Goal: Task Accomplishment & Management: Use online tool/utility

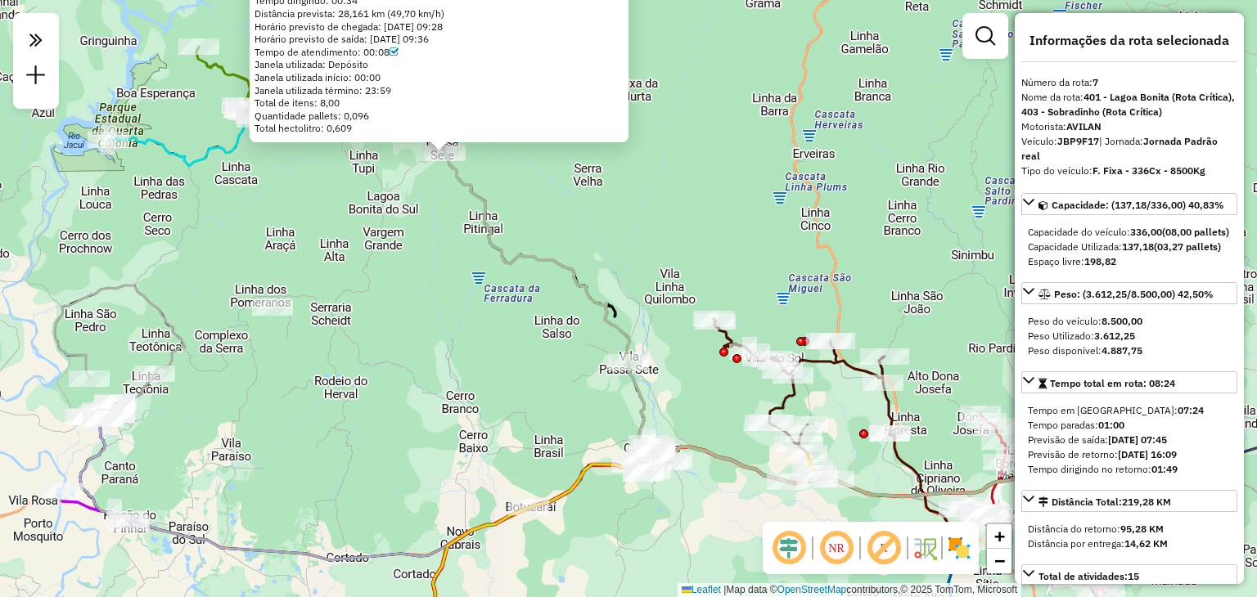
select select "**********"
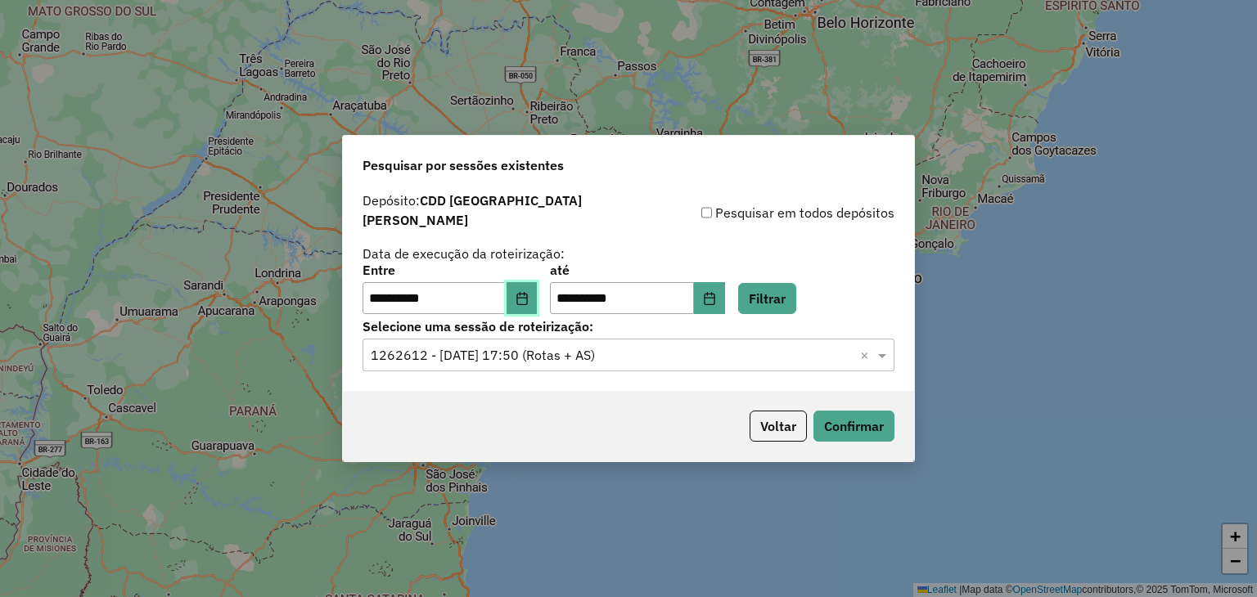
click at [536, 300] on button "Choose Date" at bounding box center [522, 298] width 31 height 33
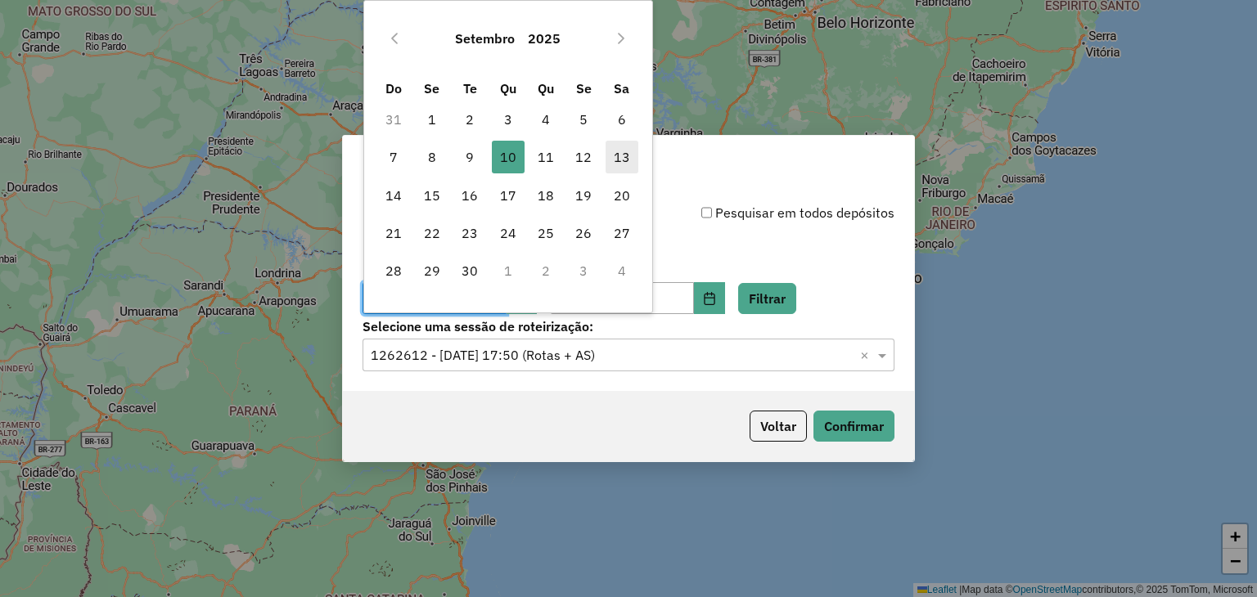
click at [619, 160] on span "13" at bounding box center [622, 157] width 33 height 33
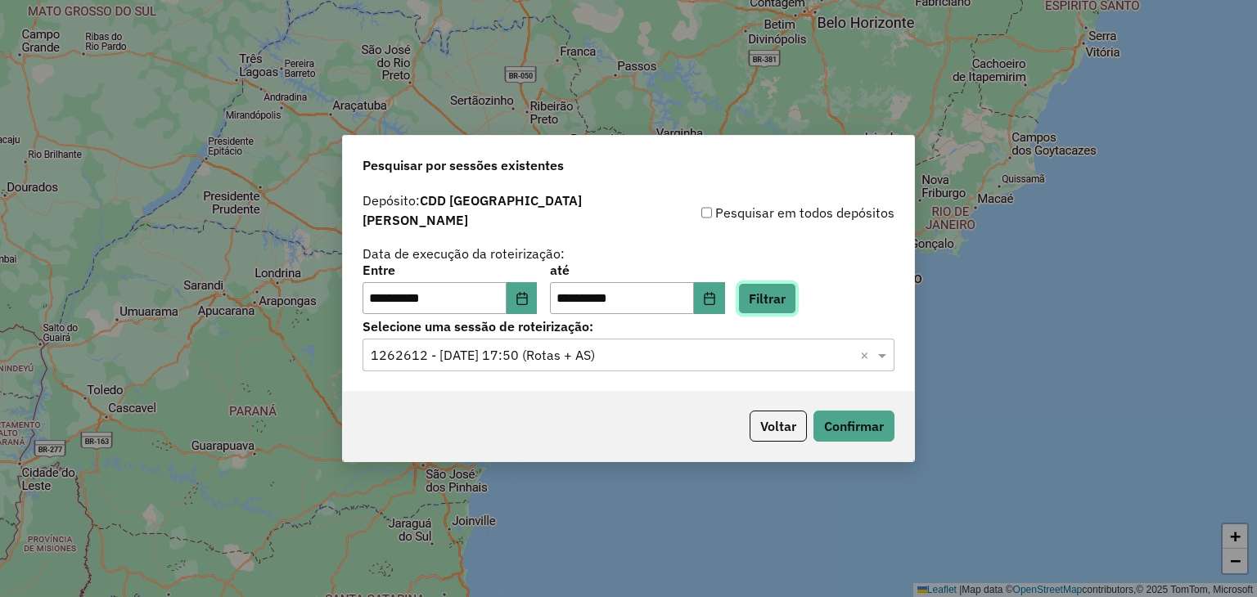
click at [791, 299] on button "Filtrar" at bounding box center [767, 298] width 58 height 31
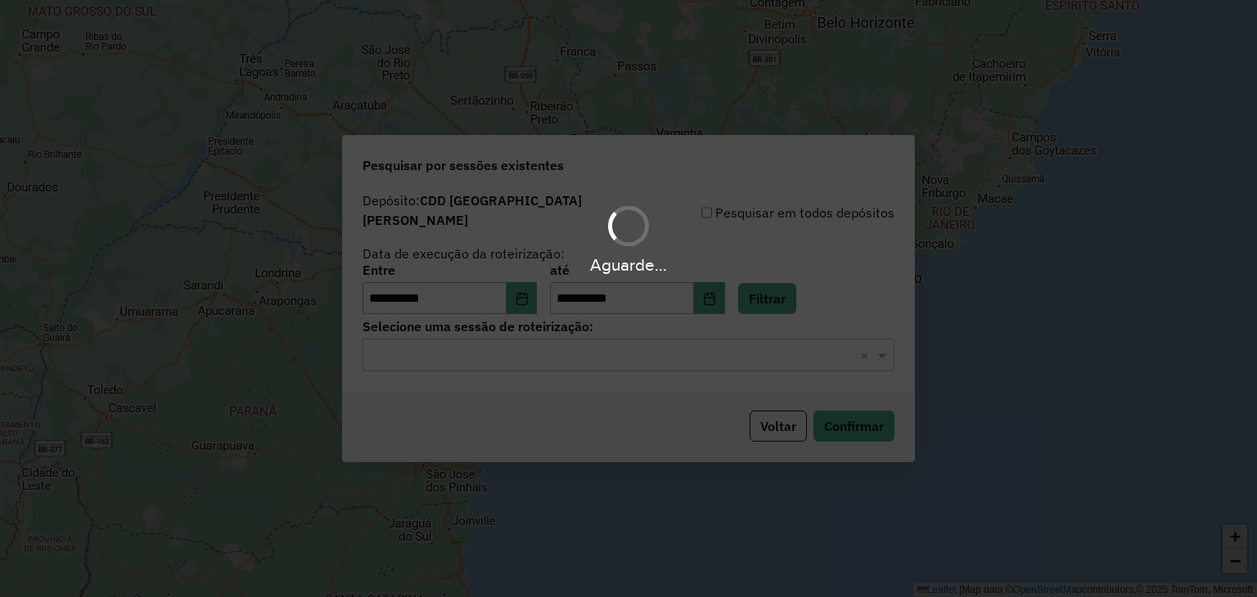
drag, startPoint x: 609, startPoint y: 350, endPoint x: 593, endPoint y: 354, distance: 16.1
click at [606, 351] on div "Aguarde..." at bounding box center [628, 298] width 1257 height 597
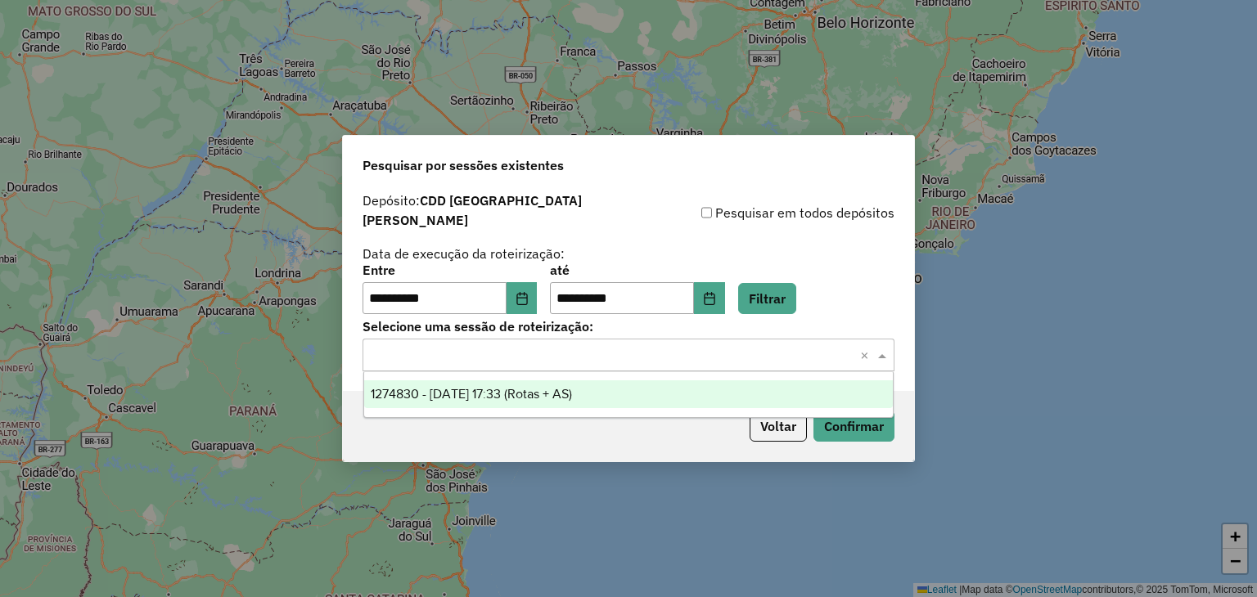
click at [583, 347] on input "text" at bounding box center [612, 356] width 483 height 20
click at [556, 397] on span "1274830 - 13/09/2025 17:33 (Rotas + AS)" at bounding box center [471, 394] width 201 height 14
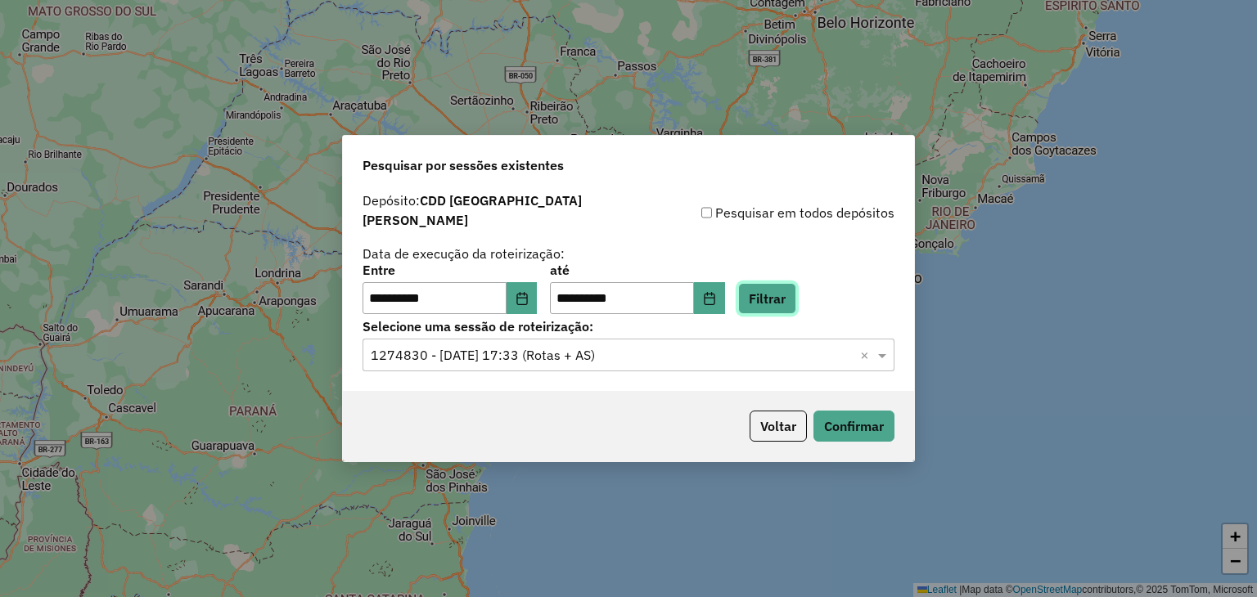
click at [787, 295] on button "Filtrar" at bounding box center [767, 298] width 58 height 31
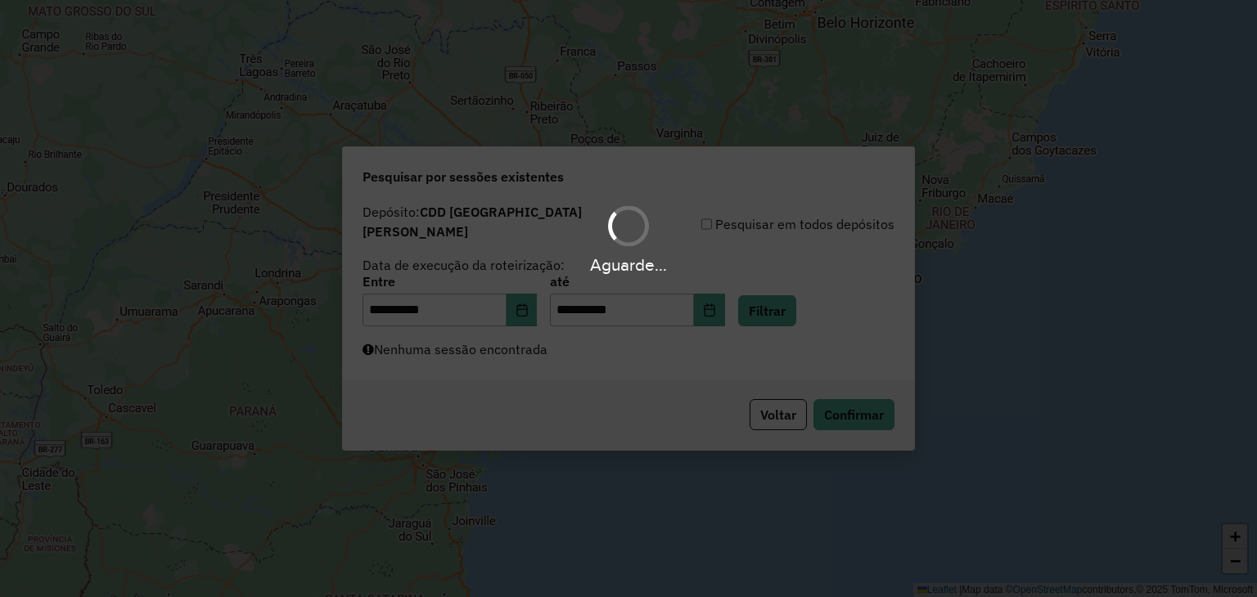
click at [666, 357] on div "Aguarde..." at bounding box center [628, 298] width 1257 height 597
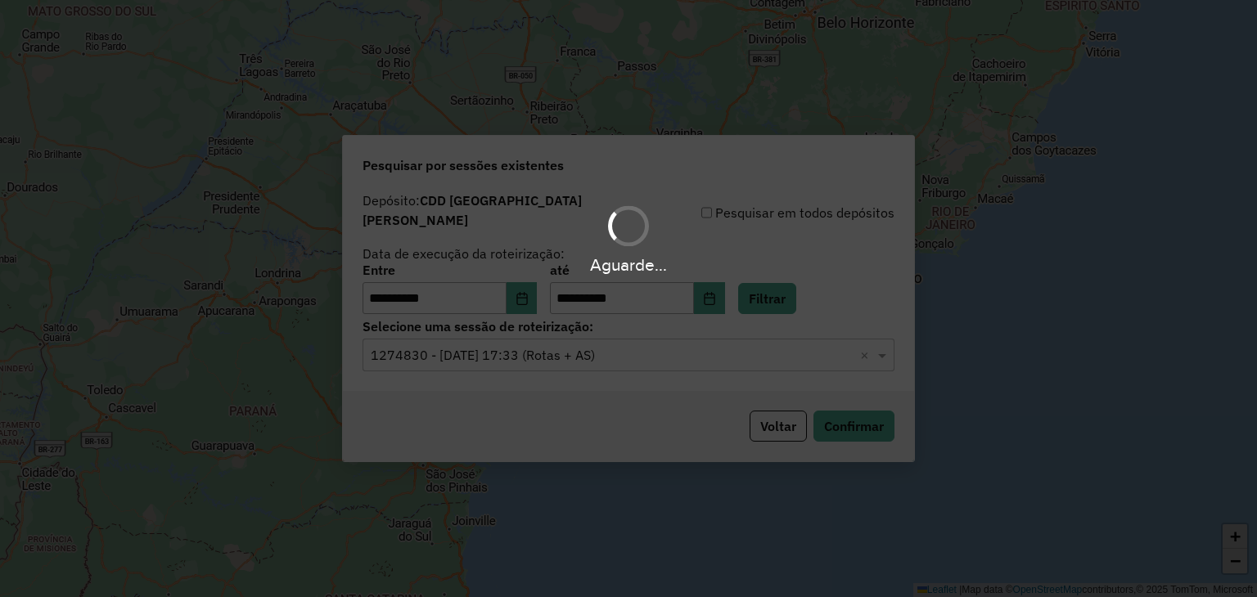
click at [635, 366] on div "Aguarde..." at bounding box center [628, 298] width 1257 height 597
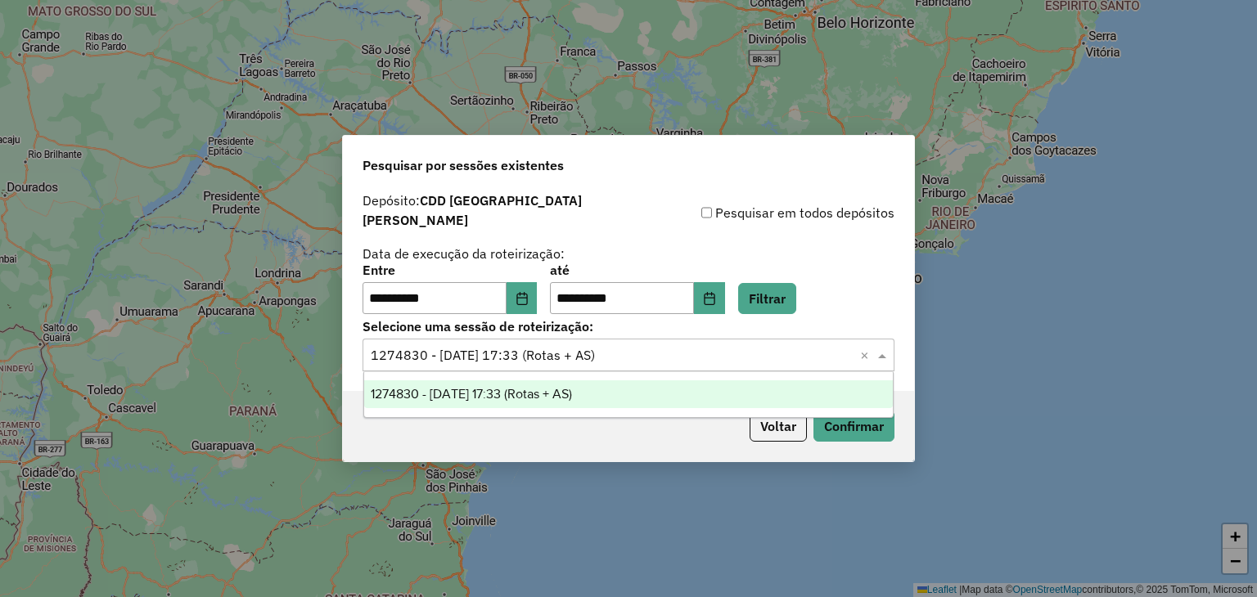
click at [639, 354] on input "text" at bounding box center [612, 356] width 483 height 20
click at [658, 391] on div "1274830 - 13/09/2025 17:33 (Rotas + AS)" at bounding box center [629, 395] width 530 height 28
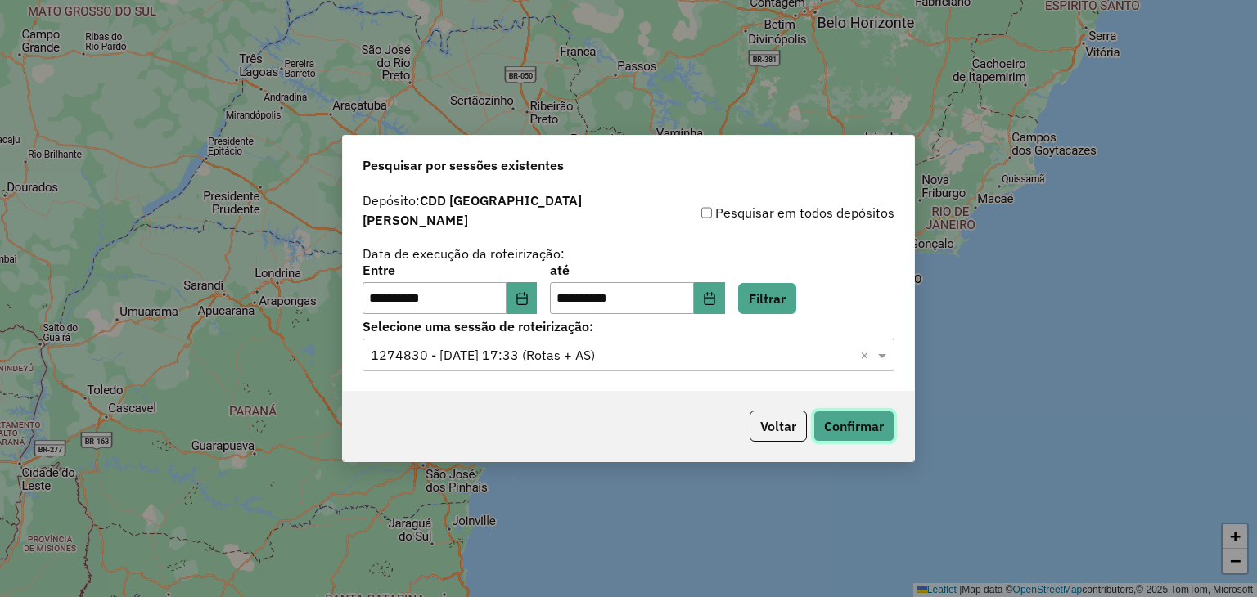
click at [838, 422] on button "Confirmar" at bounding box center [854, 426] width 81 height 31
click at [507, 290] on input "**********" at bounding box center [435, 298] width 144 height 33
click at [529, 295] on icon "Choose Date" at bounding box center [522, 298] width 13 height 13
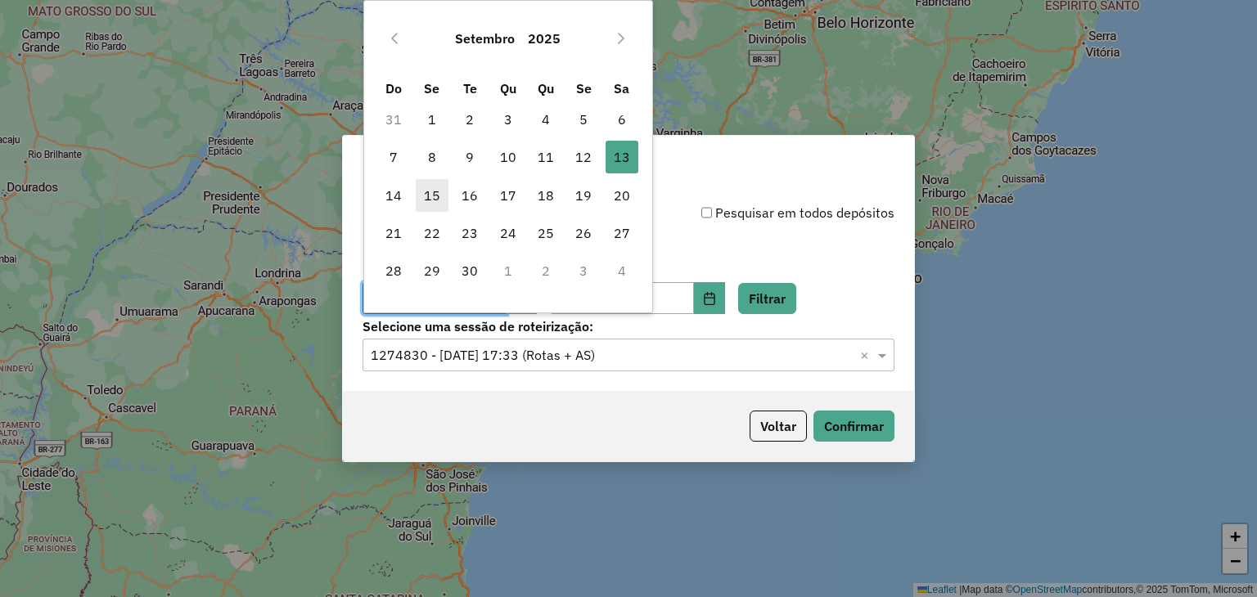
click at [429, 198] on span "15" at bounding box center [432, 195] width 33 height 33
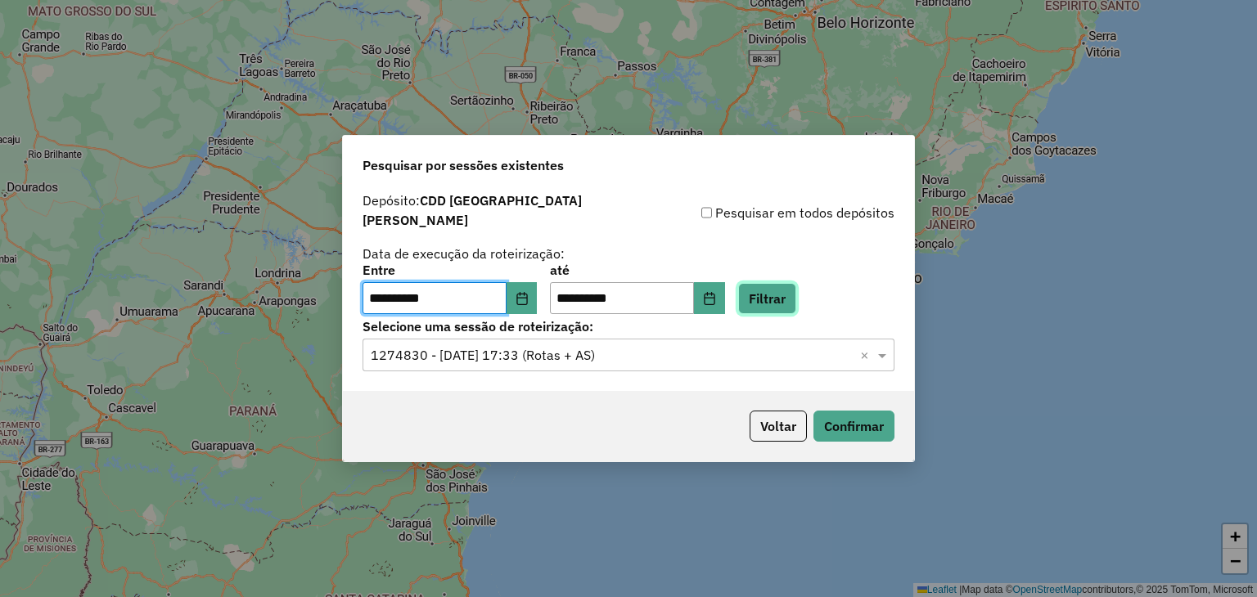
click at [787, 295] on button "Filtrar" at bounding box center [767, 298] width 58 height 31
click at [753, 358] on hb-app "**********" at bounding box center [628, 298] width 1257 height 597
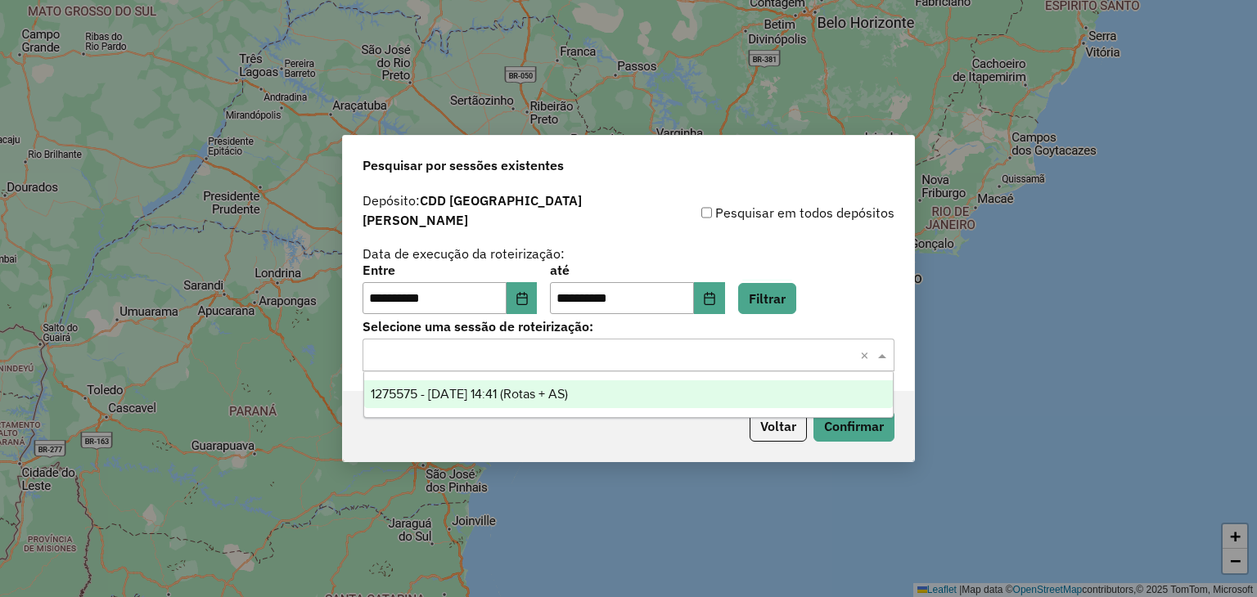
click at [750, 354] on input "text" at bounding box center [612, 356] width 483 height 20
click at [627, 401] on div "1275575 - 15/09/2025 14:41 (Rotas + AS)" at bounding box center [629, 395] width 530 height 28
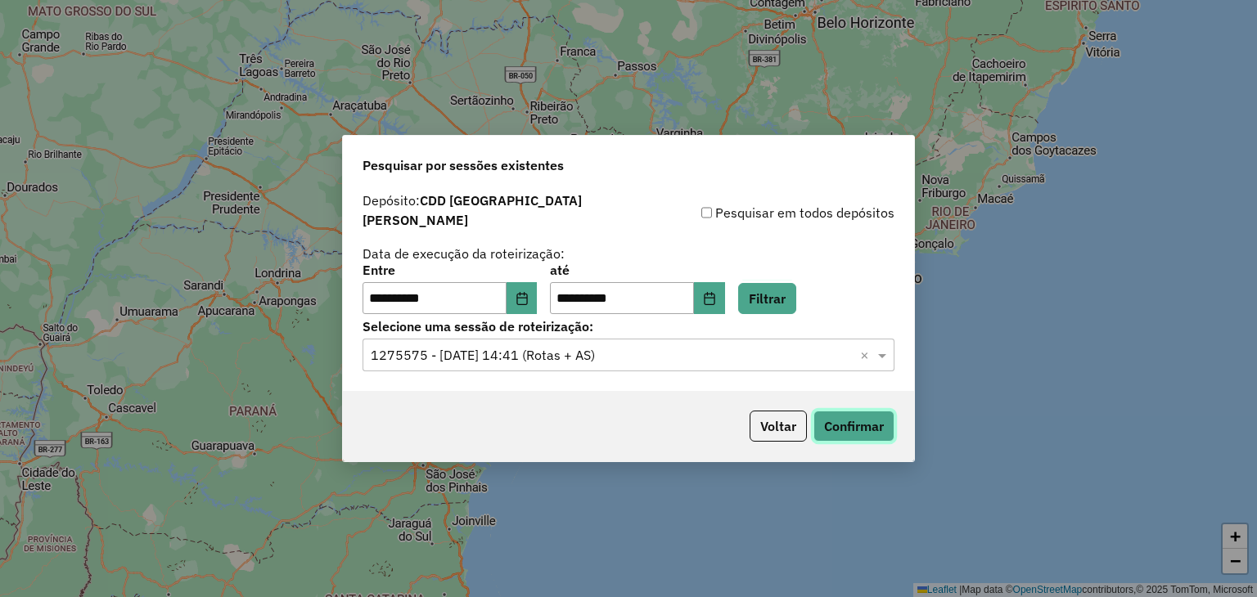
click at [849, 414] on button "Confirmar" at bounding box center [854, 426] width 81 height 31
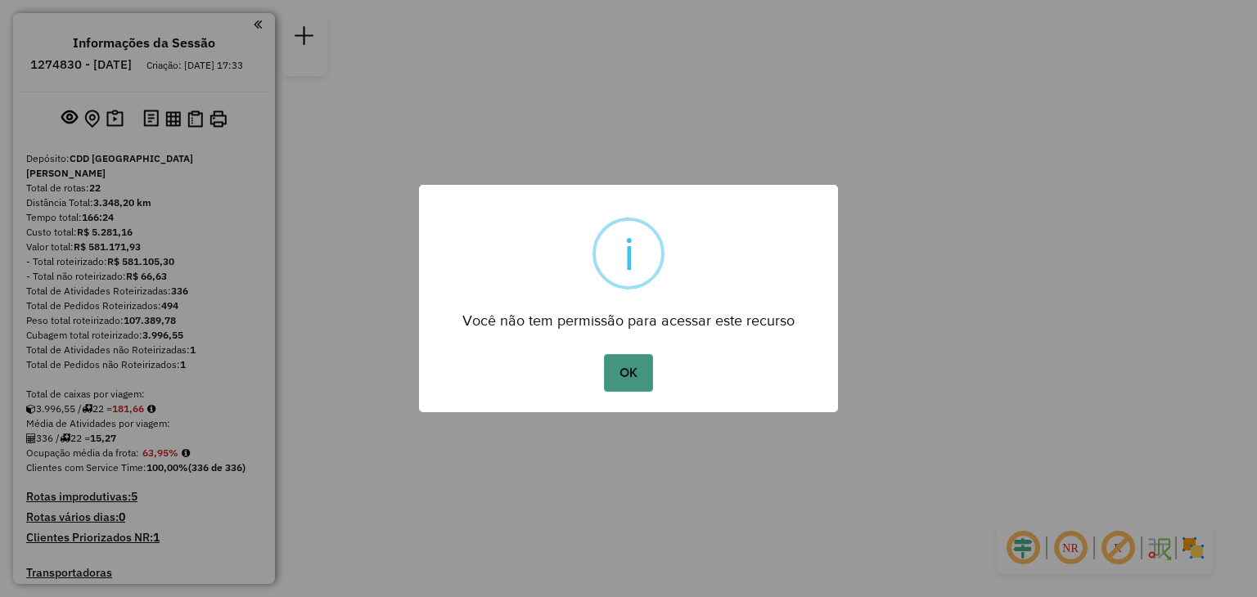
click at [629, 374] on button "OK" at bounding box center [628, 373] width 48 height 38
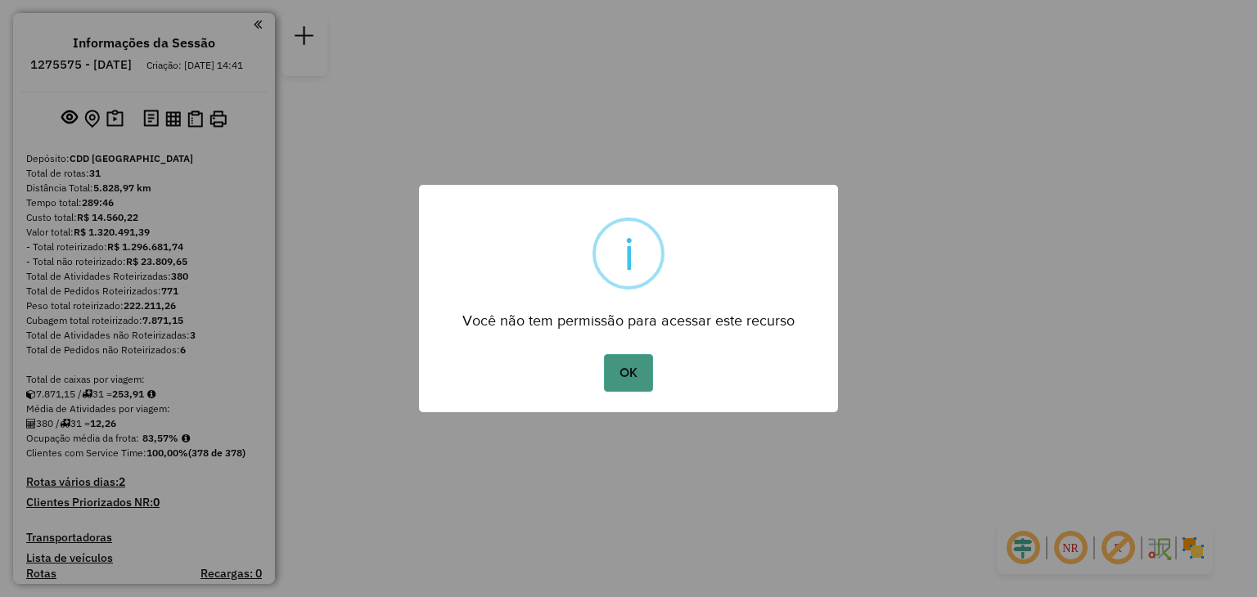
click at [614, 379] on button "OK" at bounding box center [628, 373] width 48 height 38
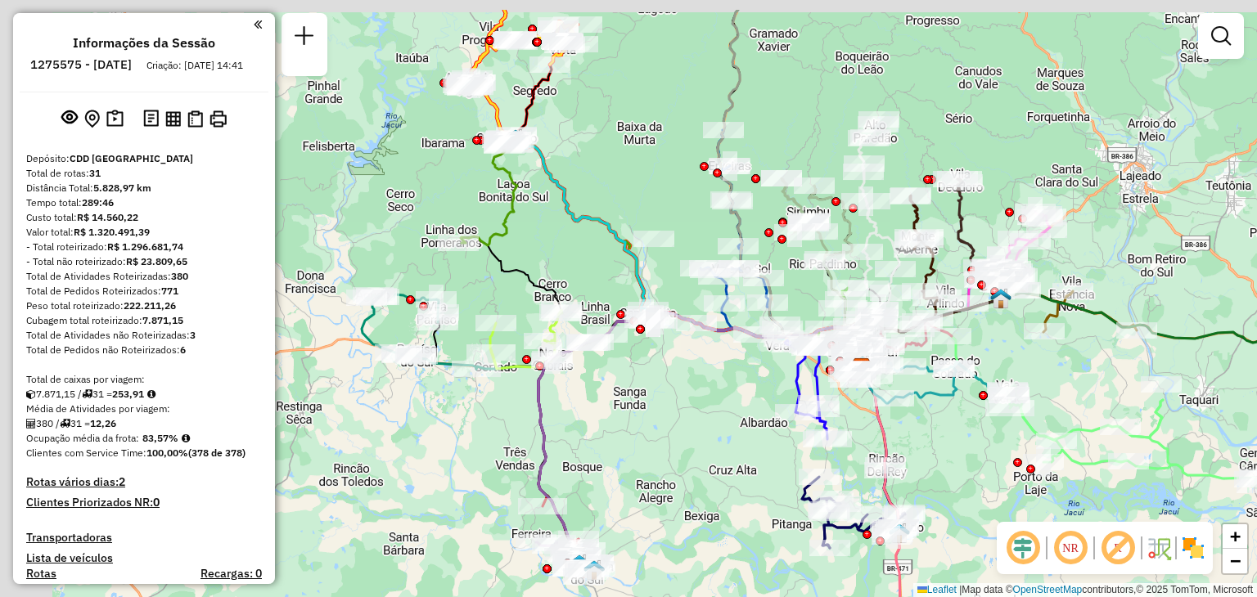
drag, startPoint x: 475, startPoint y: 360, endPoint x: 706, endPoint y: 428, distance: 240.6
click at [707, 430] on div "Janela de atendimento Grade de atendimento Capacidade Transportadoras Veículos …" at bounding box center [628, 298] width 1257 height 597
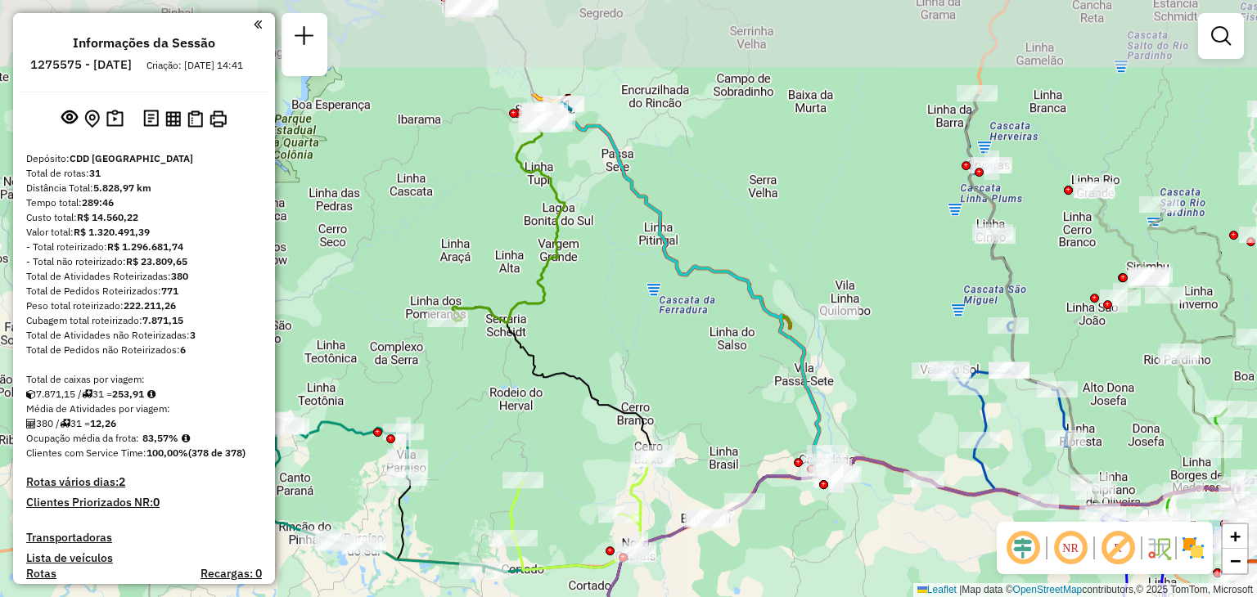
drag, startPoint x: 550, startPoint y: 289, endPoint x: 524, endPoint y: 404, distance: 117.5
click at [524, 404] on div "Janela de atendimento Grade de atendimento Capacidade Transportadoras Veículos …" at bounding box center [628, 298] width 1257 height 597
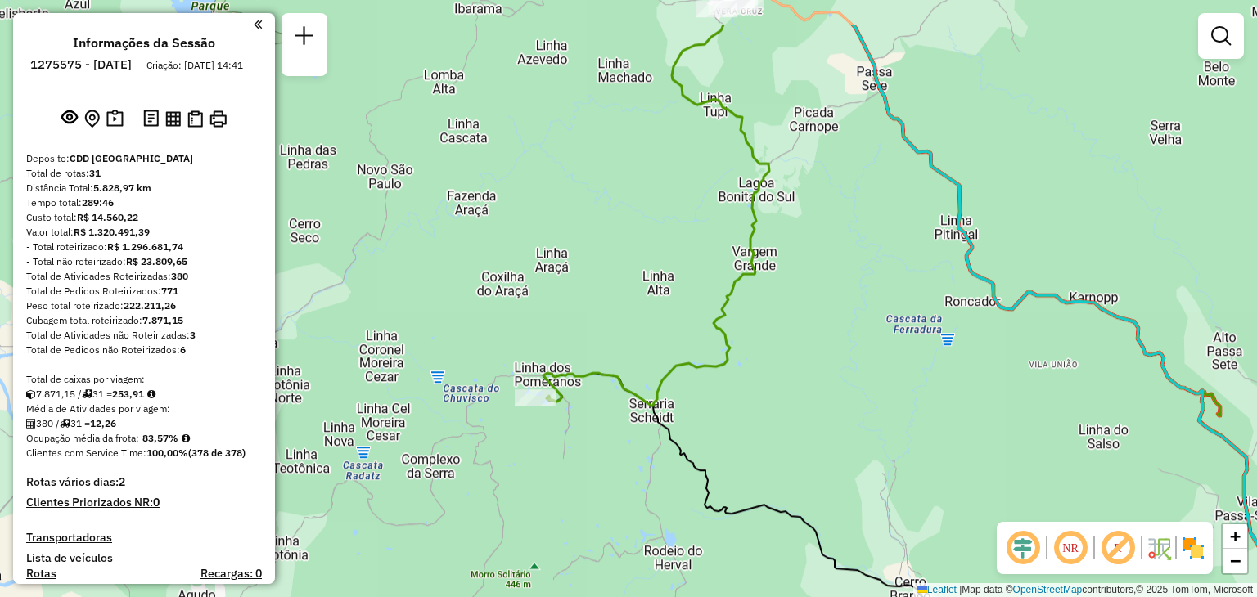
drag, startPoint x: 476, startPoint y: 260, endPoint x: 563, endPoint y: 342, distance: 119.9
click at [563, 342] on div "Janela de atendimento Grade de atendimento Capacidade Transportadoras Veículos …" at bounding box center [628, 298] width 1257 height 597
drag, startPoint x: 539, startPoint y: 480, endPoint x: 579, endPoint y: 327, distance: 158.8
click at [579, 327] on div "Janela de atendimento Grade de atendimento Capacidade Transportadoras Veículos …" at bounding box center [628, 298] width 1257 height 597
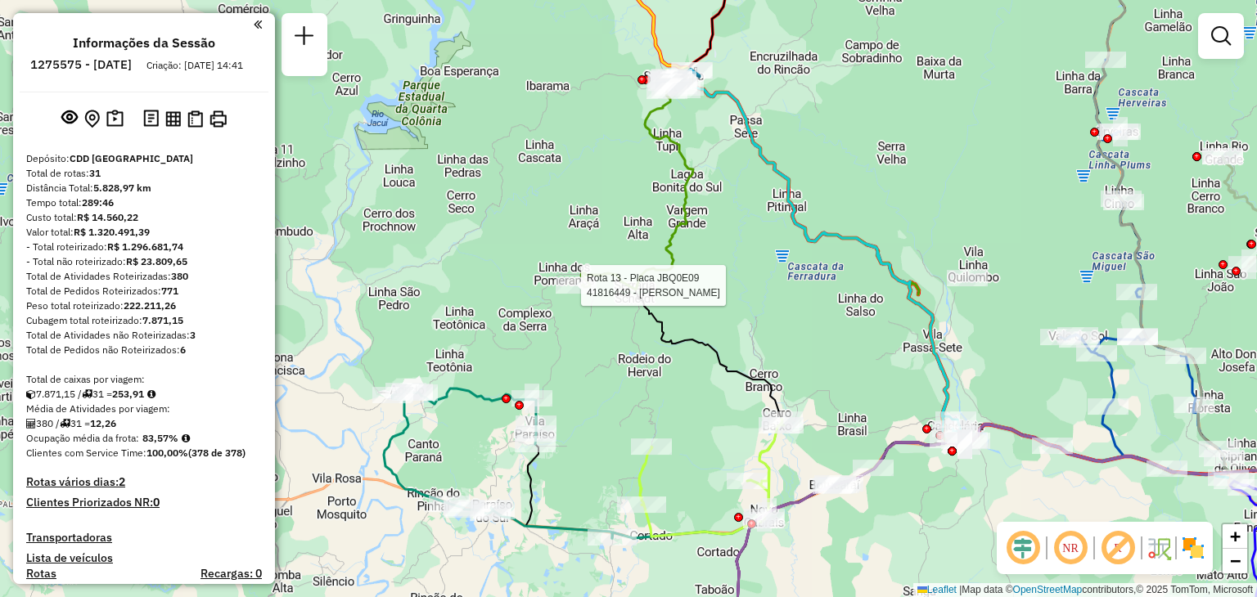
select select "**********"
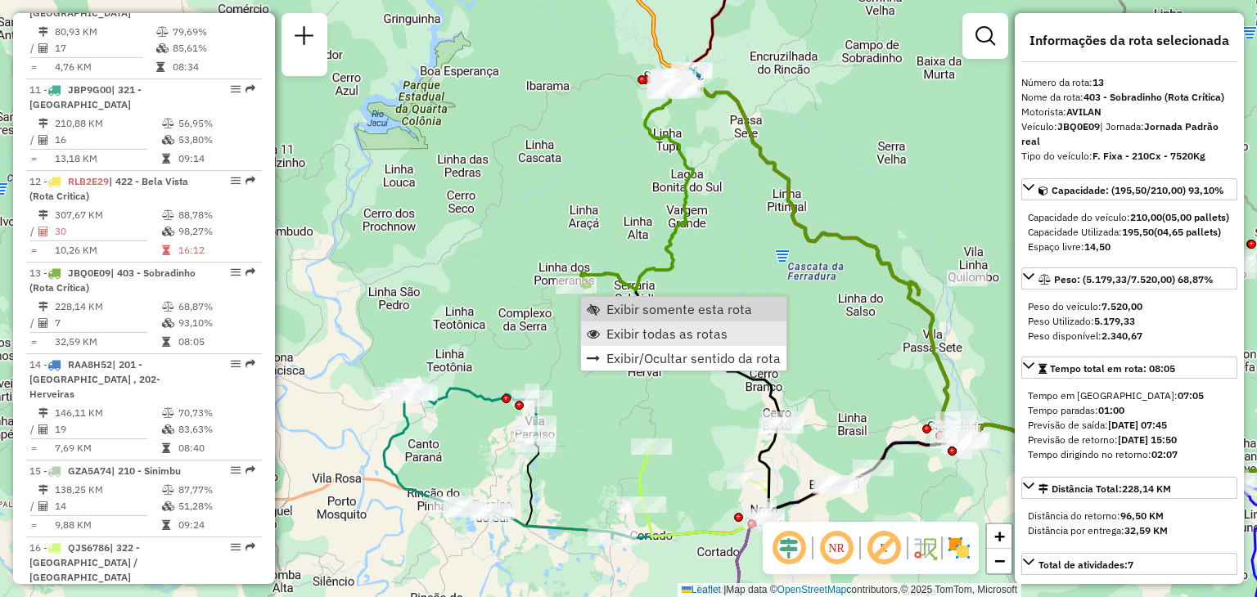
scroll to position [1734, 0]
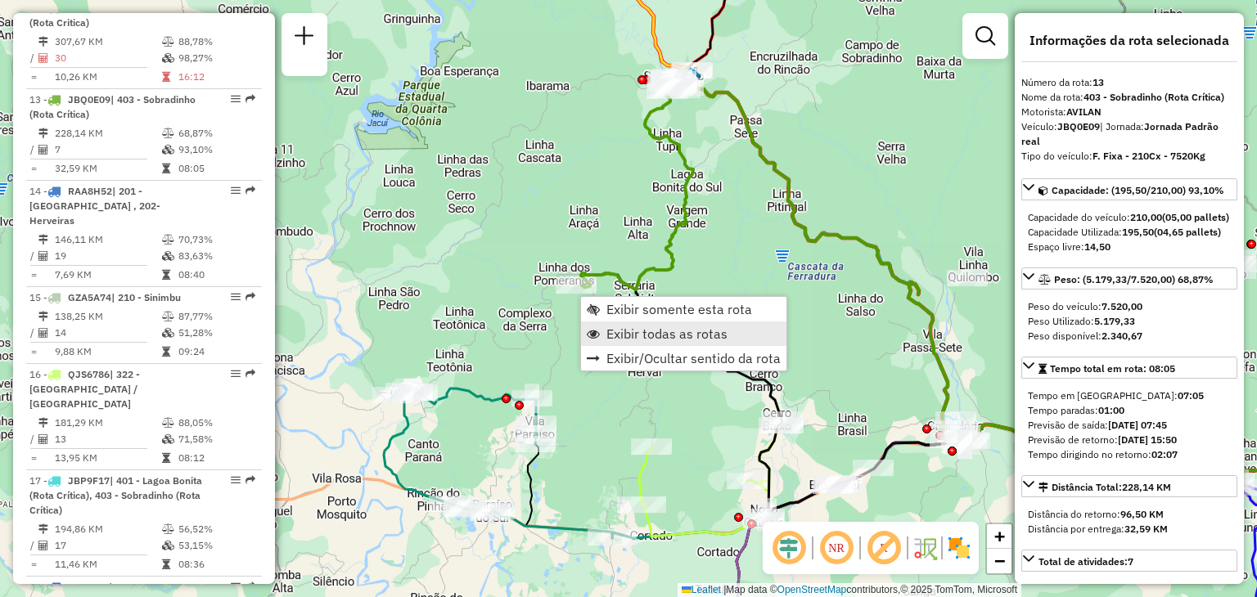
click at [616, 322] on link "Exibir todas as rotas" at bounding box center [683, 334] width 205 height 25
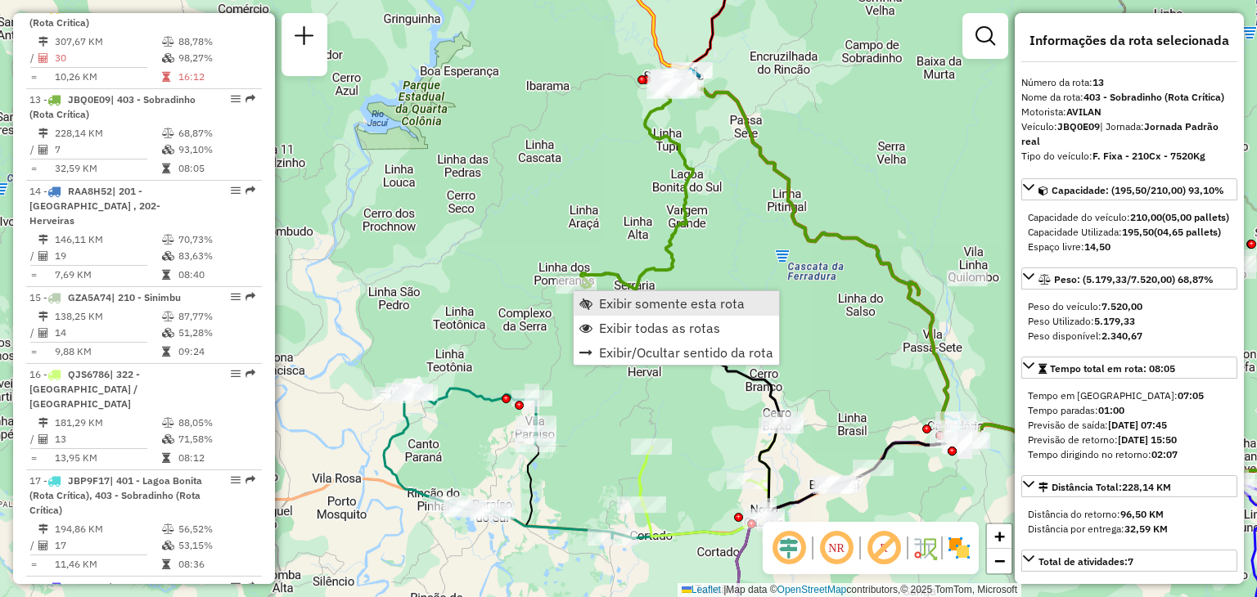
click at [599, 299] on span "Exibir somente esta rota" at bounding box center [672, 303] width 146 height 13
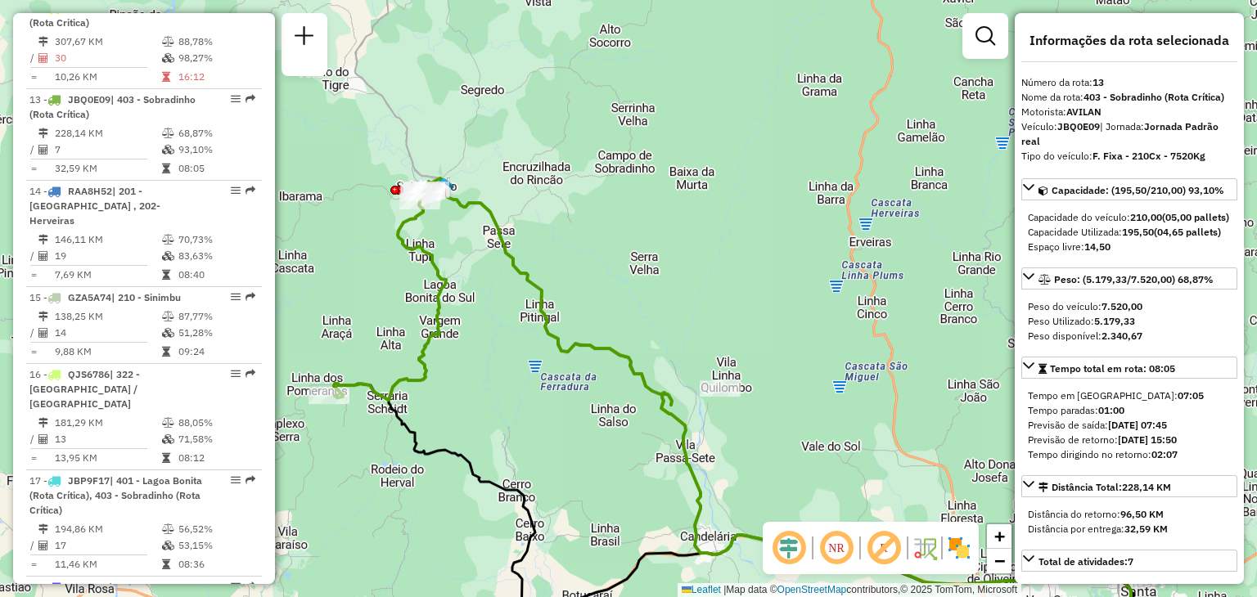
drag, startPoint x: 458, startPoint y: 237, endPoint x: 569, endPoint y: 354, distance: 161.6
click at [570, 354] on icon at bounding box center [784, 416] width 722 height 476
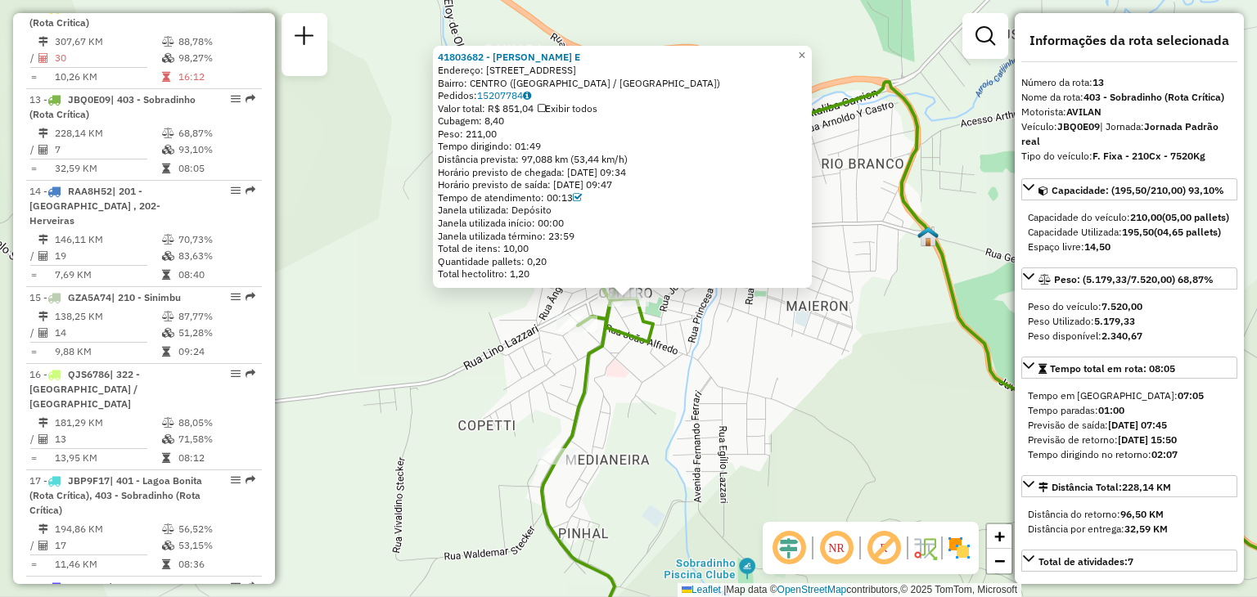
click at [634, 395] on div "41803682 - [PERSON_NAME] E Endereço: [GEOGRAPHIC_DATA] 052 52 Bairro: [GEOGRAPH…" at bounding box center [628, 298] width 1257 height 597
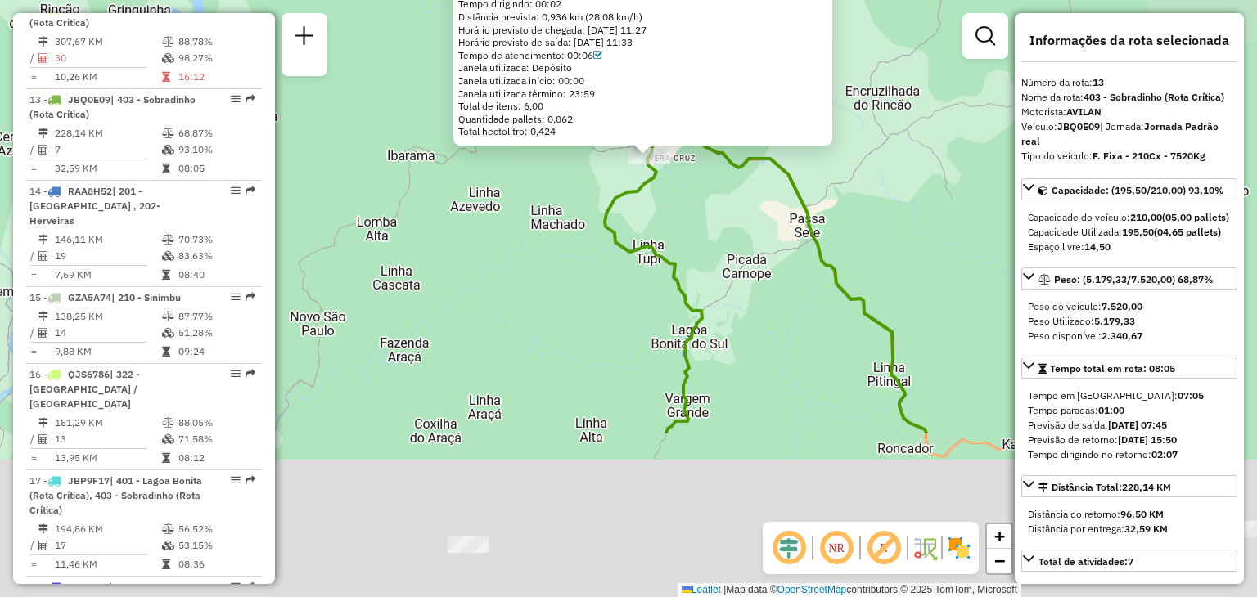
drag, startPoint x: 644, startPoint y: 309, endPoint x: 645, endPoint y: 285, distance: 23.8
click at [654, 256] on div "41809411 - [PERSON_NAME] AR Endereço: R [STREET_ADDRESS] Bairro: COPETI ([GEOGR…" at bounding box center [628, 298] width 1257 height 597
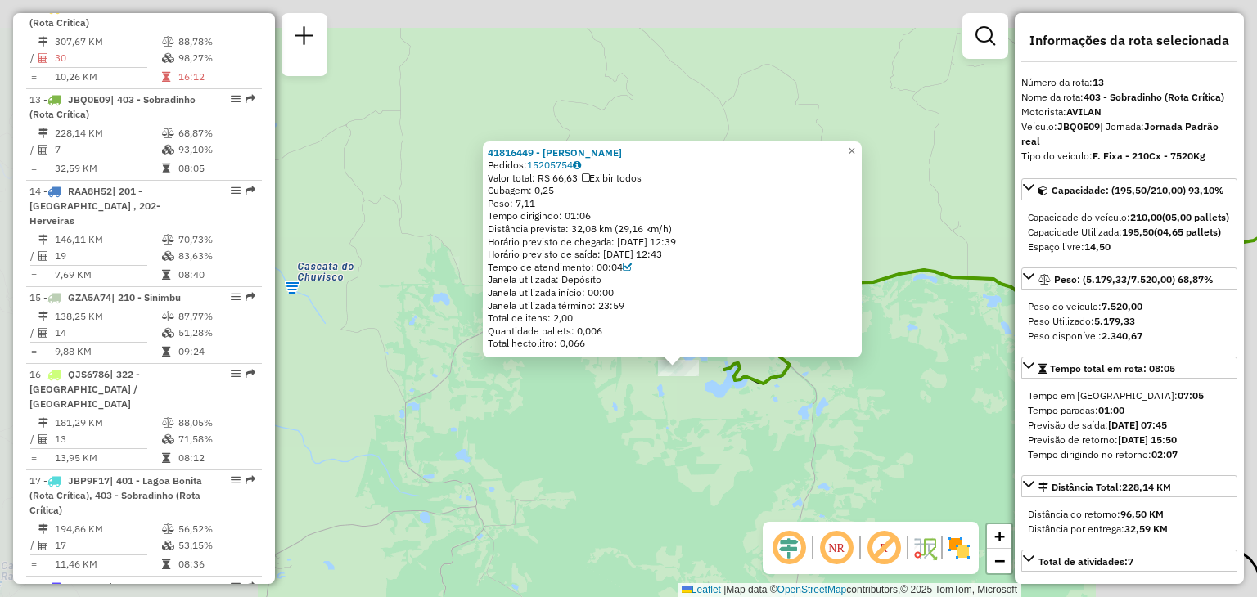
click at [733, 431] on div "41816449 - [PERSON_NAME]: 15205754 Valor total: R$ 66,63 Exibir todos Cubagem: …" at bounding box center [628, 298] width 1257 height 597
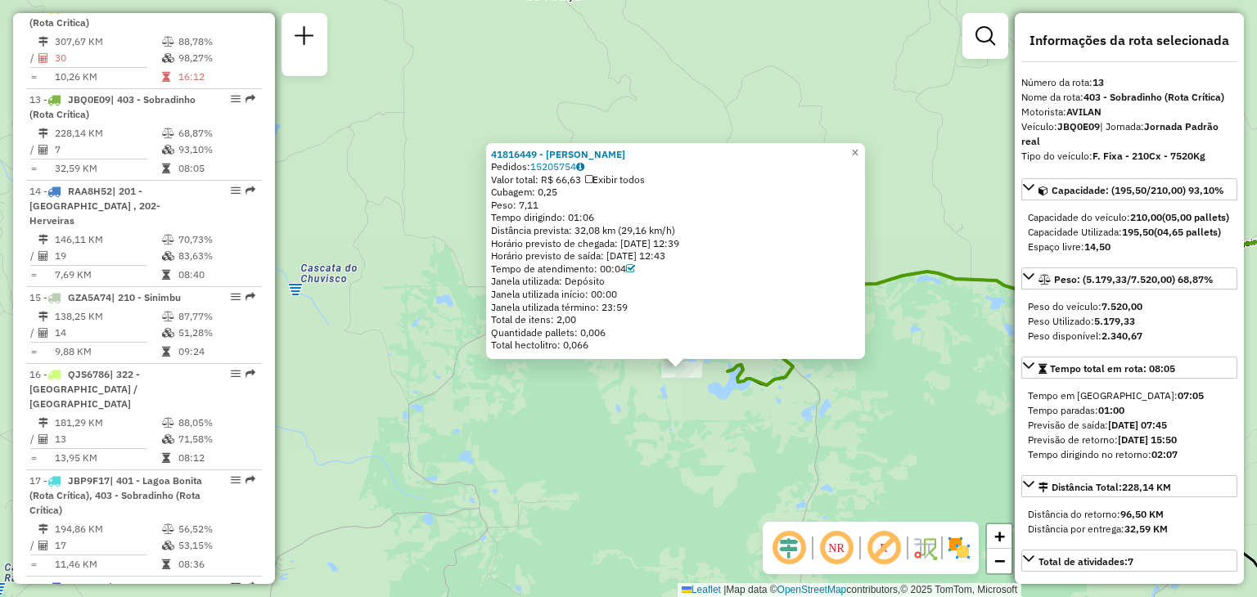
click at [759, 425] on div "41816449 - [PERSON_NAME]: 15205754 Valor total: R$ 66,63 Exibir todos Cubagem: …" at bounding box center [628, 298] width 1257 height 597
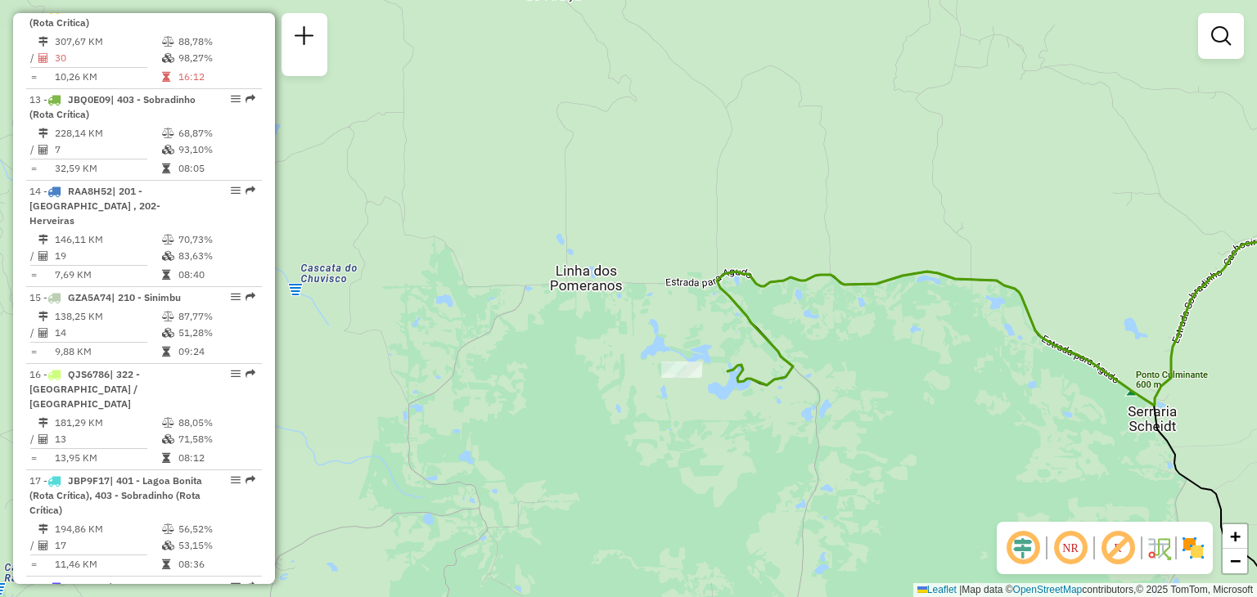
drag, startPoint x: 895, startPoint y: 390, endPoint x: 680, endPoint y: 332, distance: 222.2
click at [681, 333] on div "Janela de atendimento Grade de atendimento Capacidade Transportadoras Veículos …" at bounding box center [628, 298] width 1257 height 597
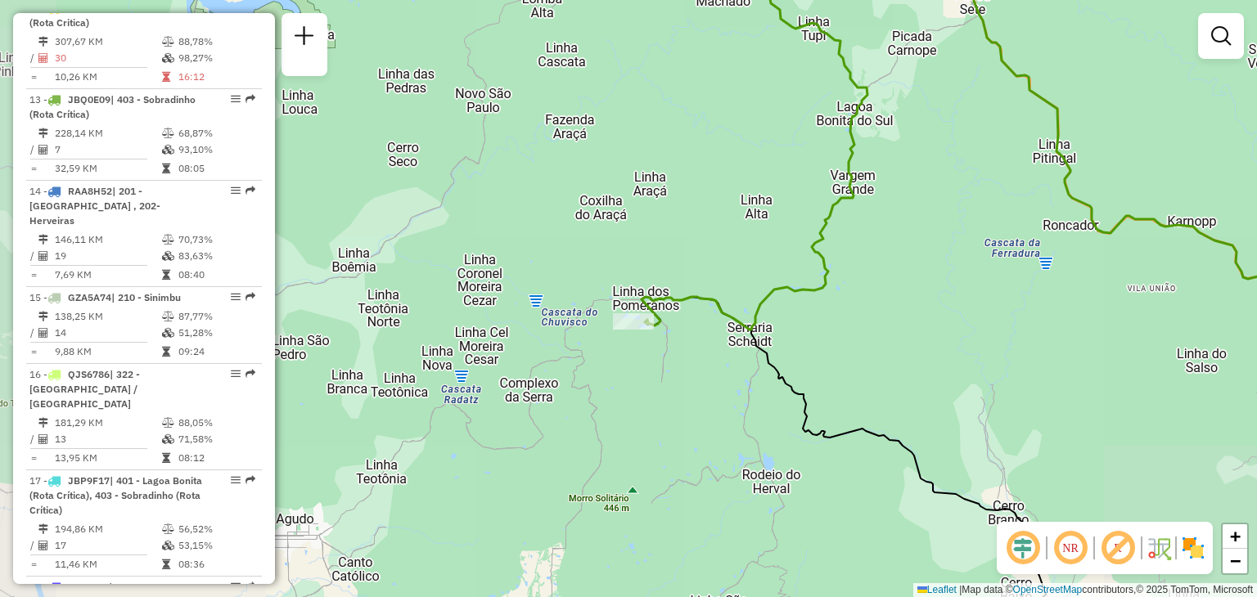
drag, startPoint x: 711, startPoint y: 403, endPoint x: 730, endPoint y: 157, distance: 246.3
click at [730, 157] on div "Janela de atendimento Grade de atendimento Capacidade Transportadoras Veículos …" at bounding box center [628, 298] width 1257 height 597
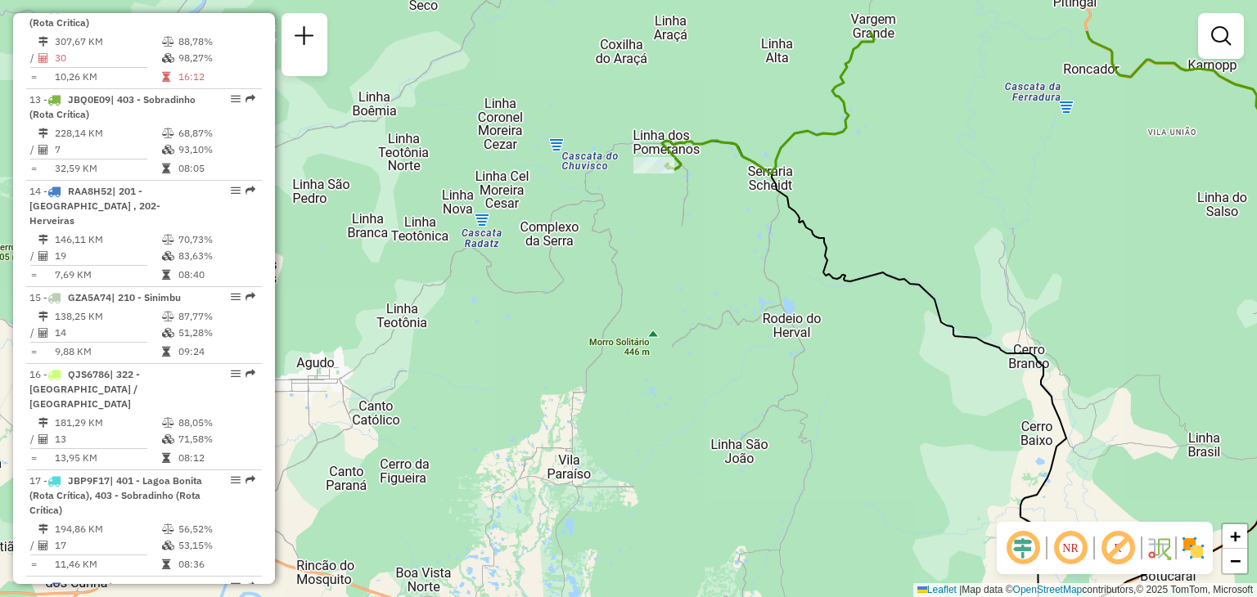
drag, startPoint x: 671, startPoint y: 201, endPoint x: 676, endPoint y: 266, distance: 65.7
click at [676, 266] on div "Janela de atendimento Grade de atendimento Capacidade Transportadoras Veículos …" at bounding box center [628, 298] width 1257 height 597
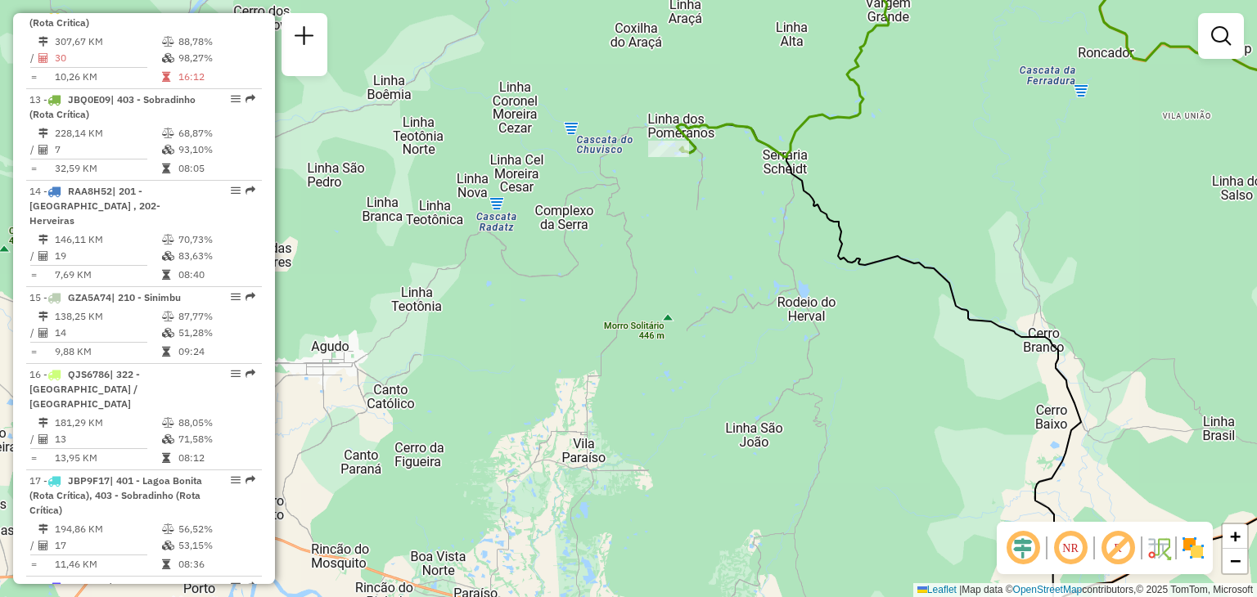
drag, startPoint x: 651, startPoint y: 309, endPoint x: 660, endPoint y: 236, distance: 73.4
click at [660, 236] on div "Janela de atendimento Grade de atendimento Capacidade Transportadoras Veículos …" at bounding box center [628, 298] width 1257 height 597
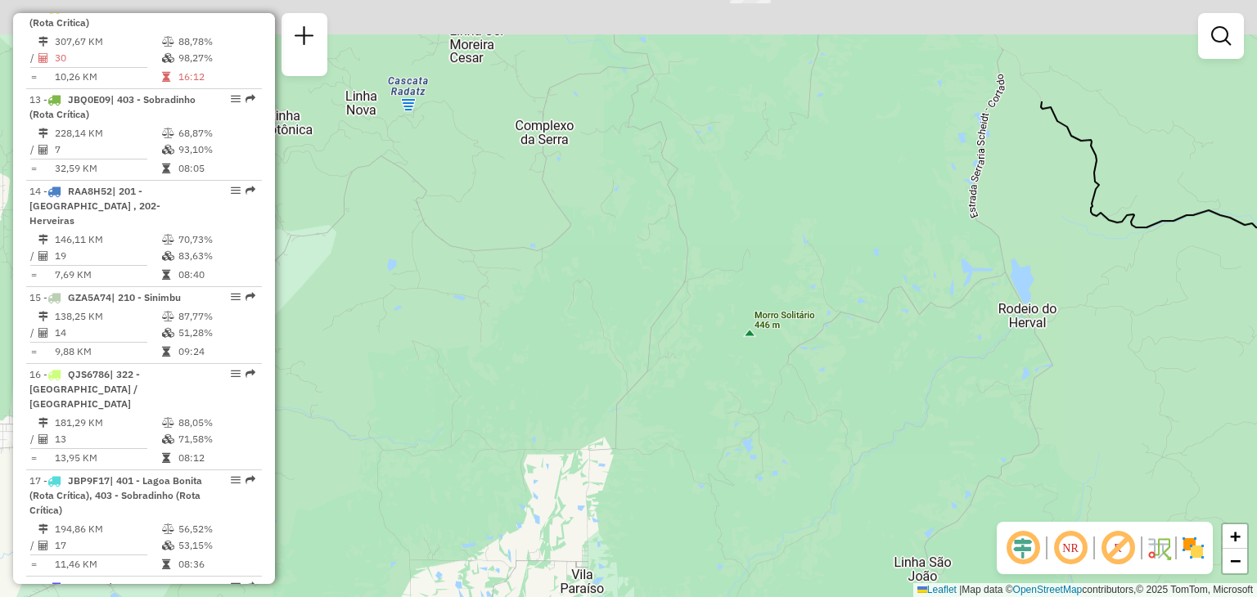
drag, startPoint x: 652, startPoint y: 374, endPoint x: 643, endPoint y: 425, distance: 51.5
click at [643, 425] on div "Janela de atendimento Grade de atendimento Capacidade Transportadoras Veículos …" at bounding box center [628, 298] width 1257 height 597
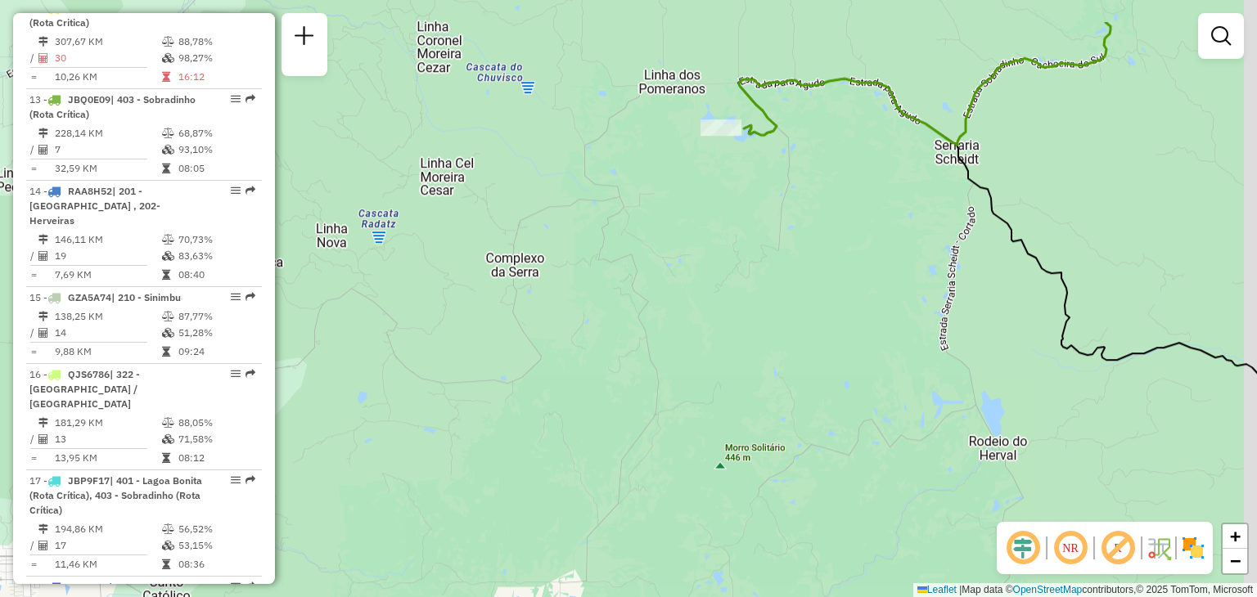
drag, startPoint x: 643, startPoint y: 372, endPoint x: 632, endPoint y: 368, distance: 11.4
click at [629, 417] on div "Janela de atendimento Grade de atendimento Capacidade Transportadoras Veículos …" at bounding box center [628, 298] width 1257 height 597
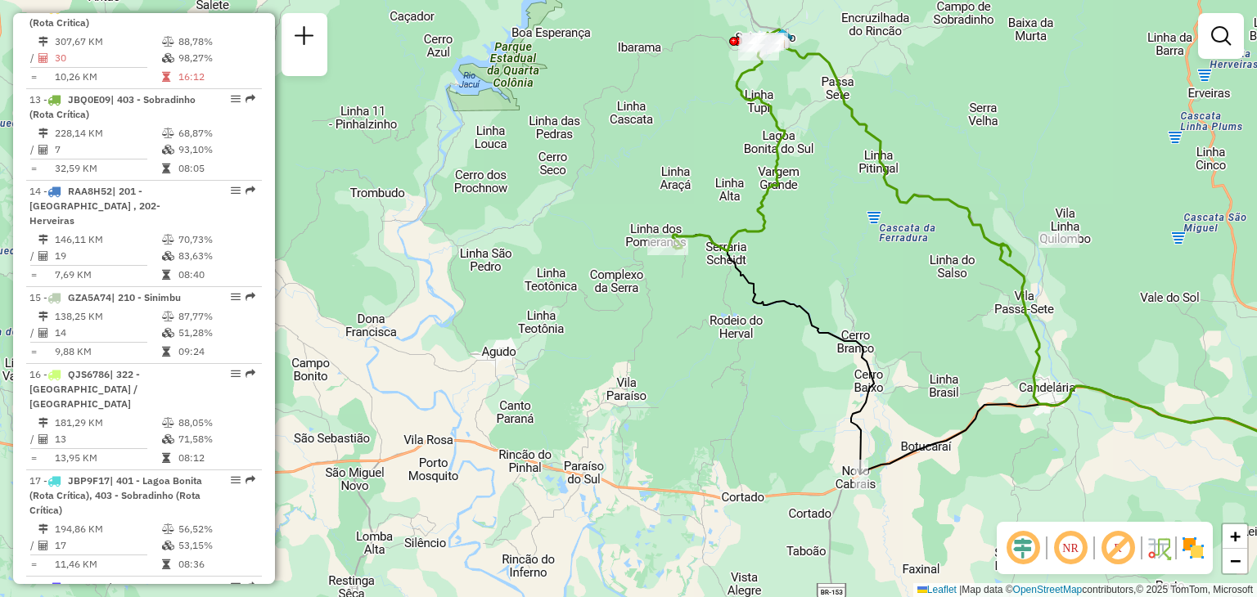
select select "**********"
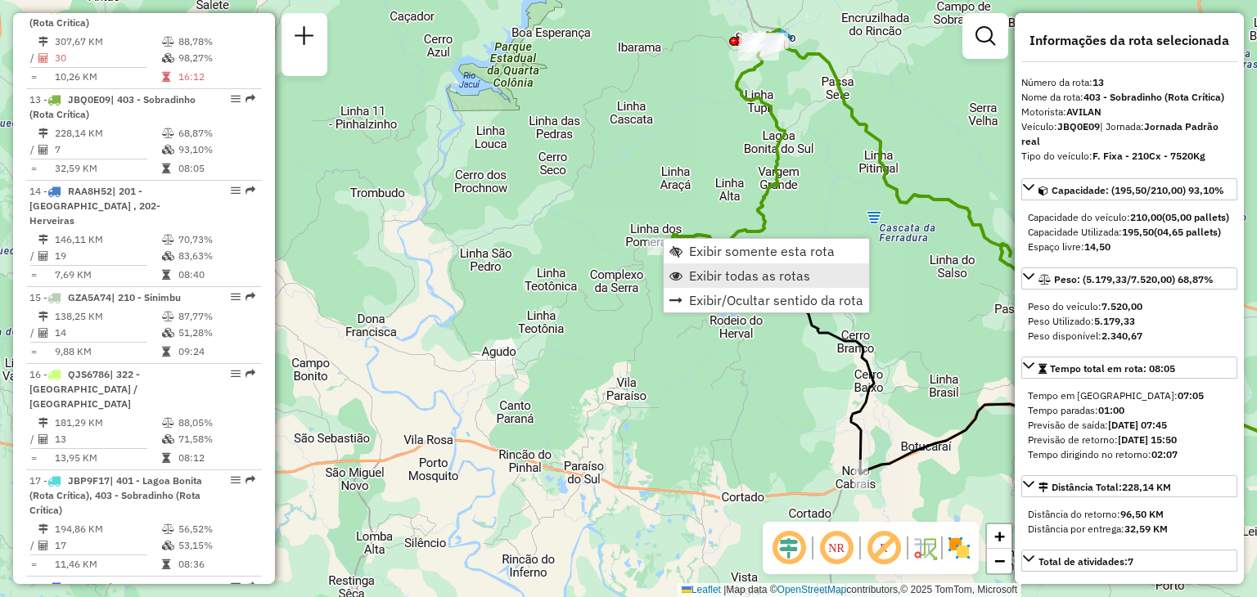
click at [697, 269] on span "Exibir todas as rotas" at bounding box center [749, 275] width 121 height 13
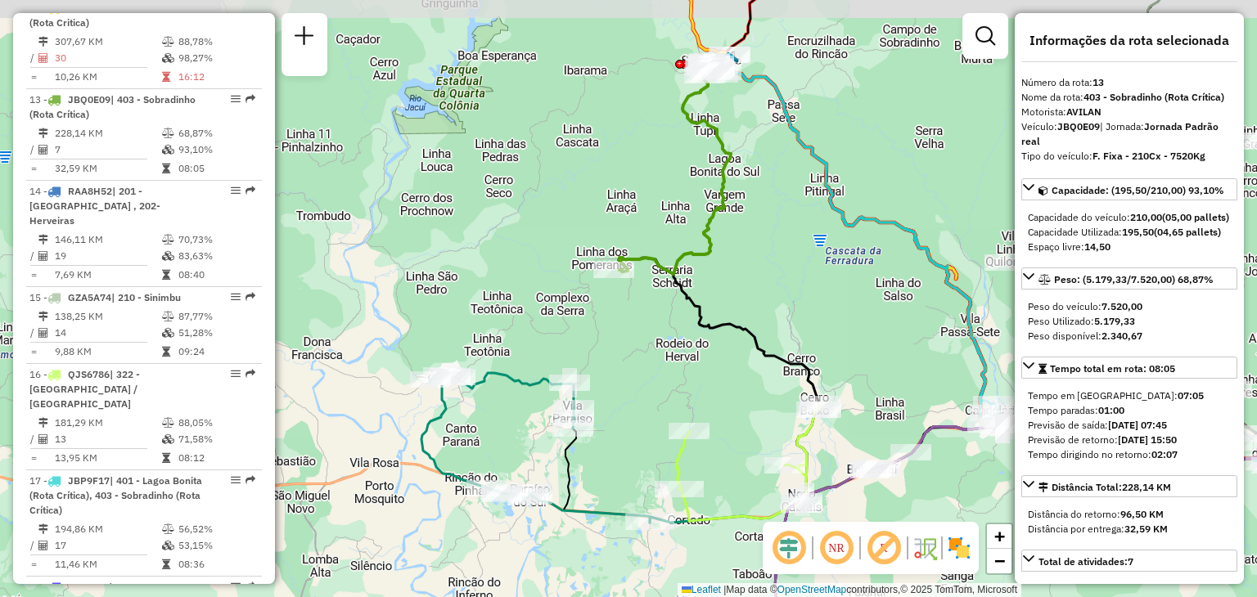
drag, startPoint x: 830, startPoint y: 191, endPoint x: 643, endPoint y: 194, distance: 186.6
click at [644, 194] on div "Janela de atendimento Grade de atendimento Capacidade Transportadoras Veículos …" at bounding box center [628, 298] width 1257 height 597
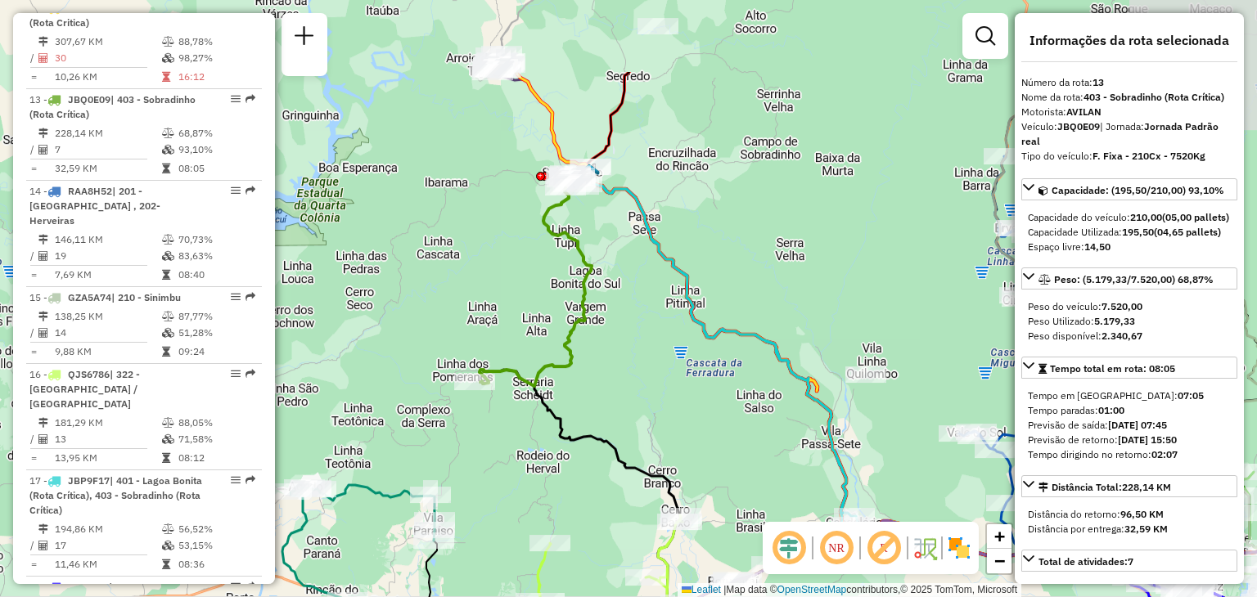
drag, startPoint x: 723, startPoint y: 292, endPoint x: 725, endPoint y: 392, distance: 99.9
click at [733, 420] on div "Janela de atendimento Grade de atendimento Capacidade Transportadoras Veículos …" at bounding box center [628, 298] width 1257 height 597
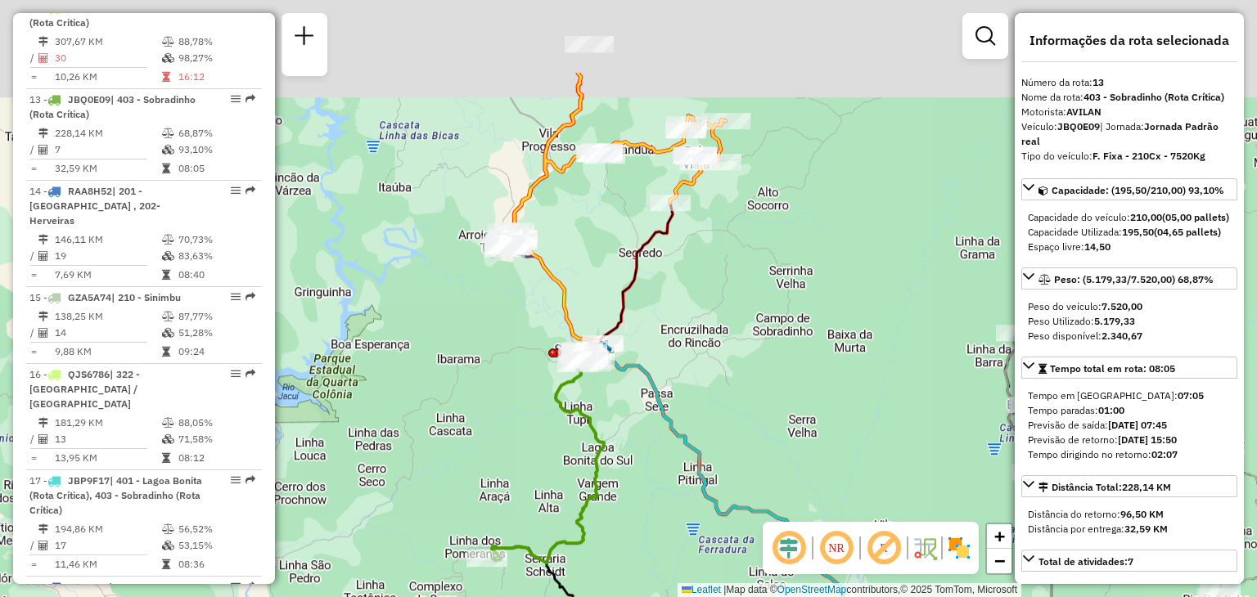
drag, startPoint x: 752, startPoint y: 258, endPoint x: 758, endPoint y: 325, distance: 67.4
click at [758, 325] on div "Janela de atendimento Grade de atendimento Capacidade Transportadoras Veículos …" at bounding box center [628, 298] width 1257 height 597
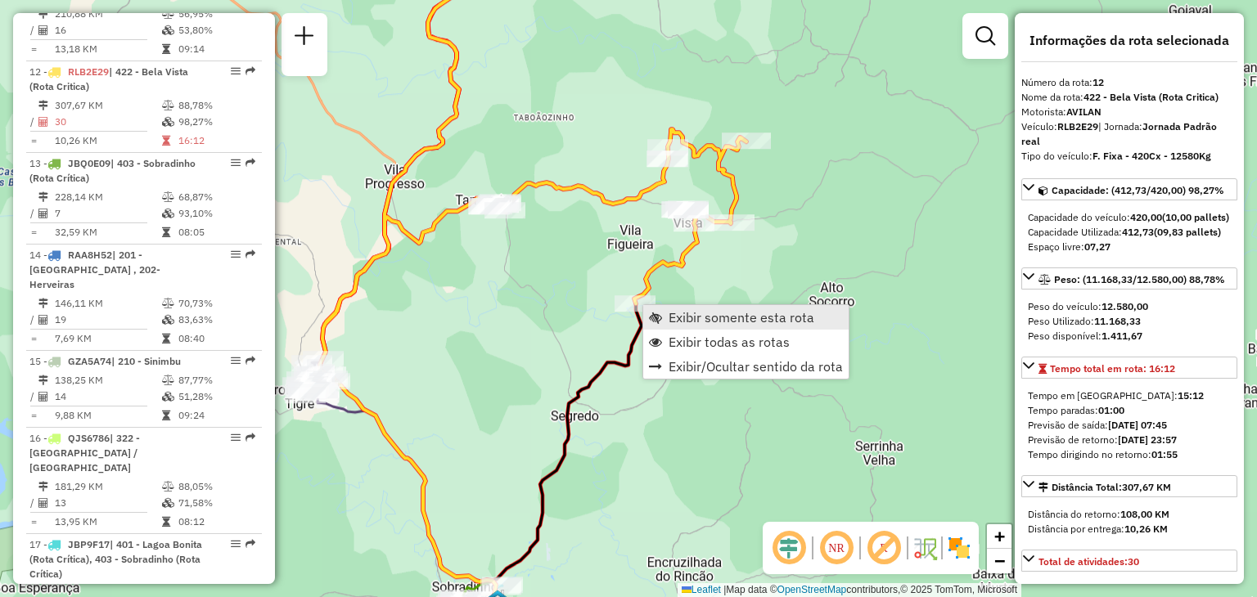
scroll to position [1643, 0]
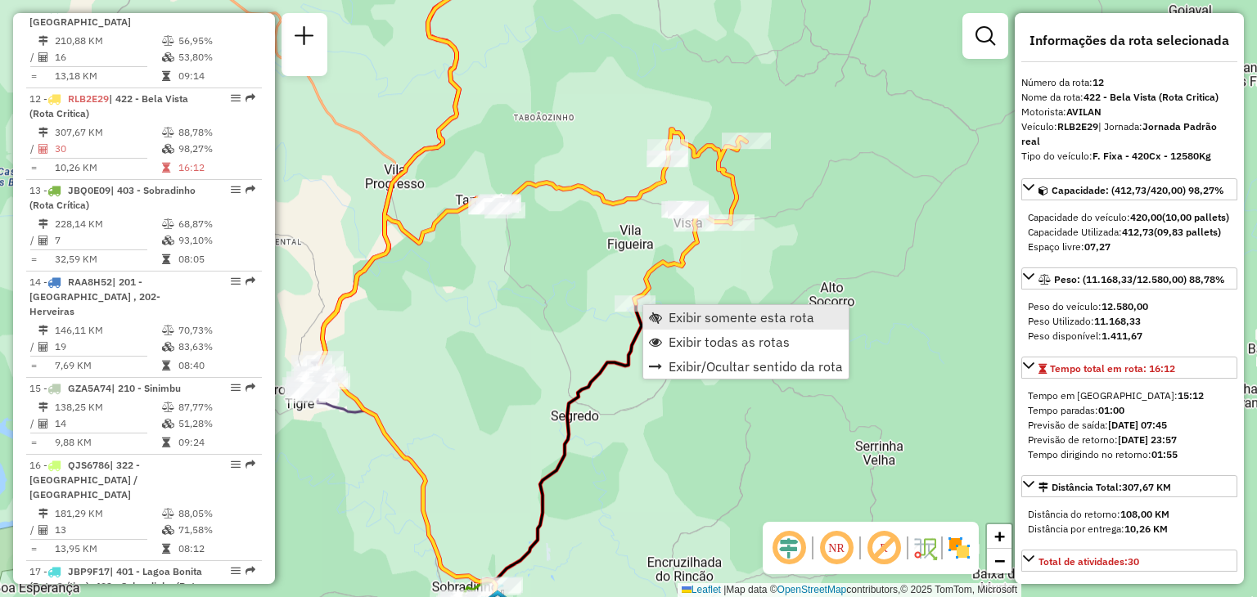
click at [661, 318] on link "Exibir somente esta rota" at bounding box center [745, 317] width 205 height 25
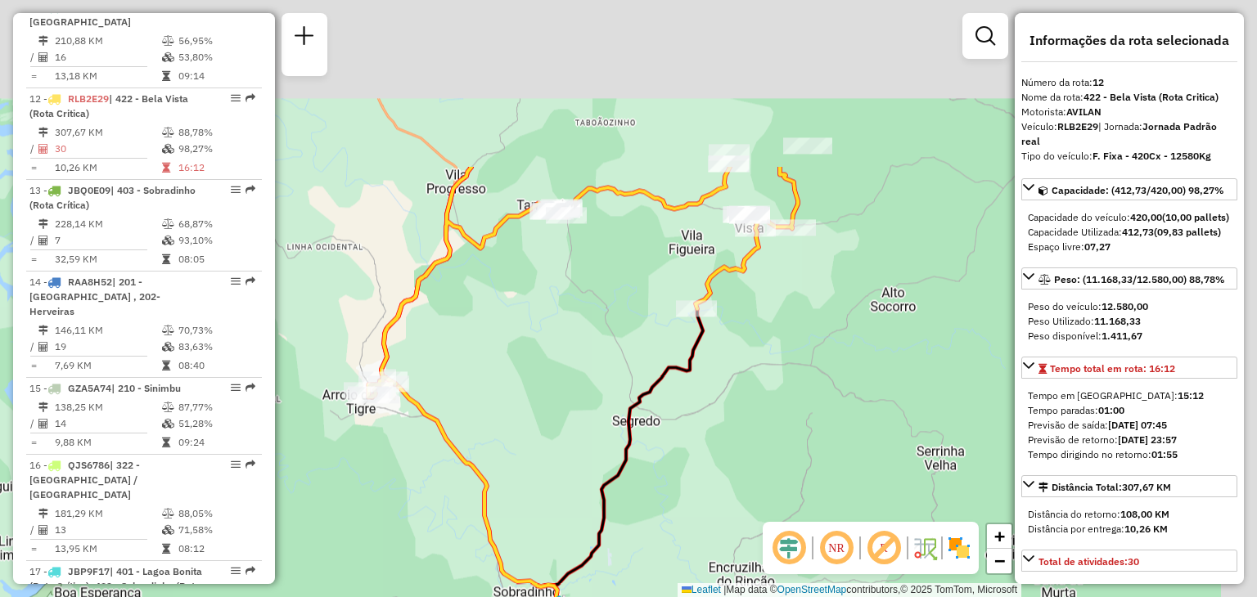
drag, startPoint x: 661, startPoint y: 295, endPoint x: 606, endPoint y: 364, distance: 88.6
click at [588, 374] on div "Janela de atendimento Grade de atendimento Capacidade Transportadoras Veículos …" at bounding box center [628, 298] width 1257 height 597
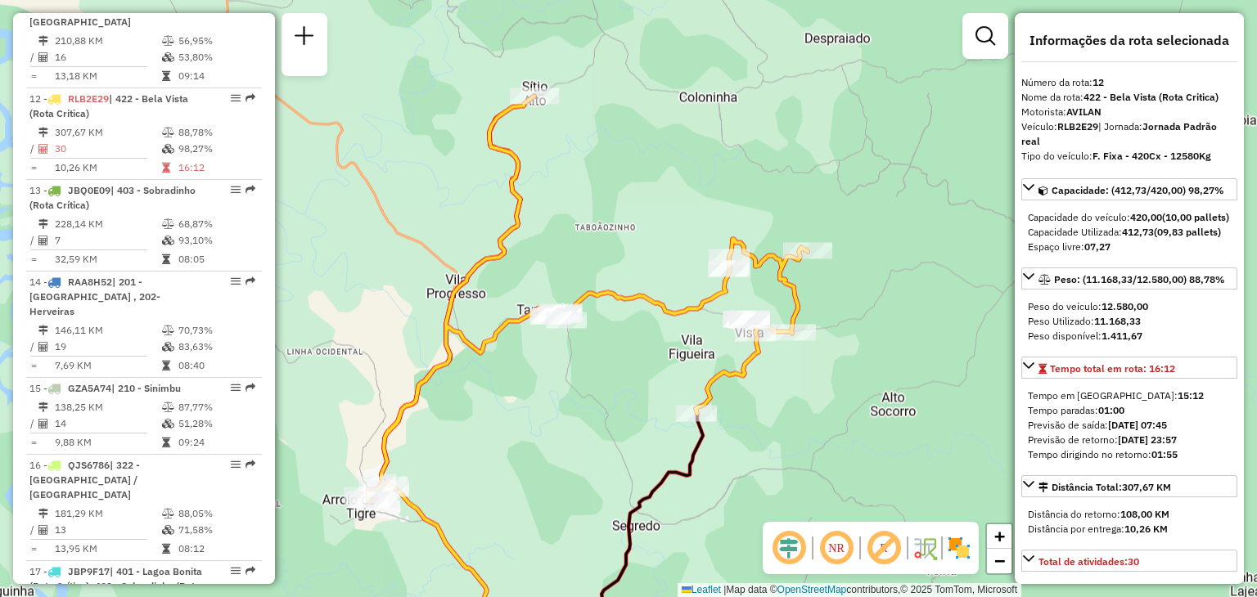
drag, startPoint x: 546, startPoint y: 161, endPoint x: 553, endPoint y: 178, distance: 18.7
click at [554, 181] on div "Janela de atendimento Grade de atendimento Capacidade Transportadoras Veículos …" at bounding box center [628, 298] width 1257 height 597
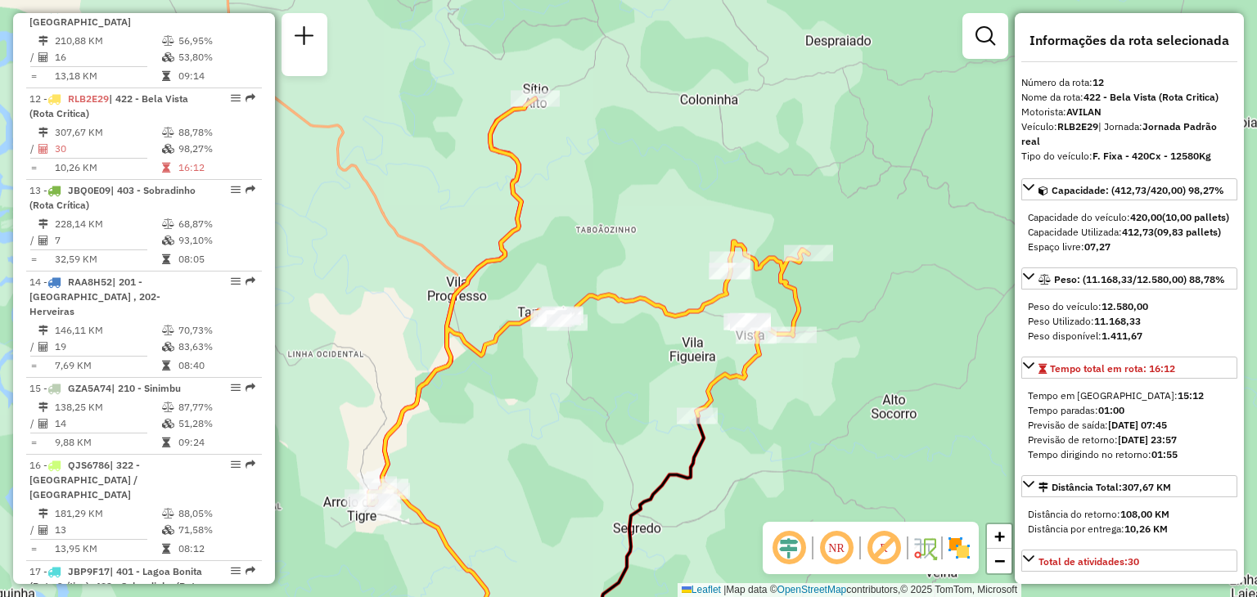
click at [620, 250] on div "Janela de atendimento Grade de atendimento Capacidade Transportadoras Veículos …" at bounding box center [628, 298] width 1257 height 597
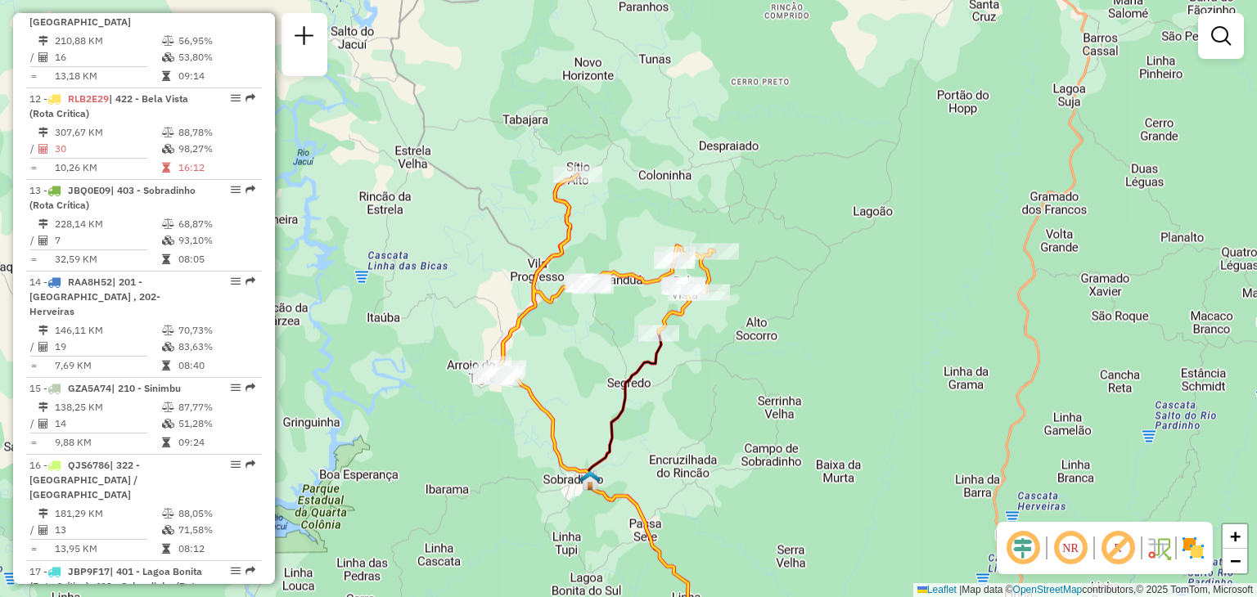
click at [602, 348] on div "Janela de atendimento Grade de atendimento Capacidade Transportadoras Veículos …" at bounding box center [628, 298] width 1257 height 597
select select "**********"
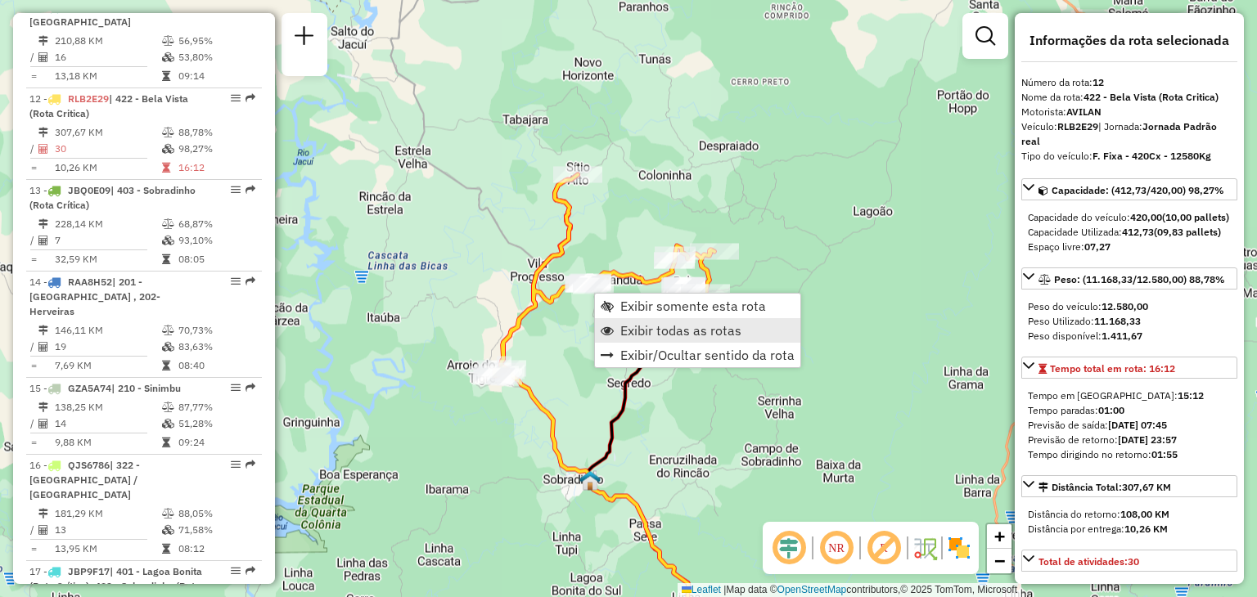
click at [625, 328] on span "Exibir todas as rotas" at bounding box center [680, 330] width 121 height 13
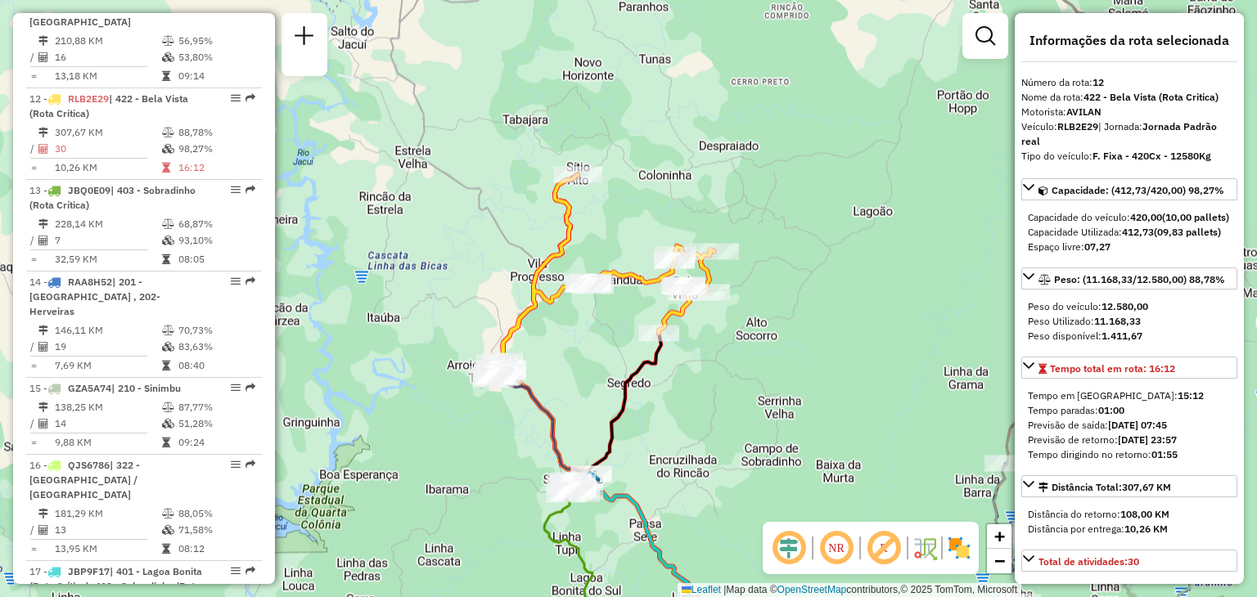
drag, startPoint x: 612, startPoint y: 413, endPoint x: 602, endPoint y: 322, distance: 90.6
click at [602, 333] on icon at bounding box center [683, 495] width 190 height 324
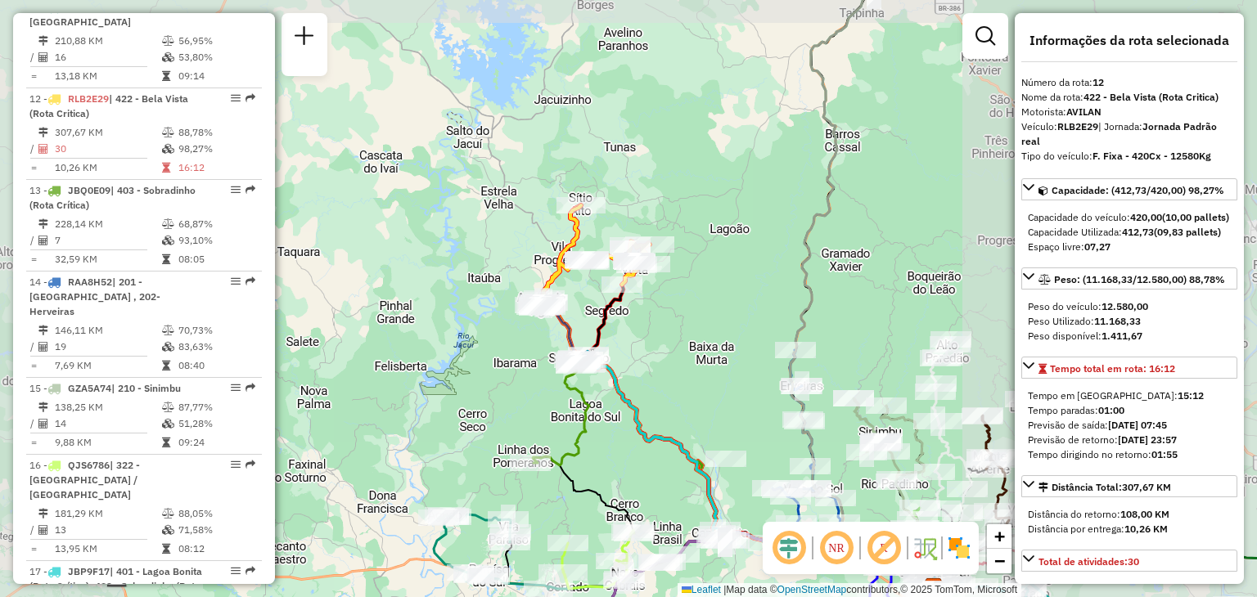
drag, startPoint x: 700, startPoint y: 386, endPoint x: 625, endPoint y: 272, distance: 136.7
click at [625, 273] on div "Janela de atendimento Grade de atendimento Capacidade Transportadoras Veículos …" at bounding box center [628, 298] width 1257 height 597
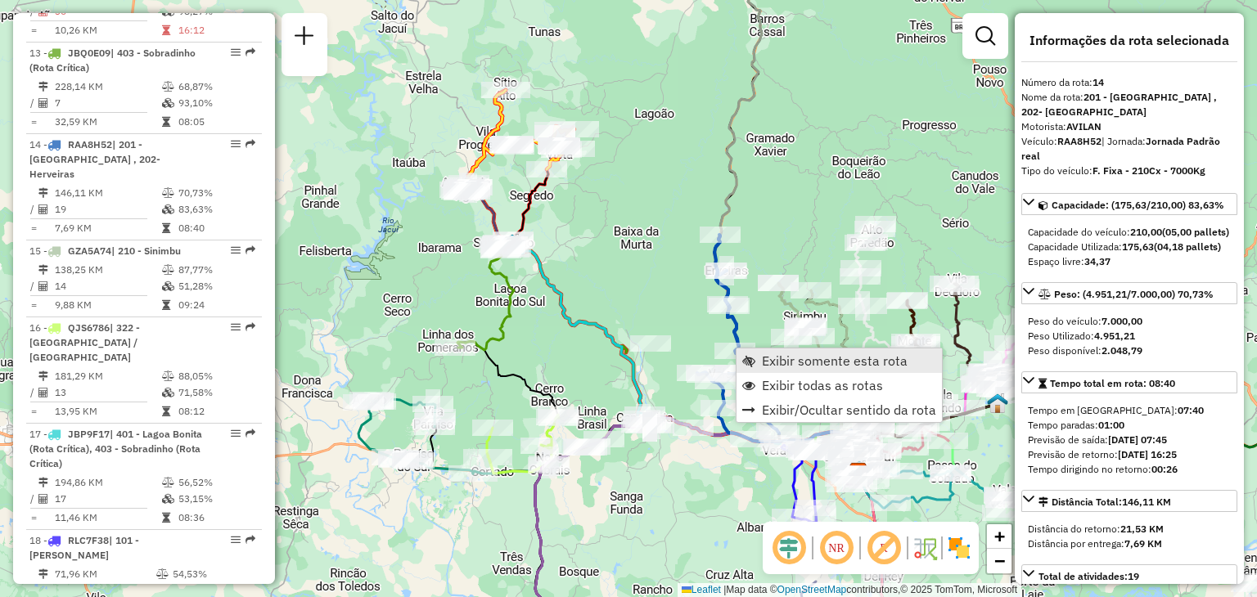
scroll to position [1825, 0]
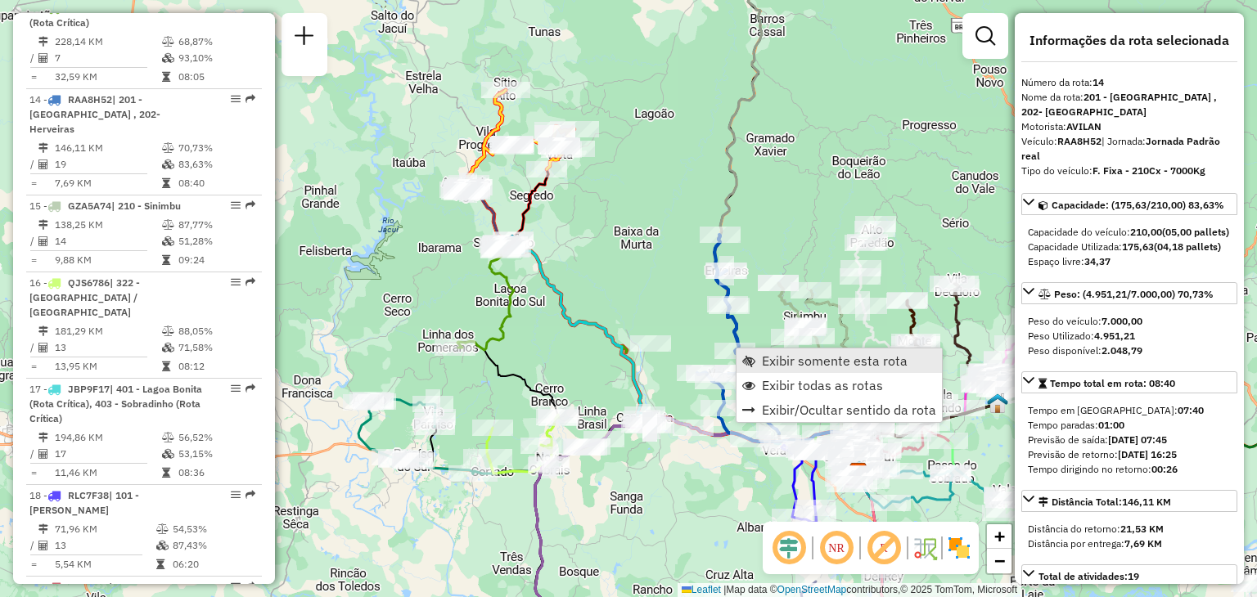
click at [760, 368] on link "Exibir somente esta rota" at bounding box center [839, 361] width 205 height 25
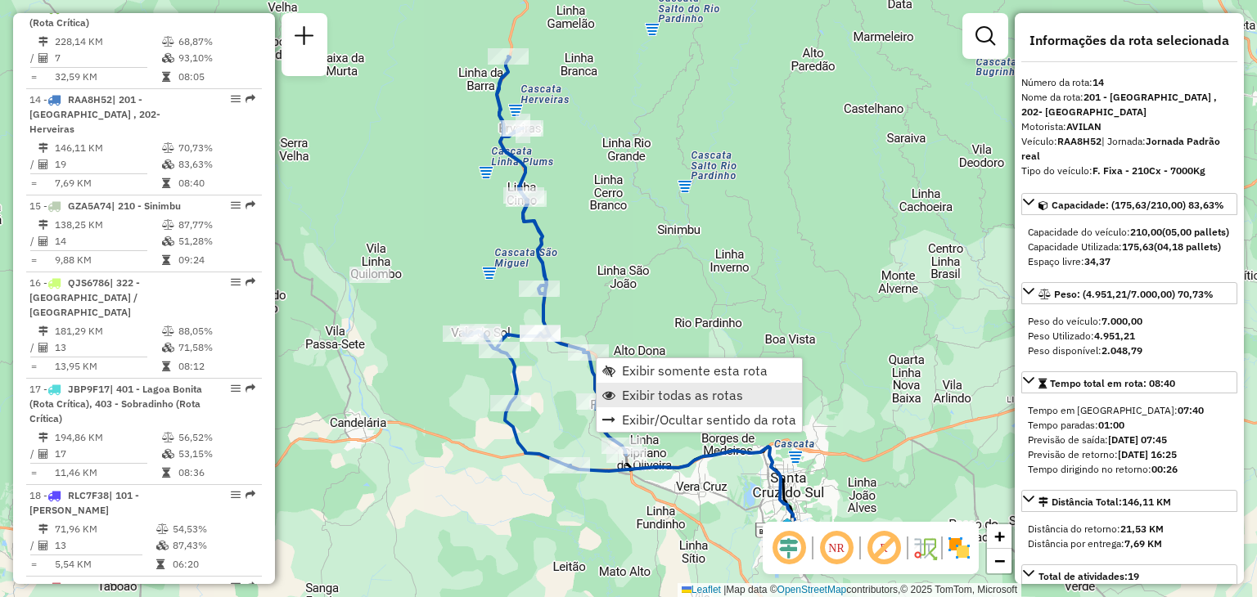
click at [635, 404] on link "Exibir todas as rotas" at bounding box center [699, 395] width 205 height 25
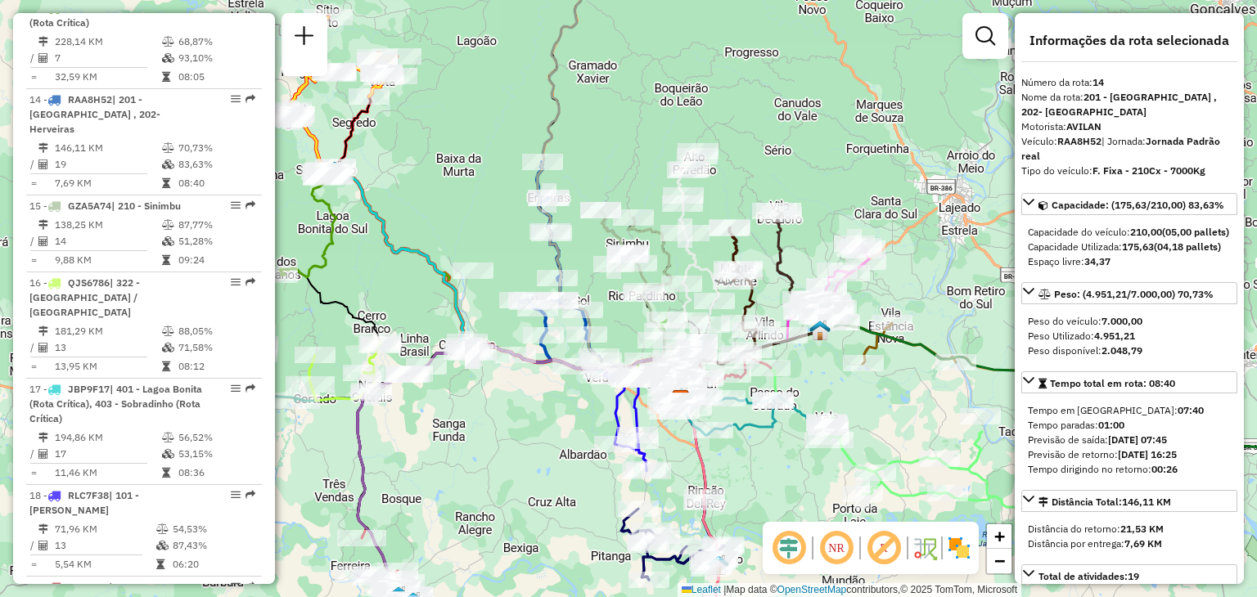
drag, startPoint x: 736, startPoint y: 342, endPoint x: 687, endPoint y: 308, distance: 59.9
click at [687, 308] on icon at bounding box center [698, 255] width 41 height 209
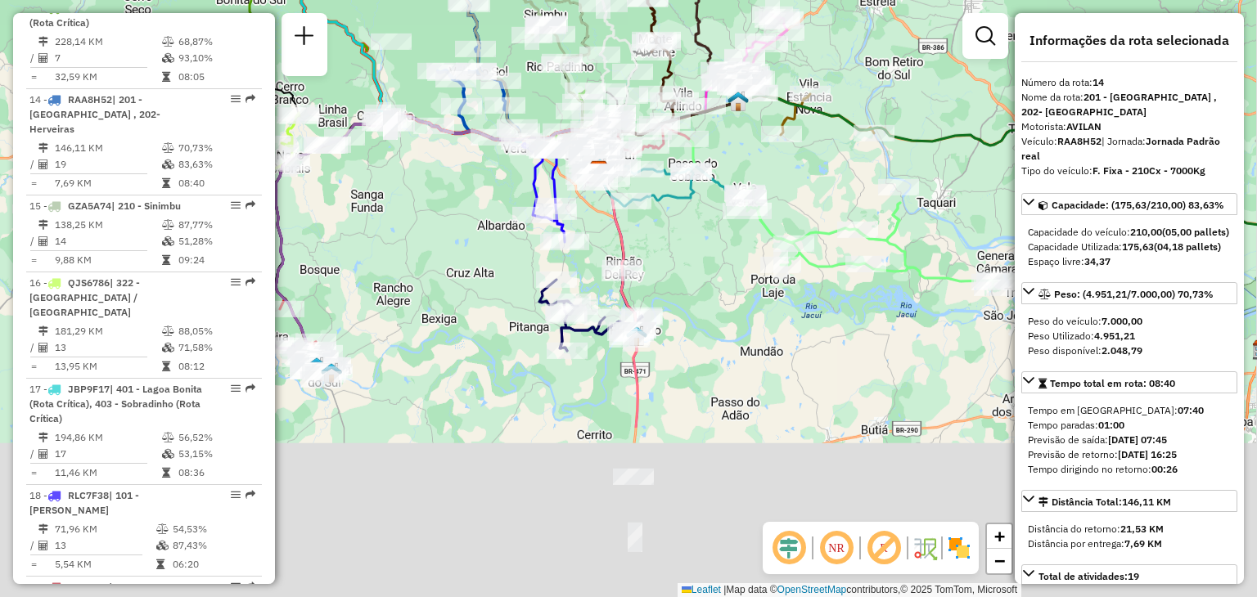
drag, startPoint x: 846, startPoint y: 453, endPoint x: 770, endPoint y: 230, distance: 235.3
click at [765, 223] on icon at bounding box center [871, 241] width 251 height 93
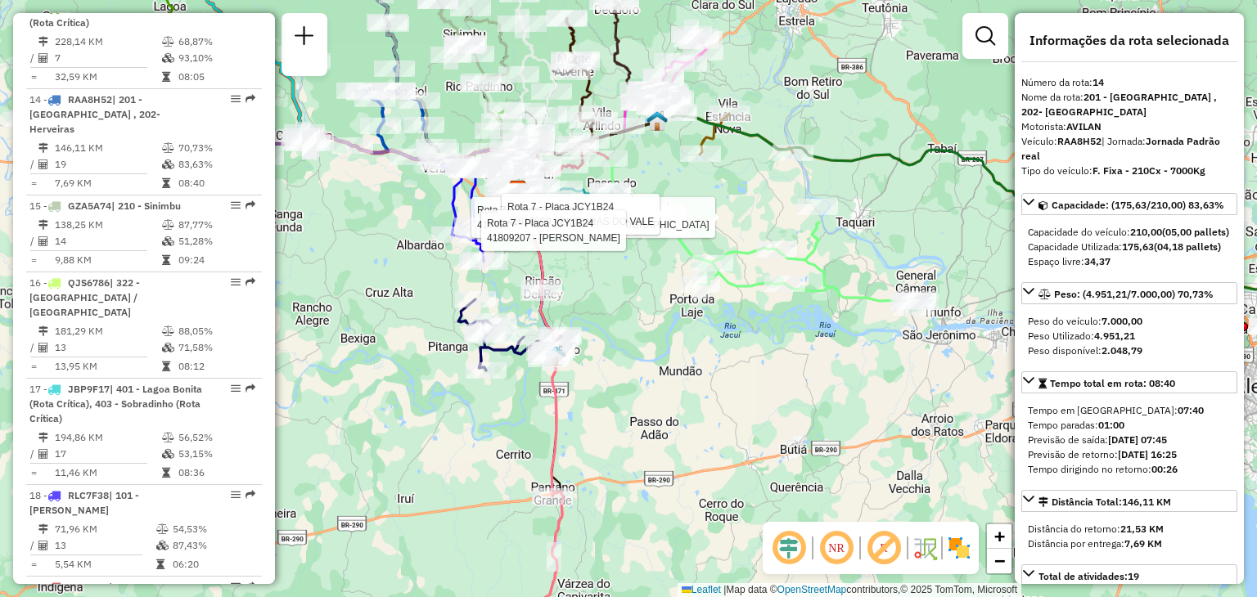
drag, startPoint x: 882, startPoint y: 312, endPoint x: 776, endPoint y: 327, distance: 106.7
click at [776, 327] on div "Rota 7 - Placa JCY1B24 41809208 - COMUNIDADE EVANGELIC Rota 7 - Placa JCY1B24 4…" at bounding box center [628, 298] width 1257 height 597
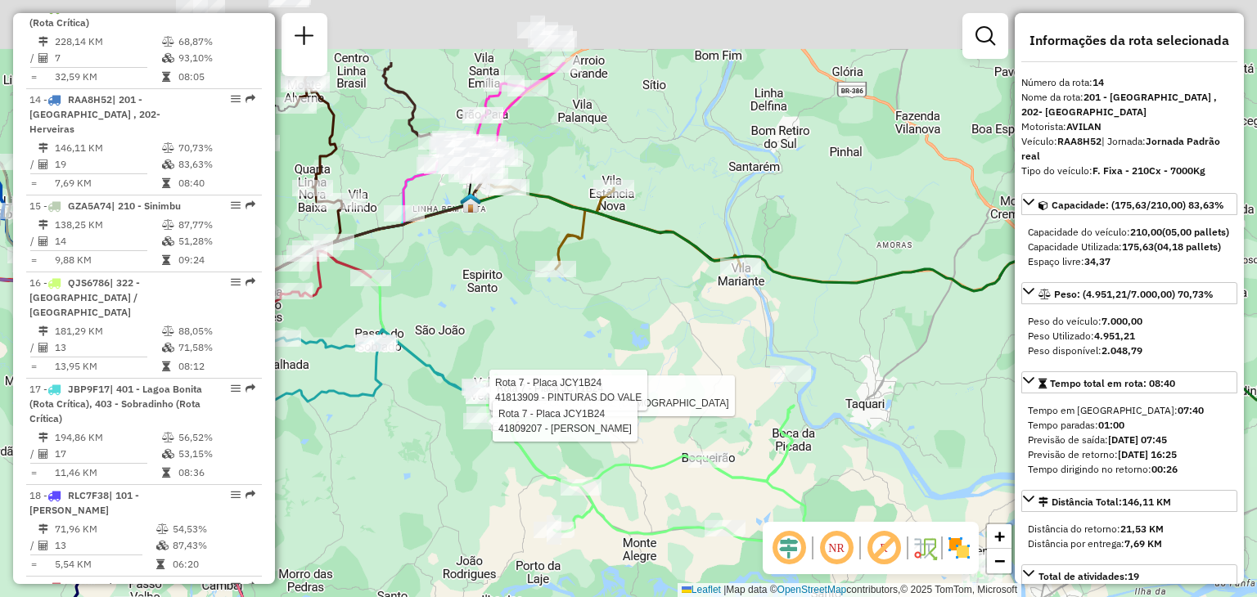
drag, startPoint x: 715, startPoint y: 275, endPoint x: 711, endPoint y: 348, distance: 73.0
click at [711, 348] on div "Rota 7 - Placa JCY1B24 41809208 - COMUNIDADE EVANGELIC Rota 7 - Placa JCY1B24 4…" at bounding box center [628, 298] width 1257 height 597
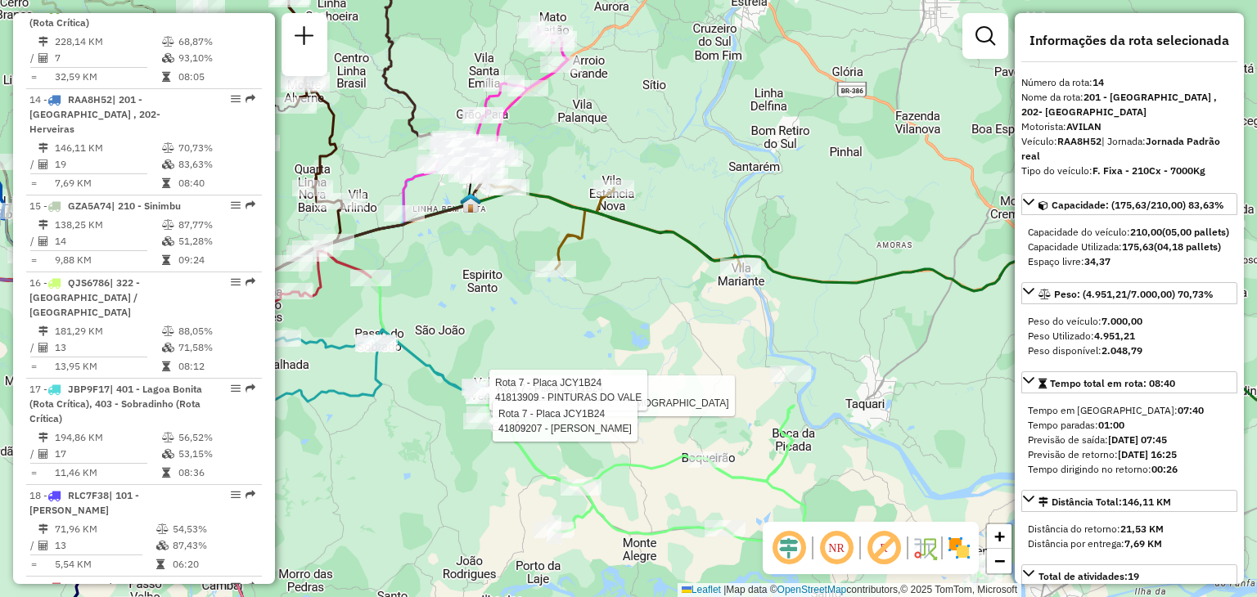
drag, startPoint x: 645, startPoint y: 363, endPoint x: 700, endPoint y: 231, distance: 143.5
click at [700, 231] on div "Rota 7 - Placa JCY1B24 41809208 - COMUNIDADE EVANGELIC Rota 7 - Placa JCY1B24 4…" at bounding box center [628, 298] width 1257 height 597
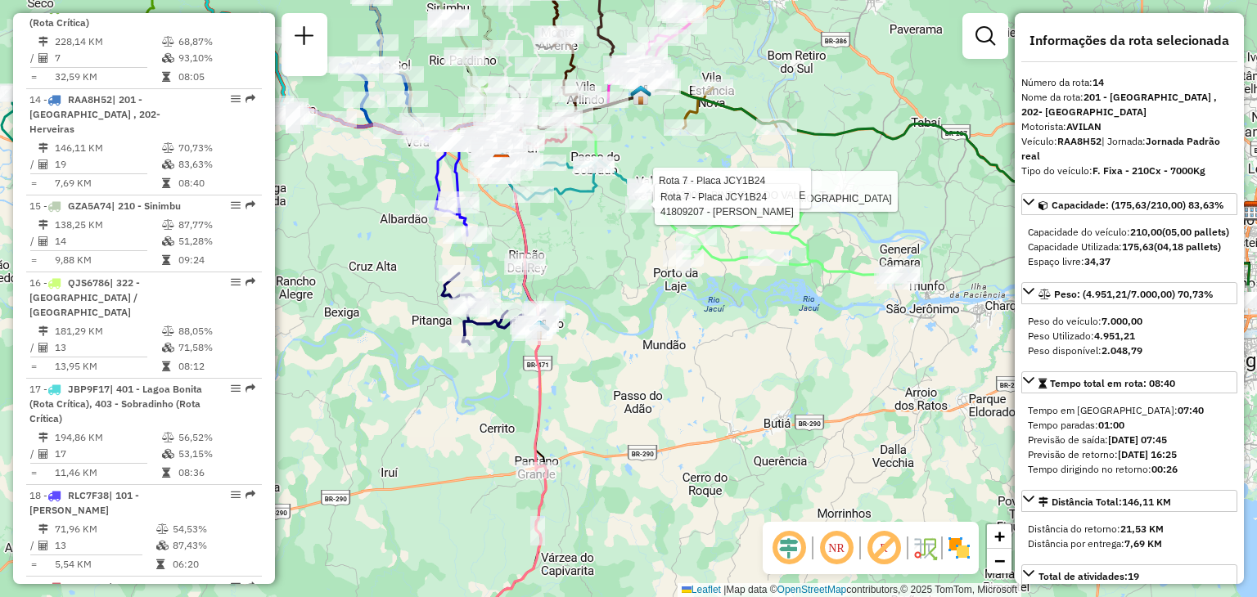
drag, startPoint x: 661, startPoint y: 398, endPoint x: 687, endPoint y: 341, distance: 61.9
click at [690, 341] on div "Rota 7 - Placa JCY1B24 41809208 - COMUNIDADE EVANGELIC Rota 7 - Placa JCY1B24 4…" at bounding box center [628, 298] width 1257 height 597
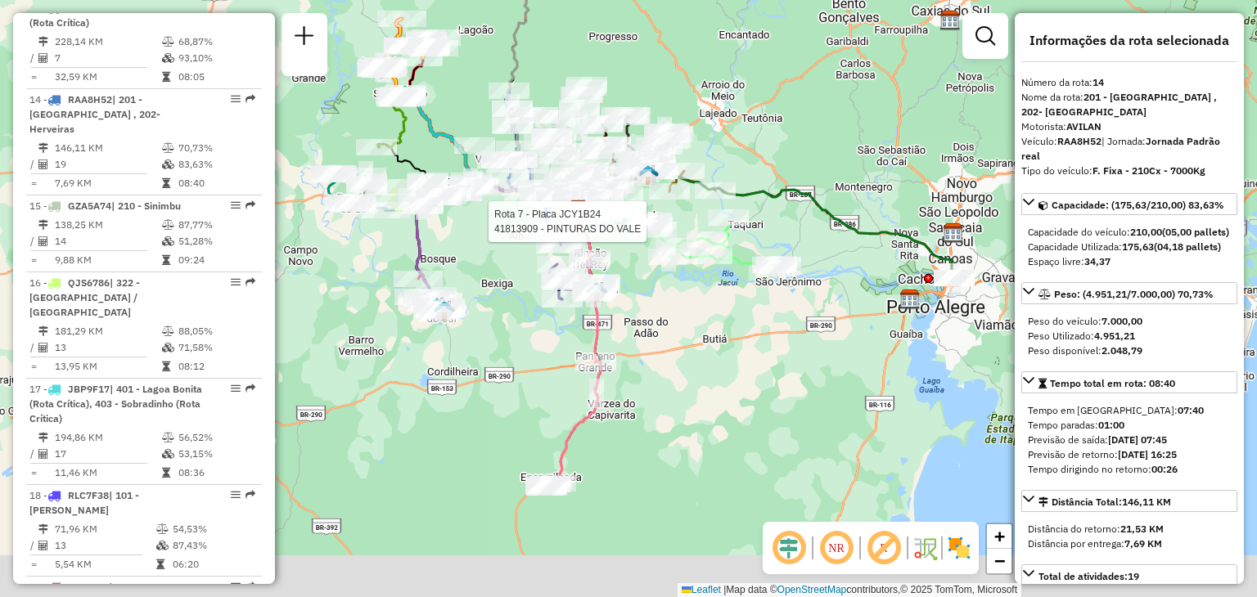
drag, startPoint x: 630, startPoint y: 441, endPoint x: 648, endPoint y: 361, distance: 82.2
click at [648, 361] on div "Rota 7 - Placa JCY1B24 41813909 - PINTURAS DO VALE Janela de atendimento Grade …" at bounding box center [628, 298] width 1257 height 597
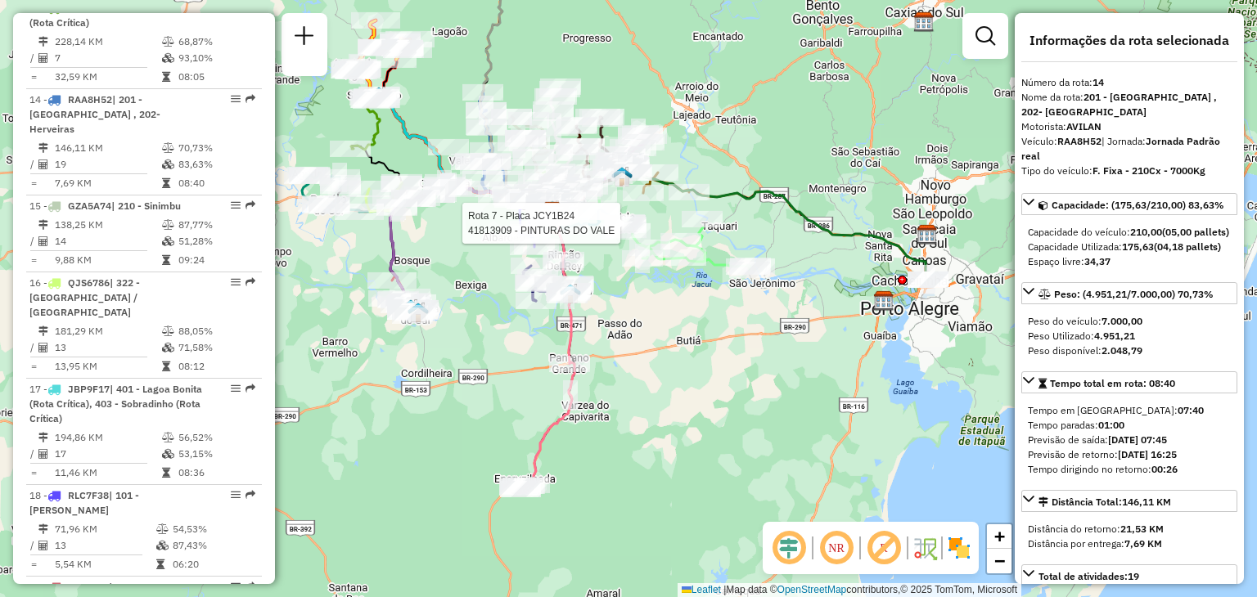
drag, startPoint x: 751, startPoint y: 312, endPoint x: 674, endPoint y: 346, distance: 84.3
click at [674, 346] on div "Rota 7 - Placa JCY1B24 41813909 - PINTURAS DO VALE Janela de atendimento Grade …" at bounding box center [628, 298] width 1257 height 597
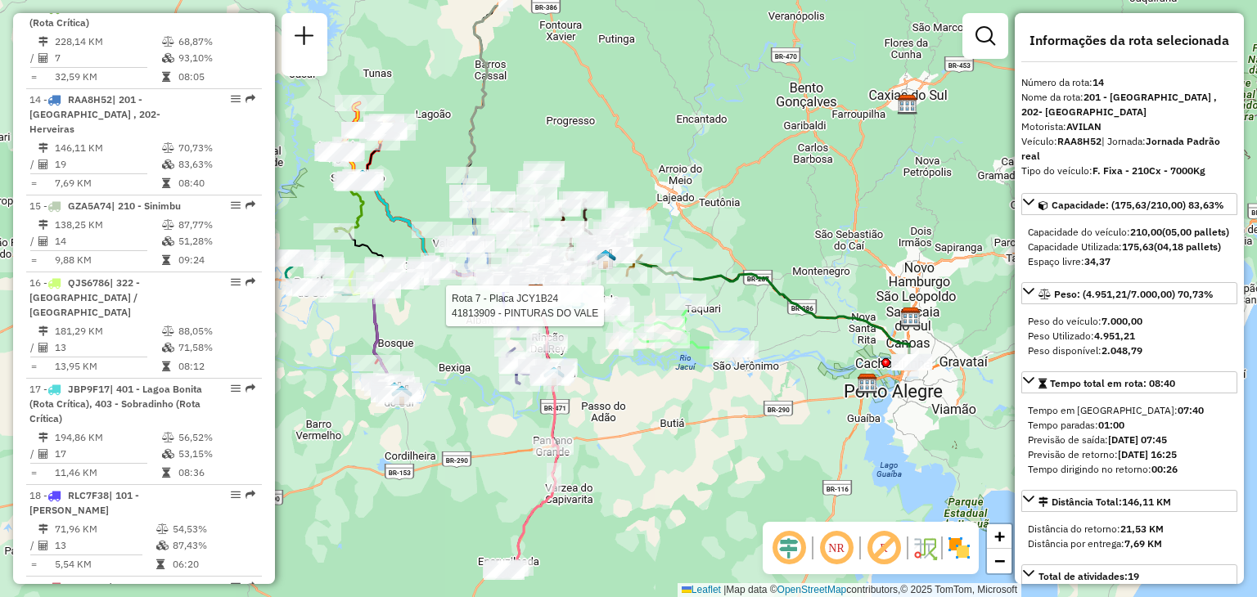
drag, startPoint x: 413, startPoint y: 341, endPoint x: 445, endPoint y: 406, distance: 72.5
click at [445, 406] on div "Rota 7 - Placa JCY1B24 41813909 - PINTURAS DO VALE Janela de atendimento Grade …" at bounding box center [628, 298] width 1257 height 597
drag, startPoint x: 692, startPoint y: 485, endPoint x: 723, endPoint y: 418, distance: 73.6
click at [692, 485] on div "Rota 7 - Placa JCY1B24 41813909 - PINTURAS DO VALE Janela de atendimento Grade …" at bounding box center [628, 298] width 1257 height 597
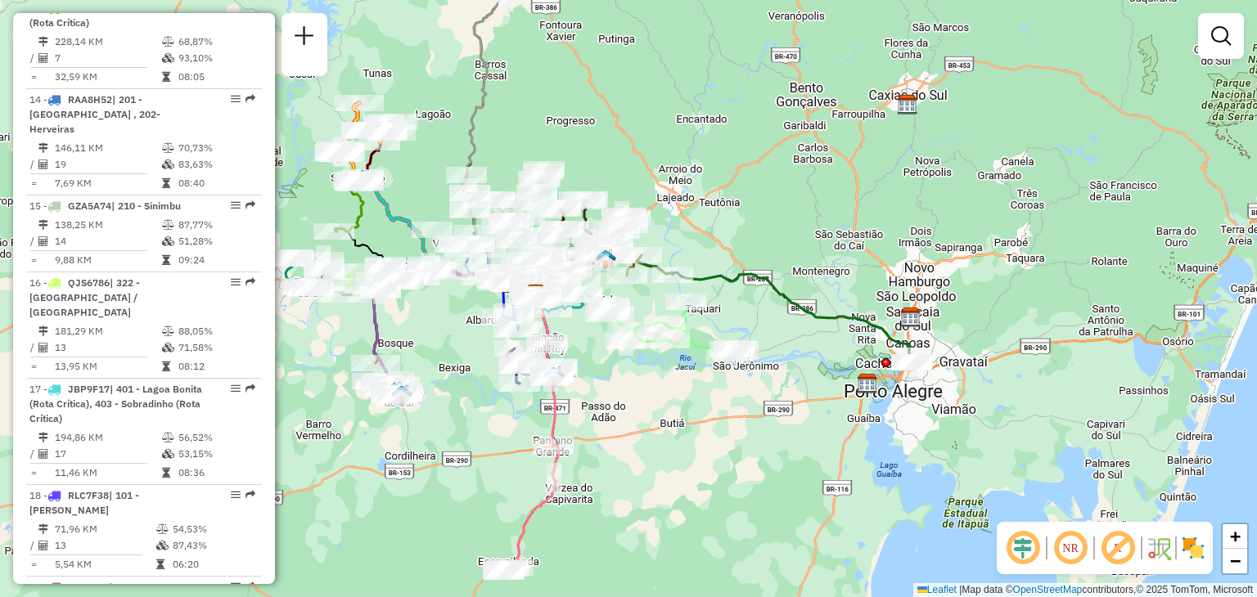
drag, startPoint x: 792, startPoint y: 254, endPoint x: 805, endPoint y: 232, distance: 25.0
click at [792, 252] on div "Janela de atendimento Grade de atendimento Capacidade Transportadoras Veículos …" at bounding box center [628, 298] width 1257 height 597
drag, startPoint x: 864, startPoint y: 153, endPoint x: 714, endPoint y: 166, distance: 151.2
click at [863, 155] on div "Janela de atendimento Grade de atendimento Capacidade Transportadoras Veículos …" at bounding box center [628, 298] width 1257 height 597
drag, startPoint x: 616, startPoint y: 151, endPoint x: 563, endPoint y: 167, distance: 54.6
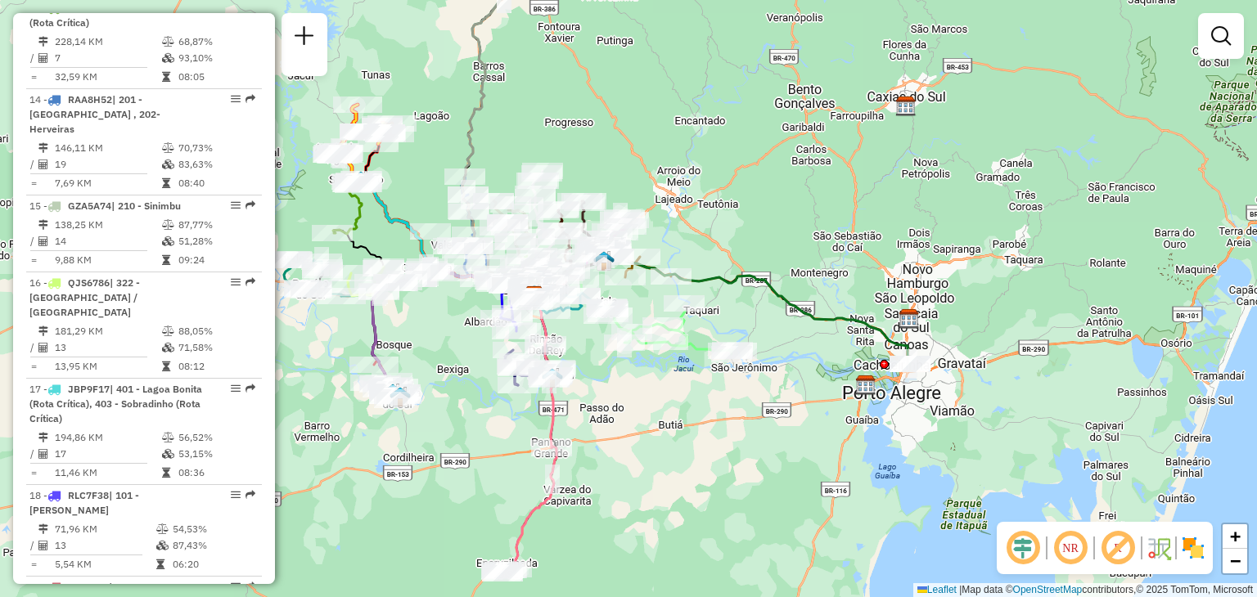
click at [615, 151] on div "Janela de atendimento Grade de atendimento Capacidade Transportadoras Veículos …" at bounding box center [628, 298] width 1257 height 597
select select "**********"
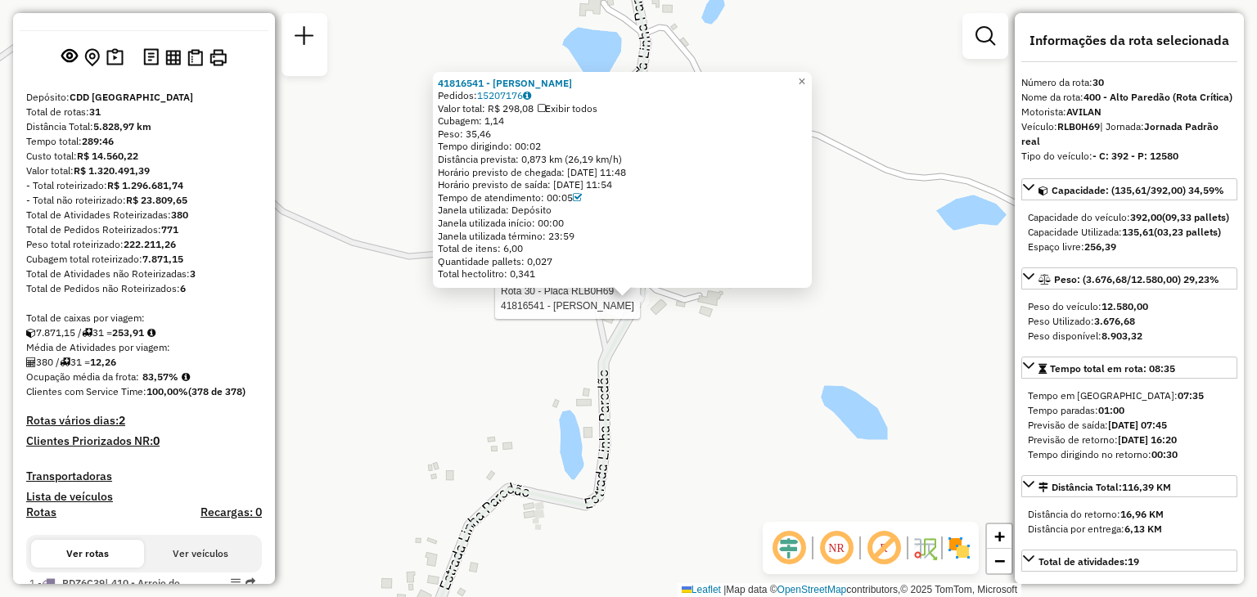
scroll to position [0, 0]
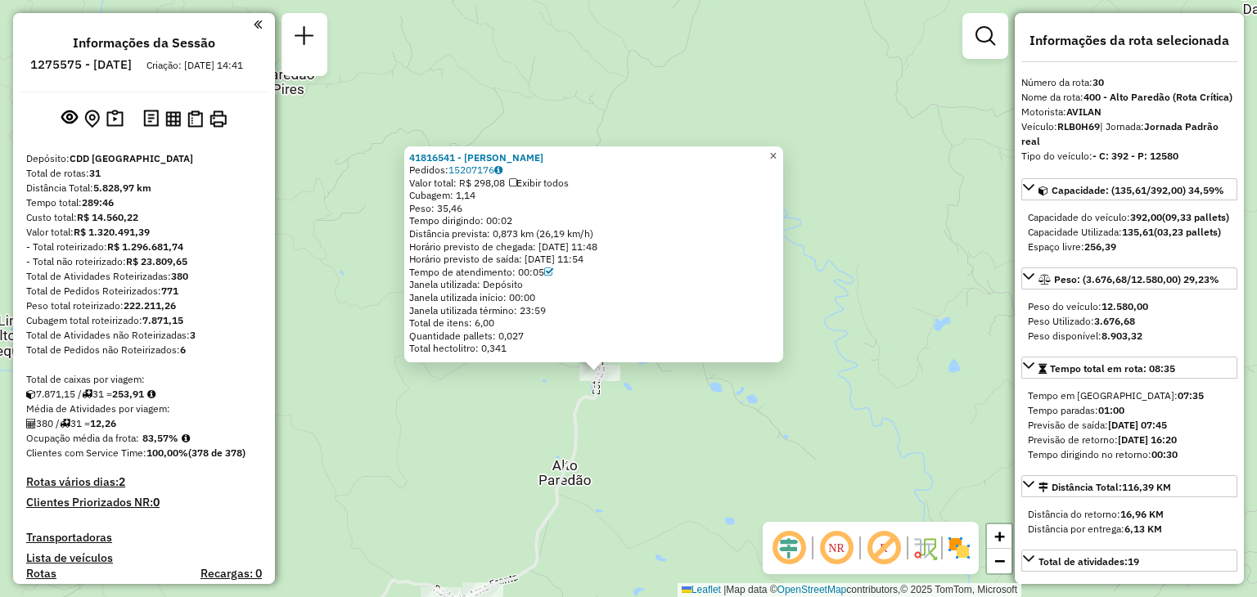
click at [777, 152] on span "×" at bounding box center [772, 156] width 7 height 14
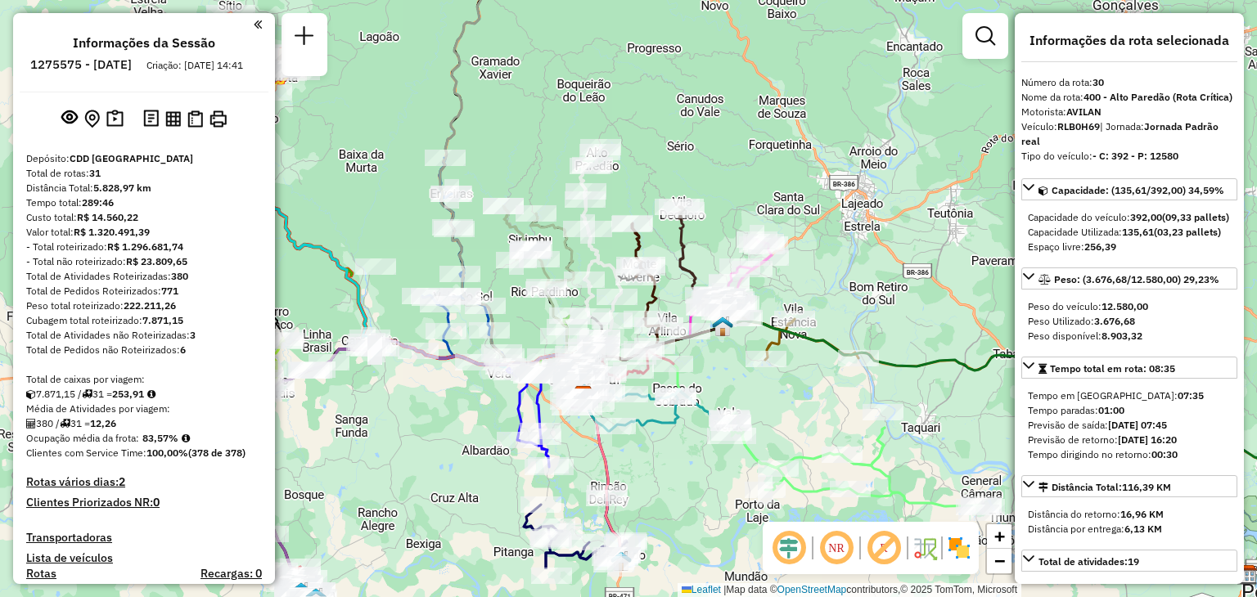
drag, startPoint x: 687, startPoint y: 295, endPoint x: 664, endPoint y: 206, distance: 91.3
click at [679, 207] on icon at bounding box center [699, 257] width 40 height 101
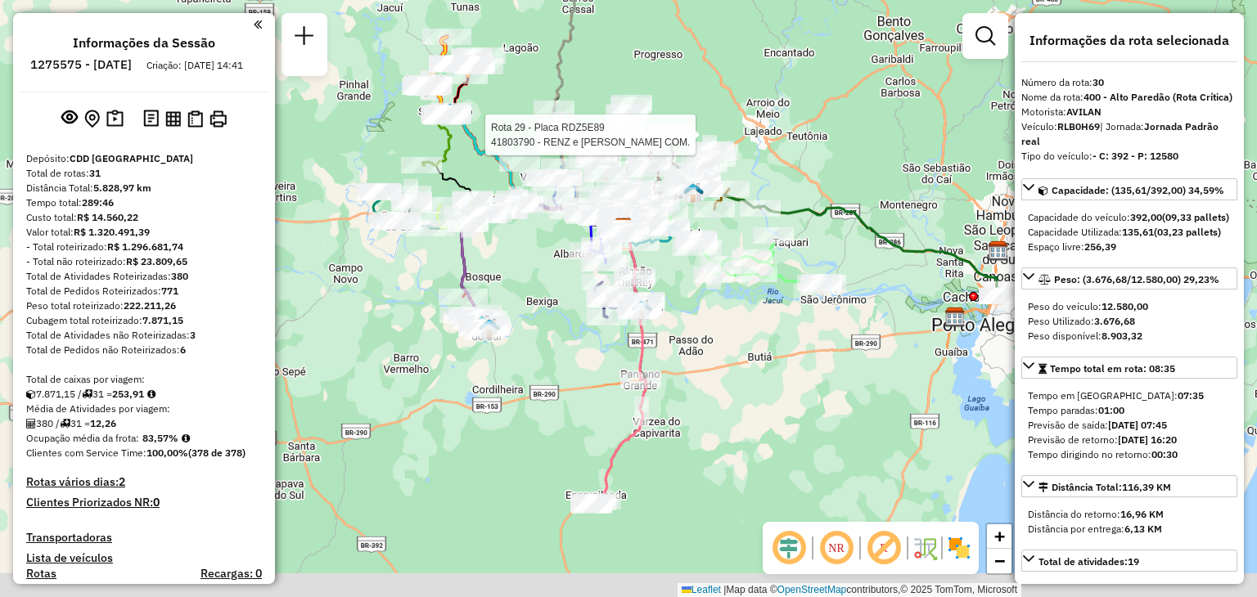
drag, startPoint x: 737, startPoint y: 478, endPoint x: 690, endPoint y: 315, distance: 169.4
click at [690, 315] on div "Rota 29 - Placa RDZ5E89 41803790 - RENZ e [PERSON_NAME] COM. Janela de atendime…" at bounding box center [628, 298] width 1257 height 597
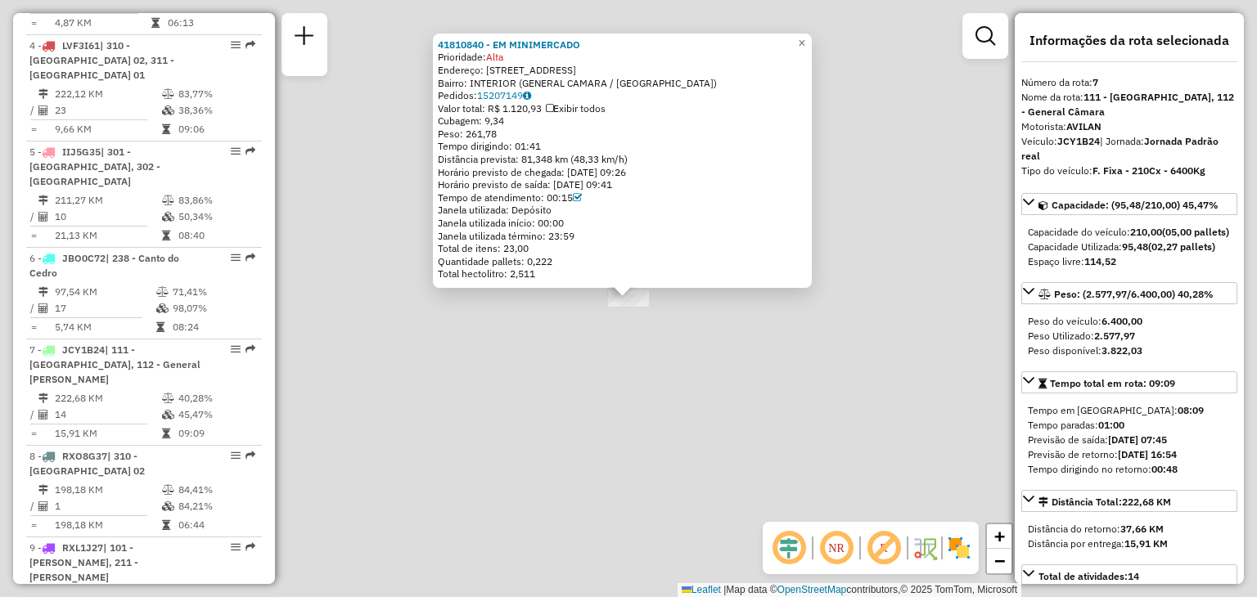
scroll to position [1185, 0]
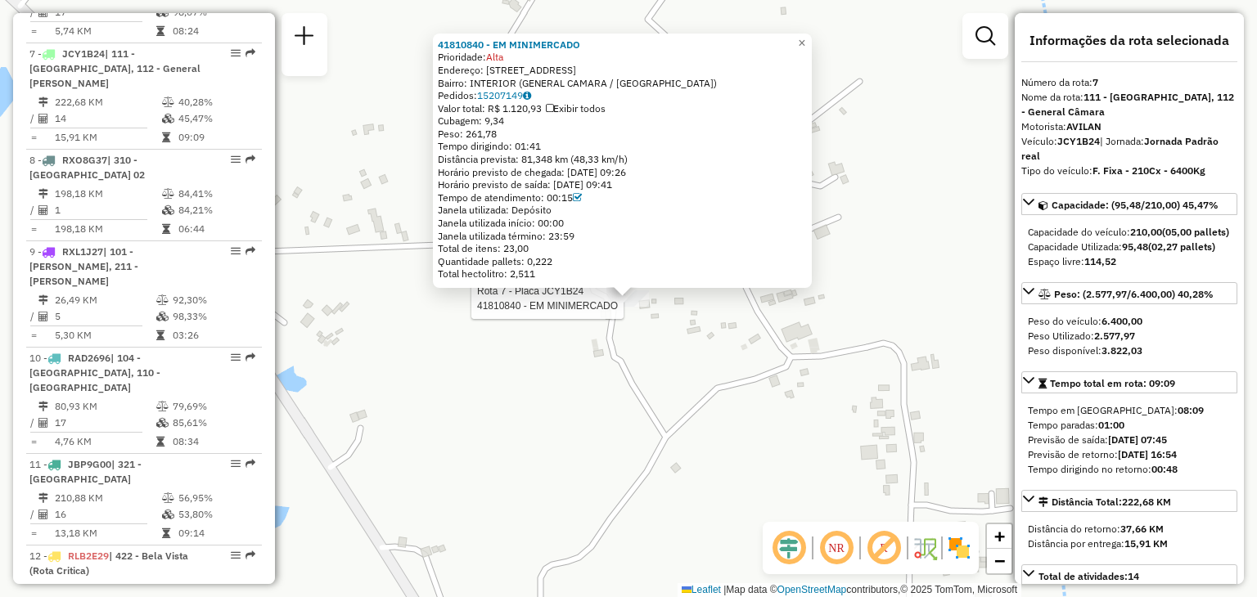
click at [579, 431] on div "Rota 7 - Placa JCY1B24 41810840 - EM MINIMERCADO 41810840 - EM MINIMERCADO Prio…" at bounding box center [628, 298] width 1257 height 597
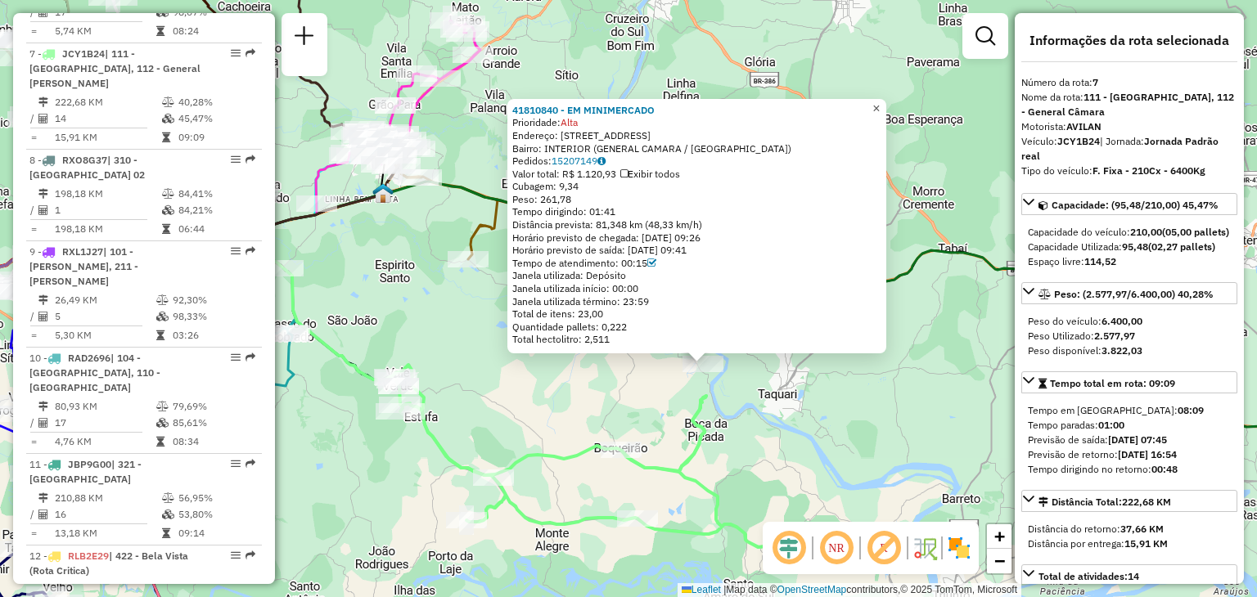
click at [880, 101] on span "×" at bounding box center [876, 108] width 7 height 14
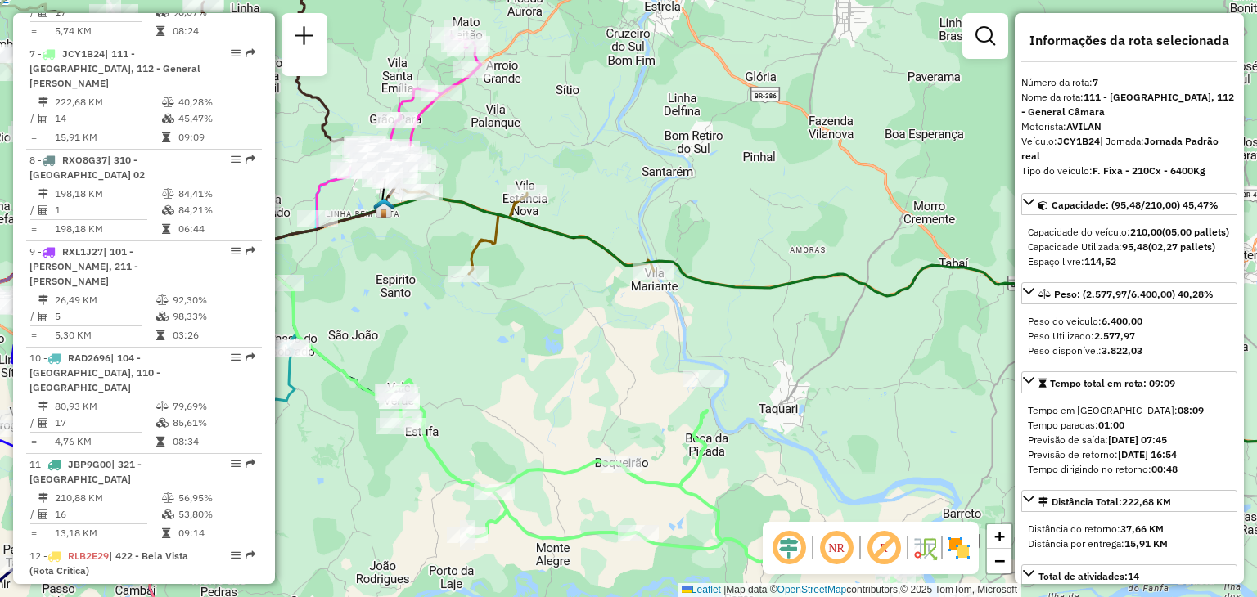
drag, startPoint x: 758, startPoint y: 181, endPoint x: 828, endPoint y: 332, distance: 167.0
click at [828, 332] on div "Janela de atendimento Grade de atendimento Capacidade Transportadoras Veículos …" at bounding box center [628, 298] width 1257 height 597
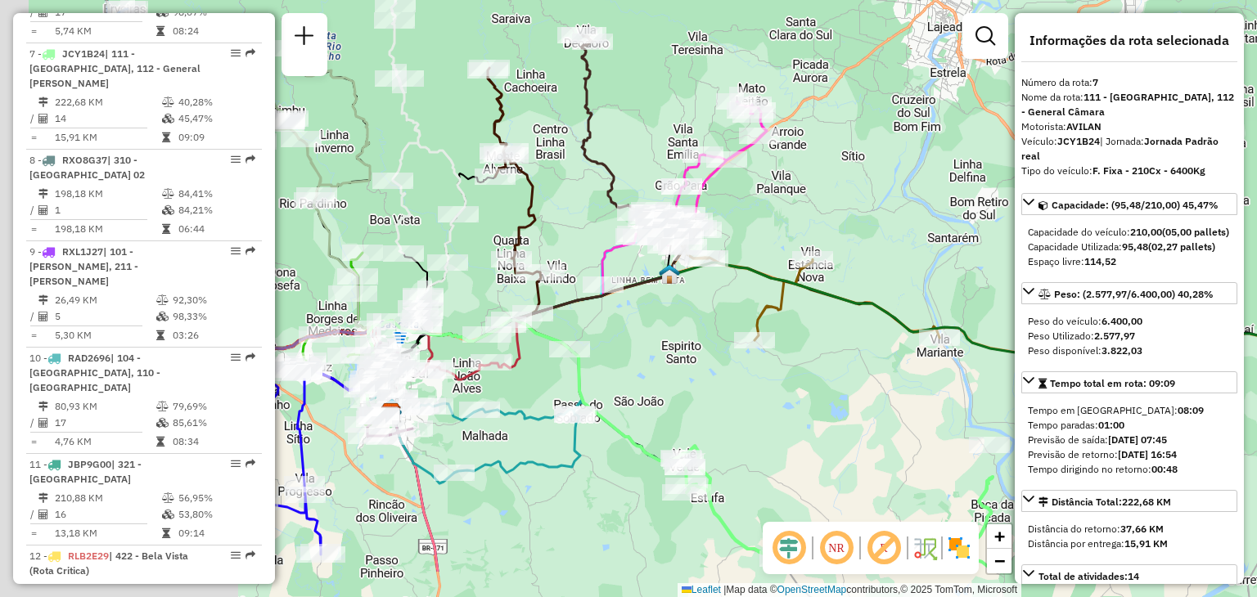
drag, startPoint x: 744, startPoint y: 331, endPoint x: 940, endPoint y: 246, distance: 213.3
click at [958, 246] on div "Janela de atendimento Grade de atendimento Capacidade Transportadoras Veículos …" at bounding box center [628, 298] width 1257 height 597
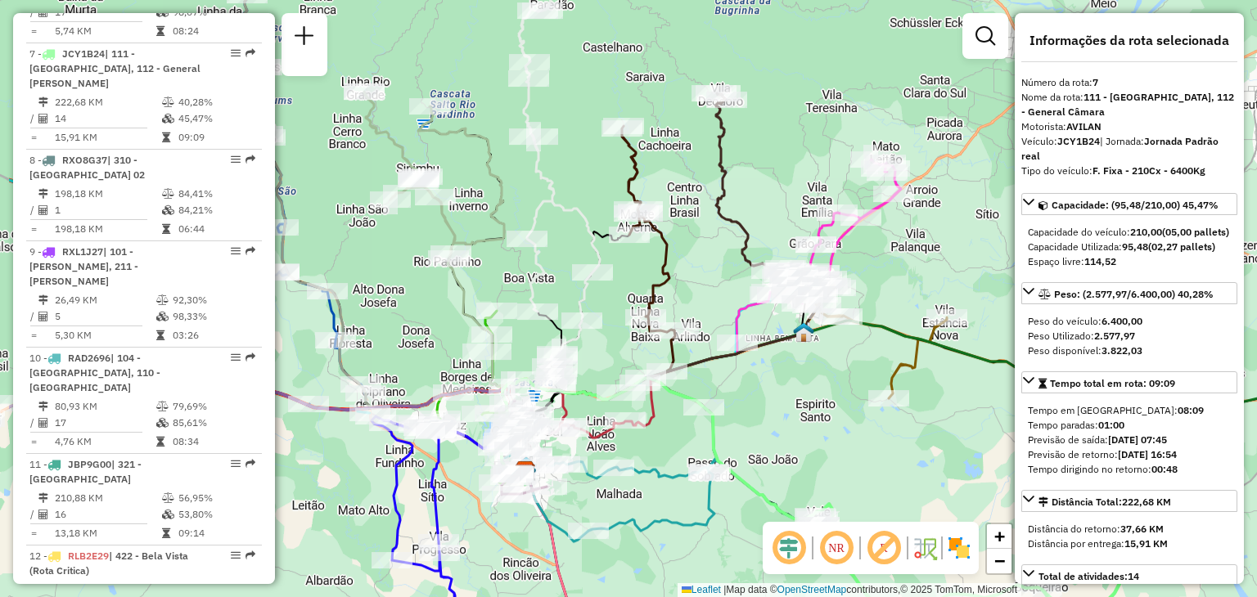
drag, startPoint x: 688, startPoint y: 196, endPoint x: 733, endPoint y: 210, distance: 46.9
click at [734, 209] on div "Janela de atendimento Grade de atendimento Capacidade Transportadoras Veículos …" at bounding box center [628, 298] width 1257 height 597
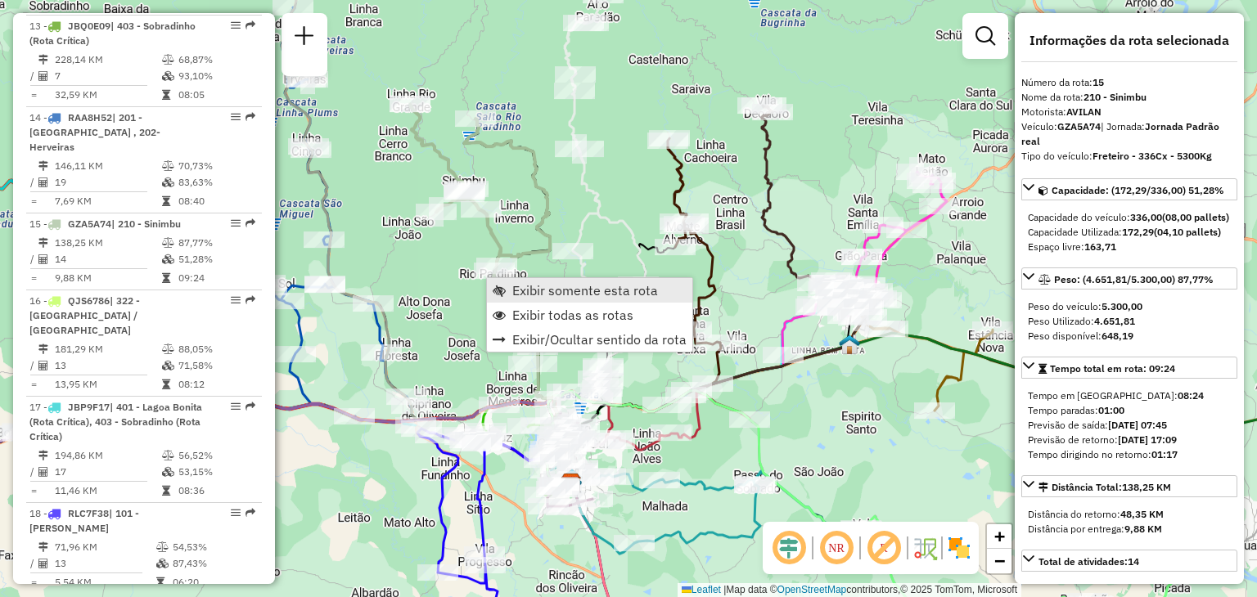
scroll to position [1917, 0]
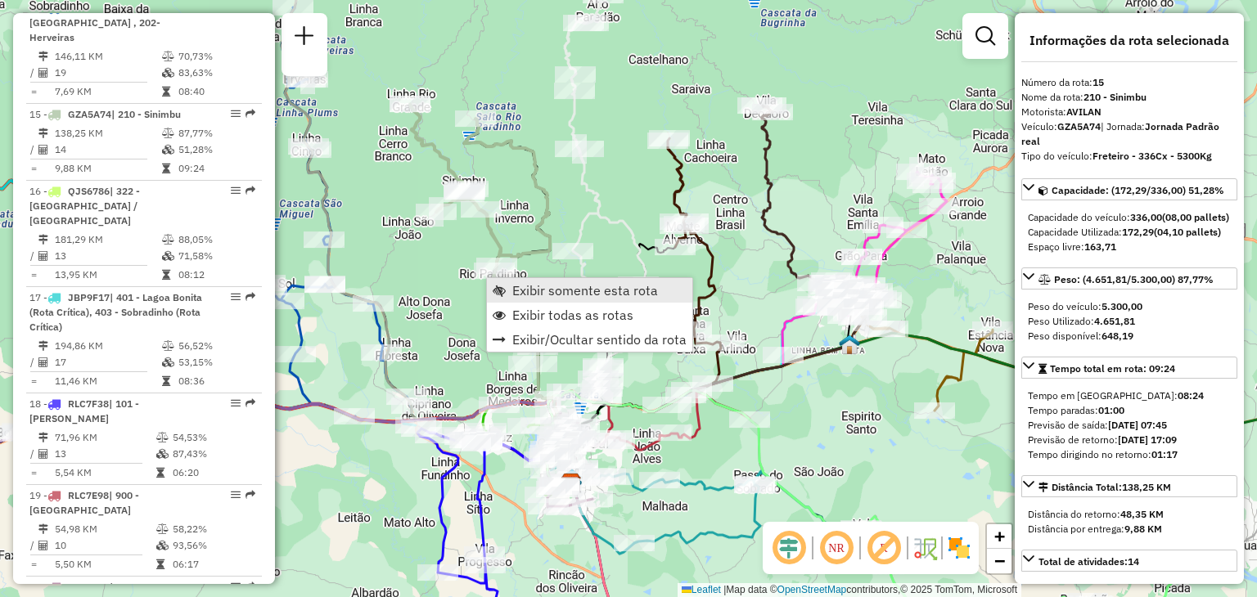
click at [520, 286] on span "Exibir somente esta rota" at bounding box center [585, 290] width 146 height 13
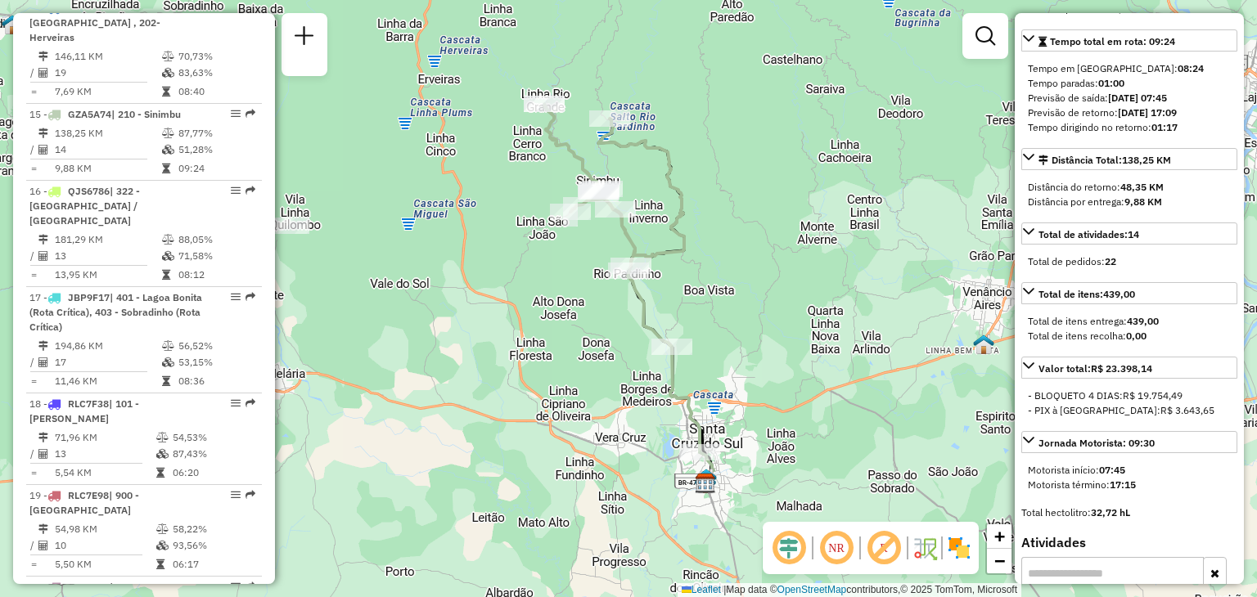
scroll to position [573, 0]
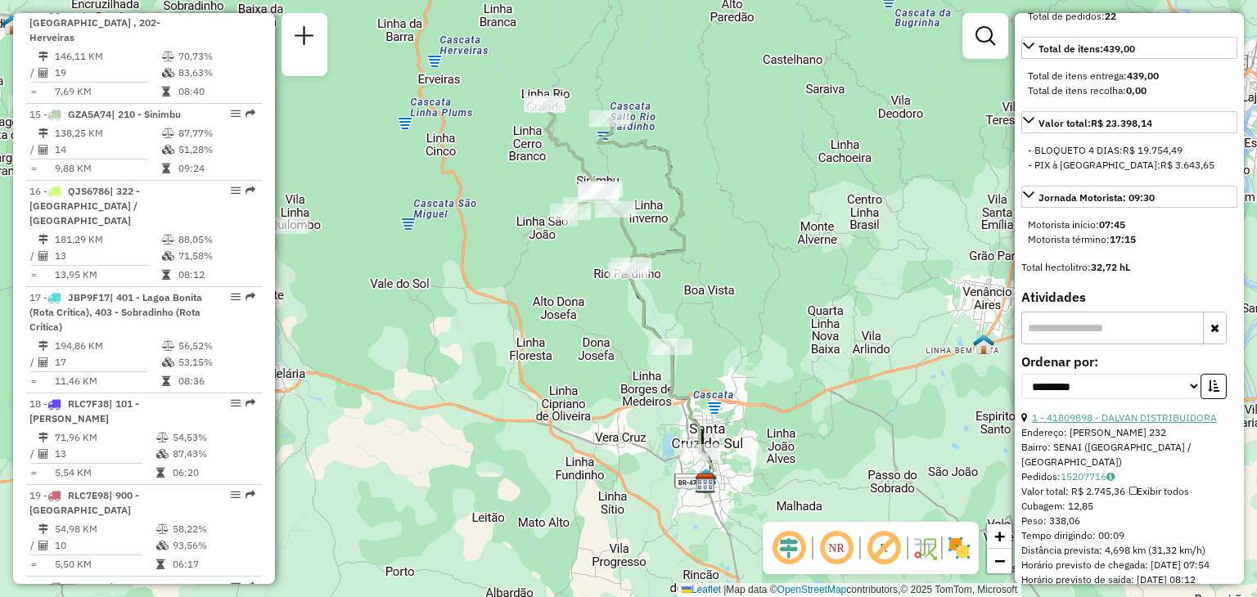
click at [1126, 424] on link "1 - 41809898 - DALVAN DISTRIBUIDORA" at bounding box center [1124, 418] width 185 height 12
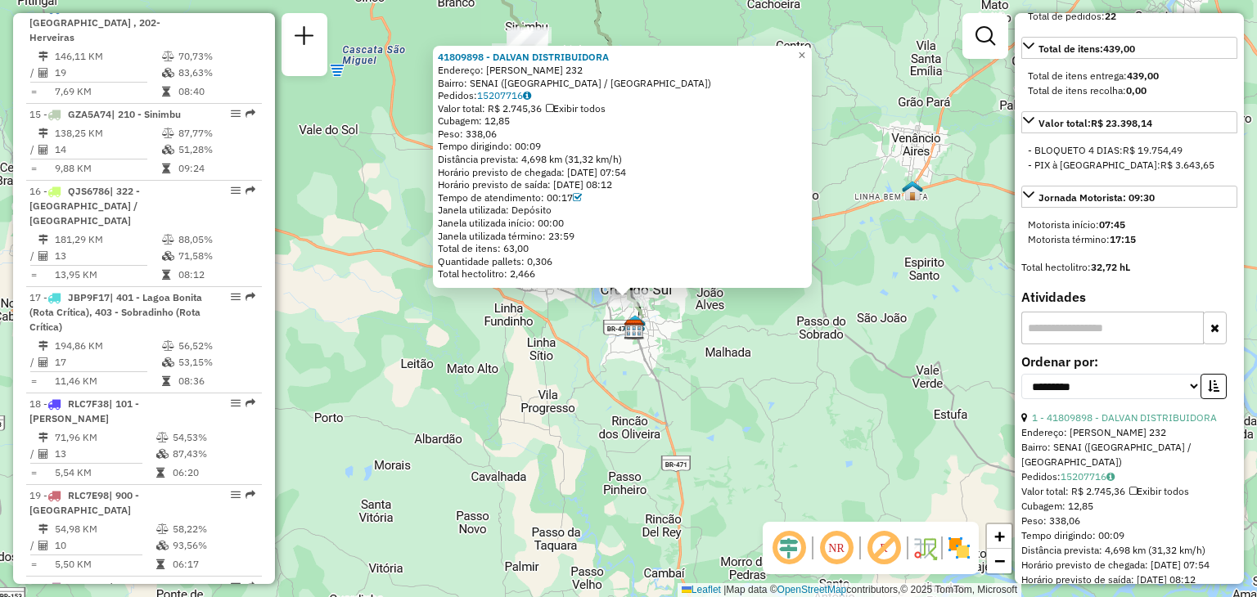
drag, startPoint x: 741, startPoint y: 377, endPoint x: 665, endPoint y: 353, distance: 79.2
click at [733, 374] on div "41809898 - DALVAN DISTRIBUIDORA Endereço: [PERSON_NAME] 232 Bairro: SENAI ([GEO…" at bounding box center [628, 298] width 1257 height 597
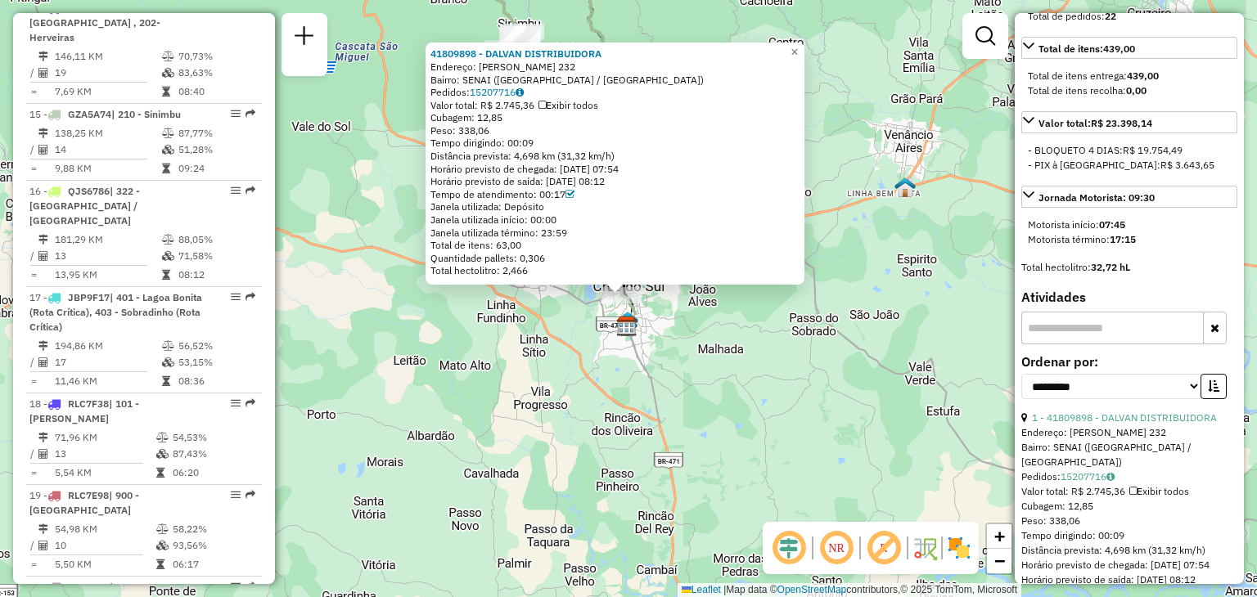
click at [566, 312] on div "41809898 - DALVAN DISTRIBUIDORA Endereço: [PERSON_NAME] 232 Bairro: SENAI ([GEO…" at bounding box center [628, 298] width 1257 height 597
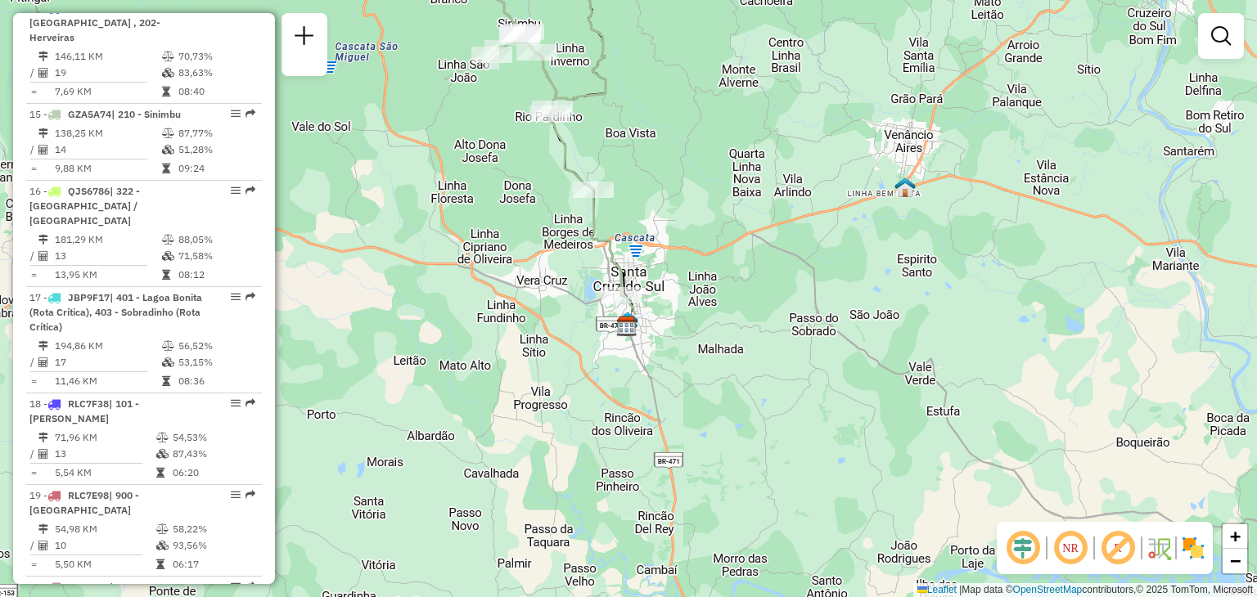
click at [566, 316] on div "Janela de atendimento Grade de atendimento Capacidade Transportadoras Veículos …" at bounding box center [628, 298] width 1257 height 597
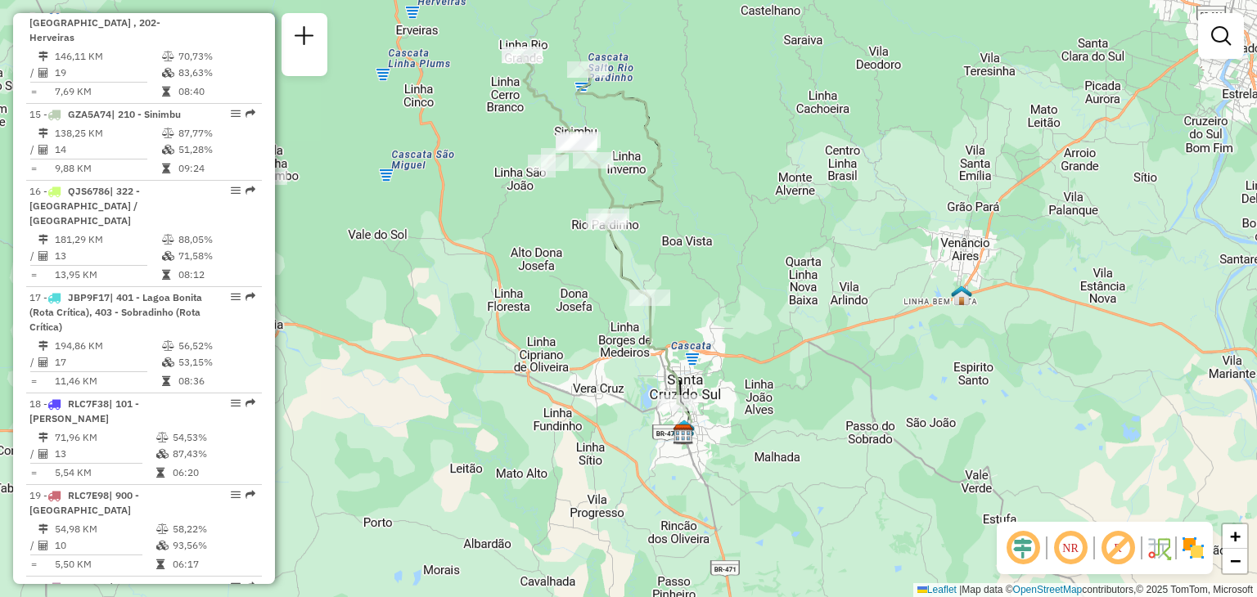
drag, startPoint x: 655, startPoint y: 306, endPoint x: 687, endPoint y: 362, distance: 64.2
click at [687, 362] on div "Janela de atendimento Grade de atendimento Capacidade Transportadoras Veículos …" at bounding box center [628, 298] width 1257 height 597
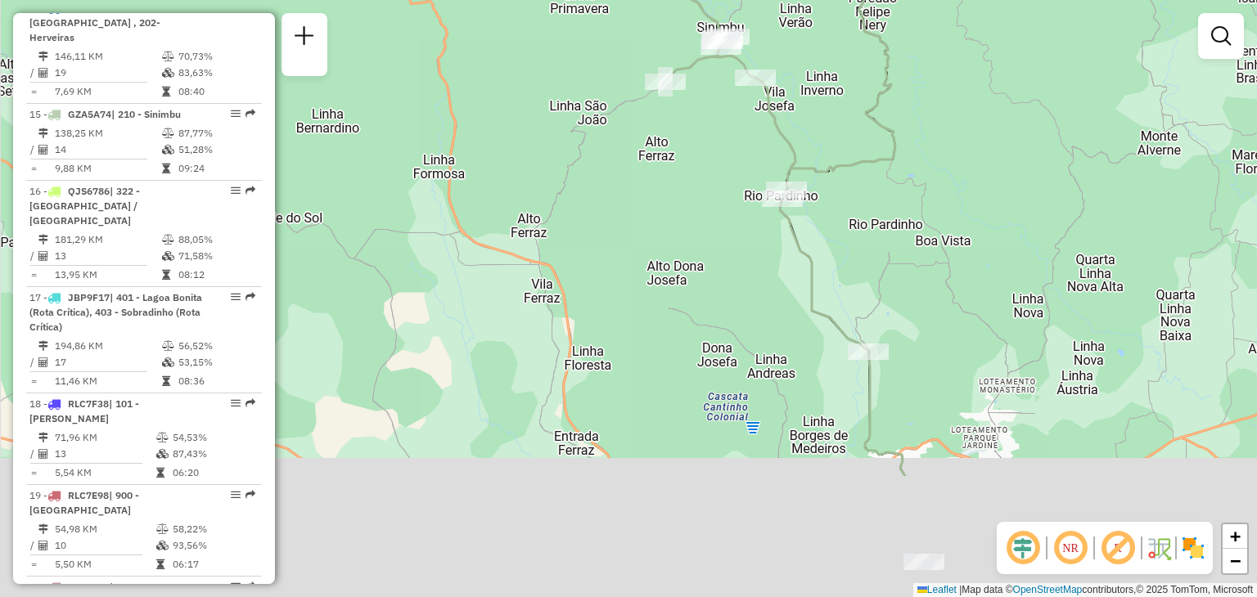
drag, startPoint x: 456, startPoint y: 248, endPoint x: 577, endPoint y: 69, distance: 216.3
click at [577, 69] on div "Janela de atendimento Grade de atendimento Capacidade Transportadoras Veículos …" at bounding box center [628, 298] width 1257 height 597
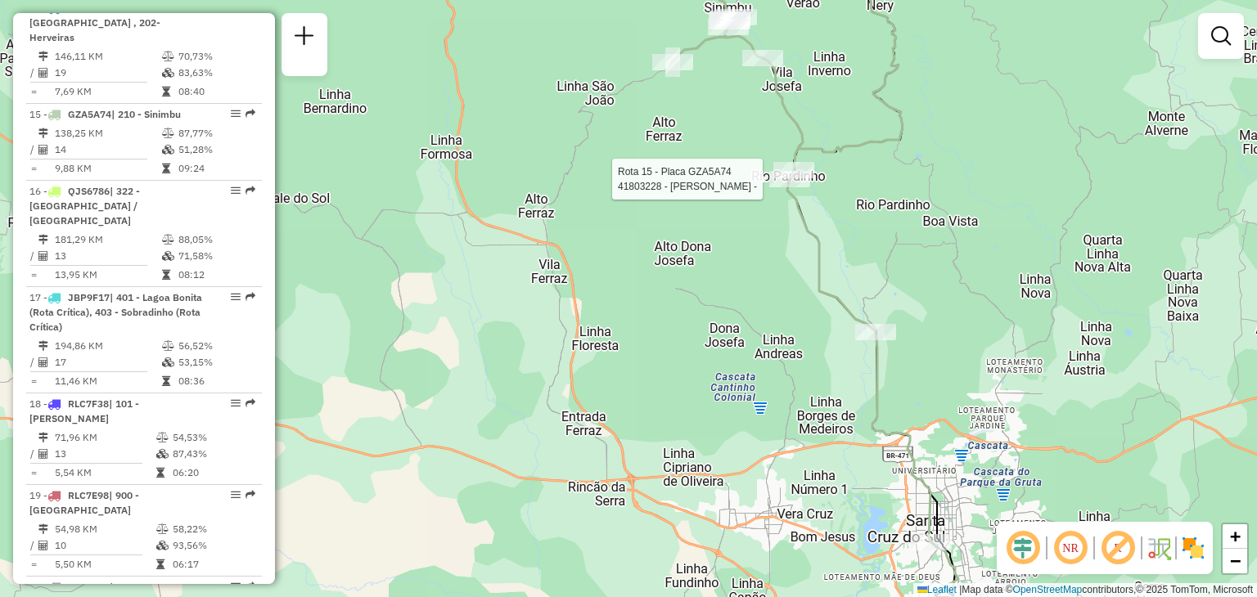
select select "**********"
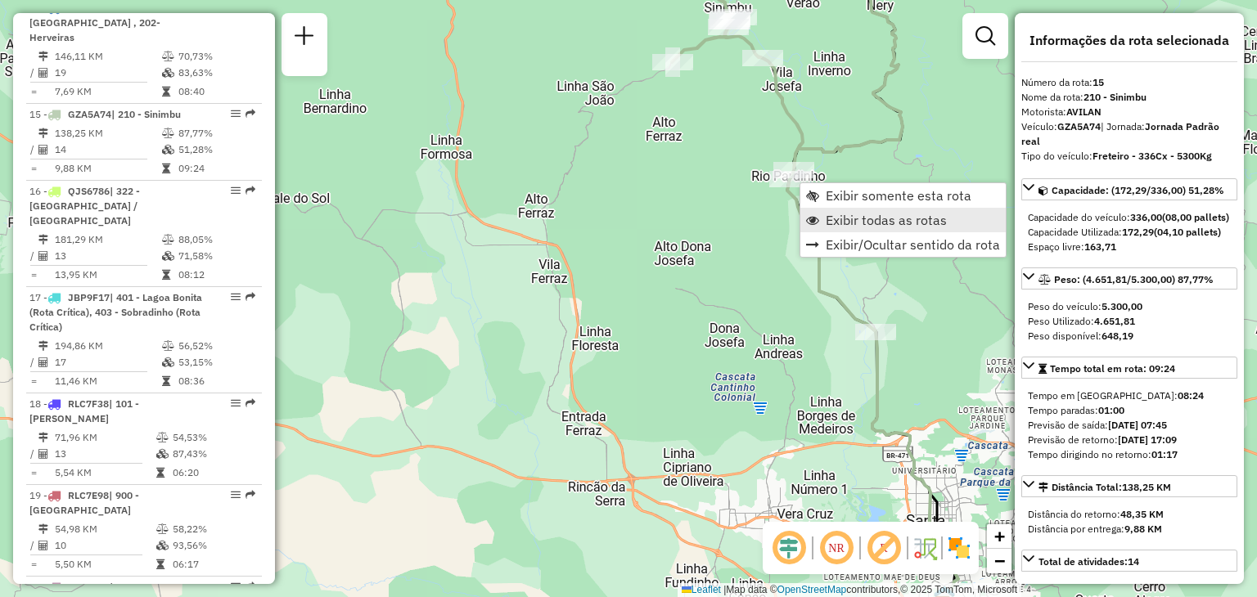
click at [838, 220] on span "Exibir todas as rotas" at bounding box center [886, 220] width 121 height 13
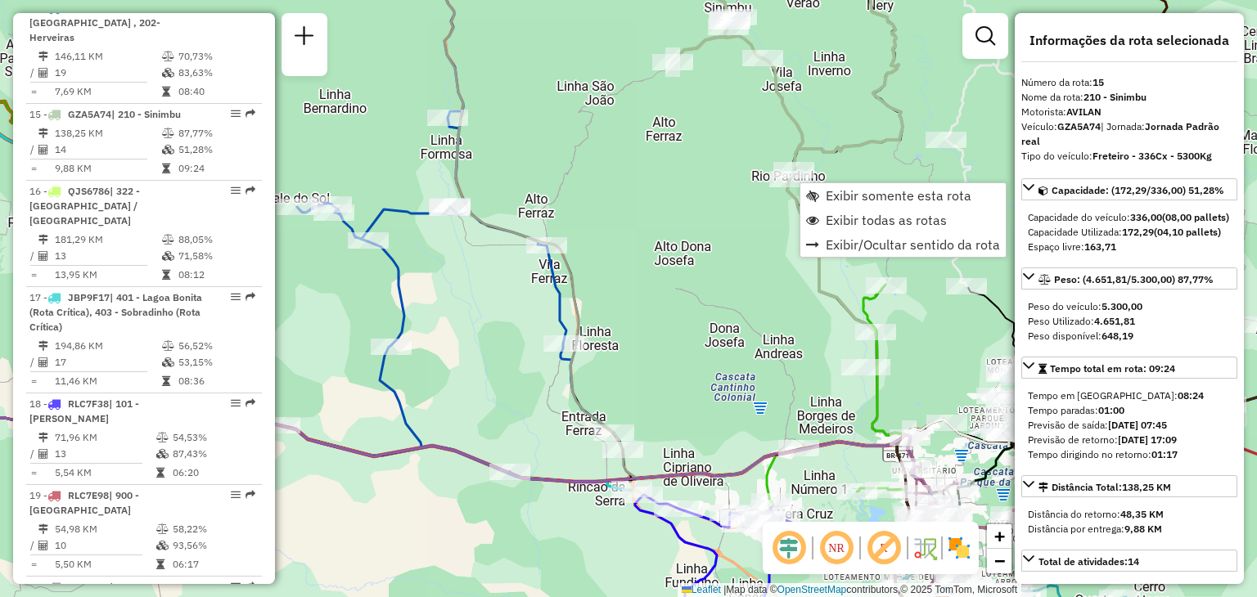
drag, startPoint x: 683, startPoint y: 359, endPoint x: 760, endPoint y: 195, distance: 181.6
click at [693, 120] on div "Janela de atendimento Grade de atendimento Capacidade Transportadoras Veículos …" at bounding box center [628, 298] width 1257 height 597
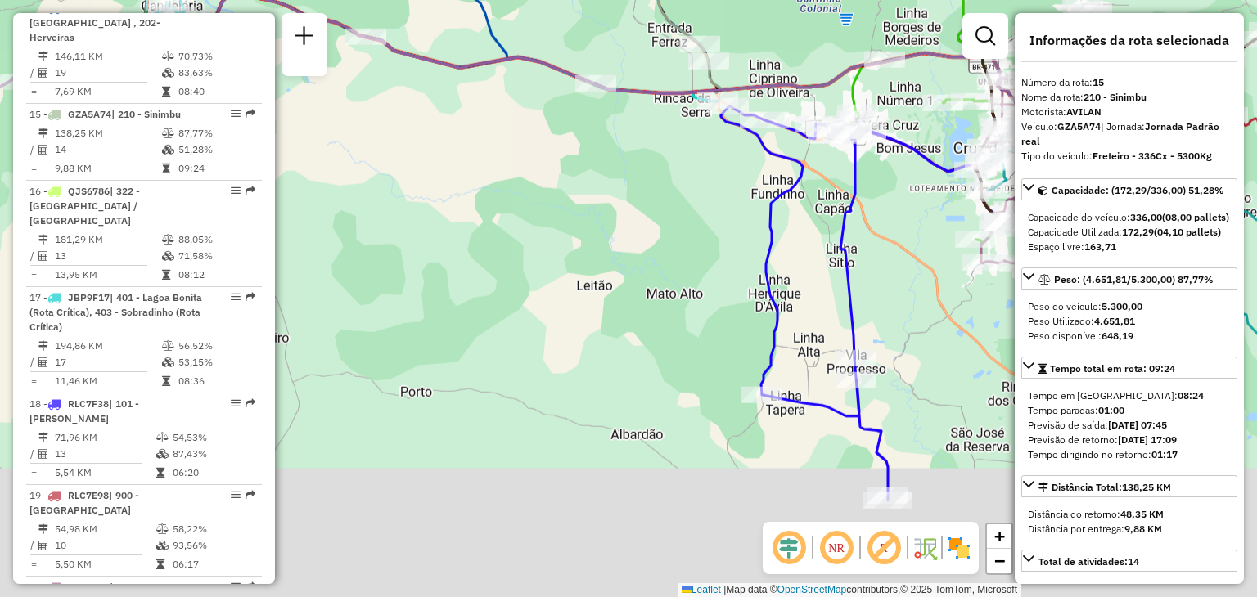
click at [763, 183] on div "Janela de atendimento Grade de atendimento Capacidade Transportadoras Veículos …" at bounding box center [628, 298] width 1257 height 597
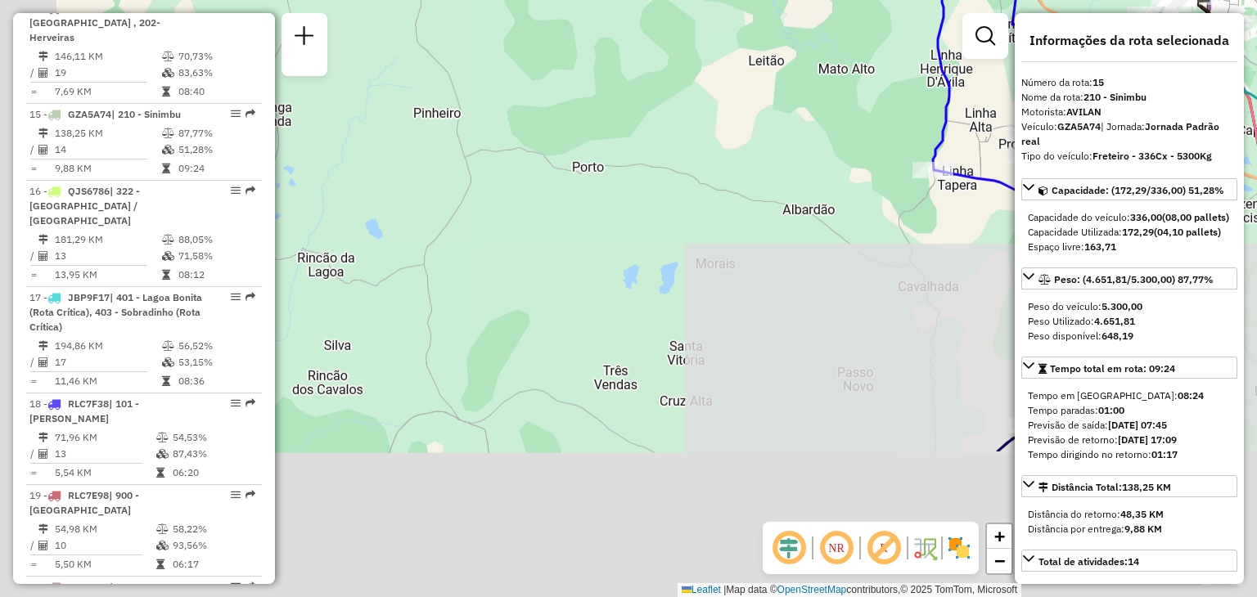
drag, startPoint x: 504, startPoint y: 406, endPoint x: 588, endPoint y: 307, distance: 129.5
click at [674, 205] on div "Janela de atendimento Grade de atendimento Capacidade Transportadoras Veículos …" at bounding box center [628, 298] width 1257 height 597
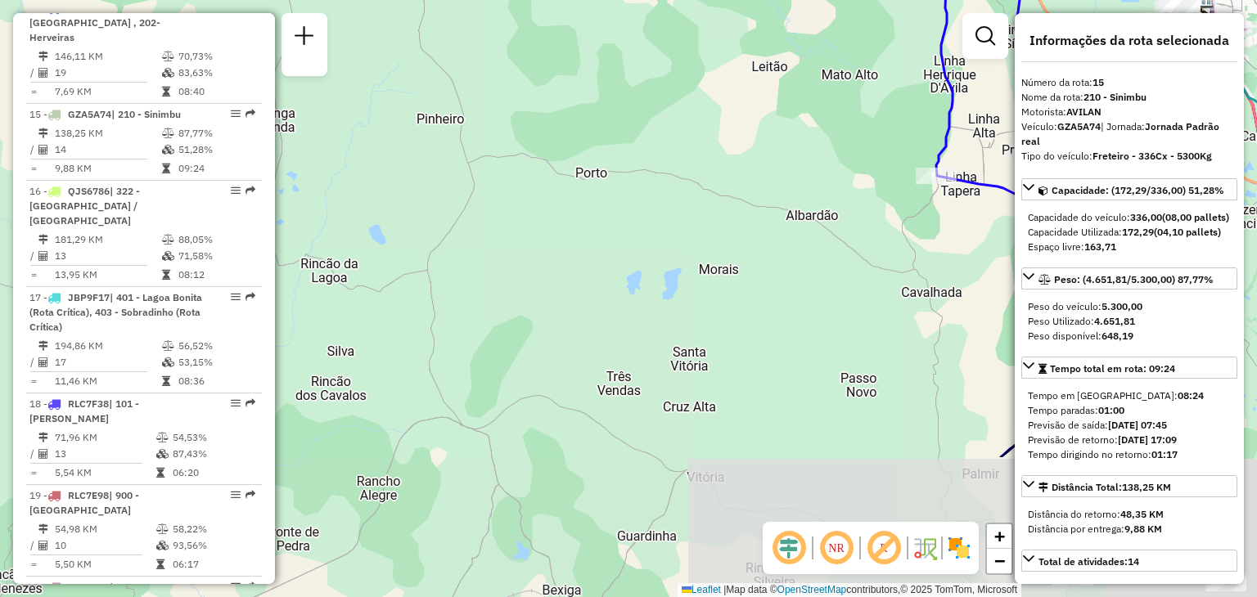
drag, startPoint x: 538, startPoint y: 336, endPoint x: 658, endPoint y: 228, distance: 161.7
click at [656, 230] on div "Janela de atendimento Grade de atendimento Capacidade Transportadoras Veículos …" at bounding box center [628, 298] width 1257 height 597
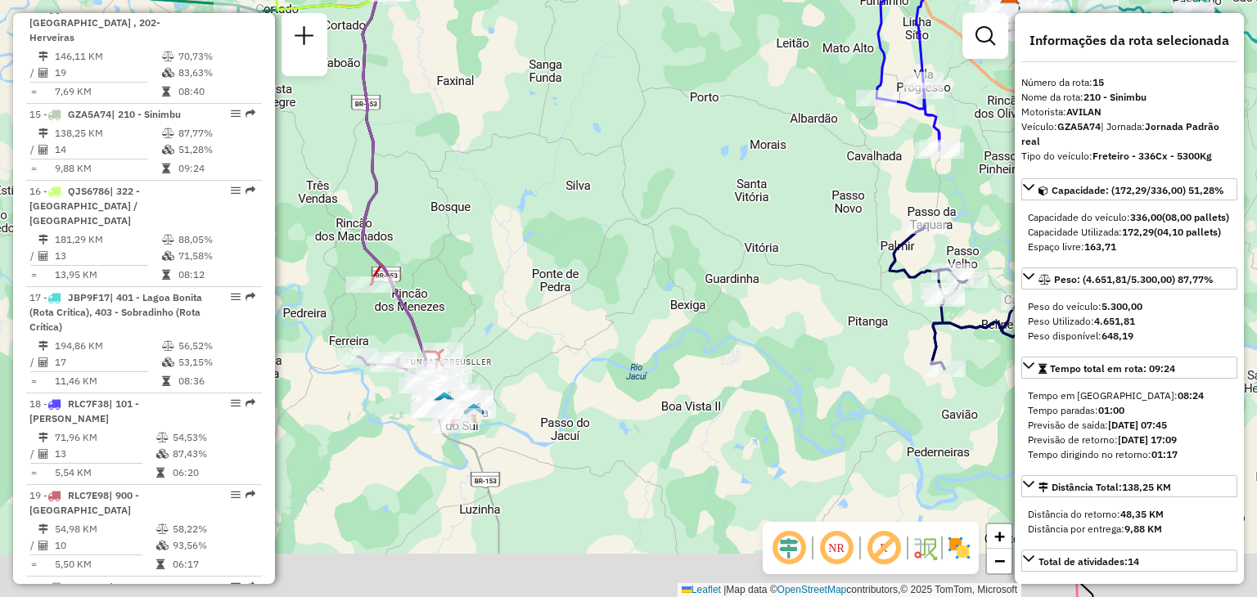
drag, startPoint x: 621, startPoint y: 309, endPoint x: 575, endPoint y: 286, distance: 52.0
click at [642, 225] on div "Janela de atendimento Grade de atendimento Capacidade Transportadoras Veículos …" at bounding box center [628, 298] width 1257 height 597
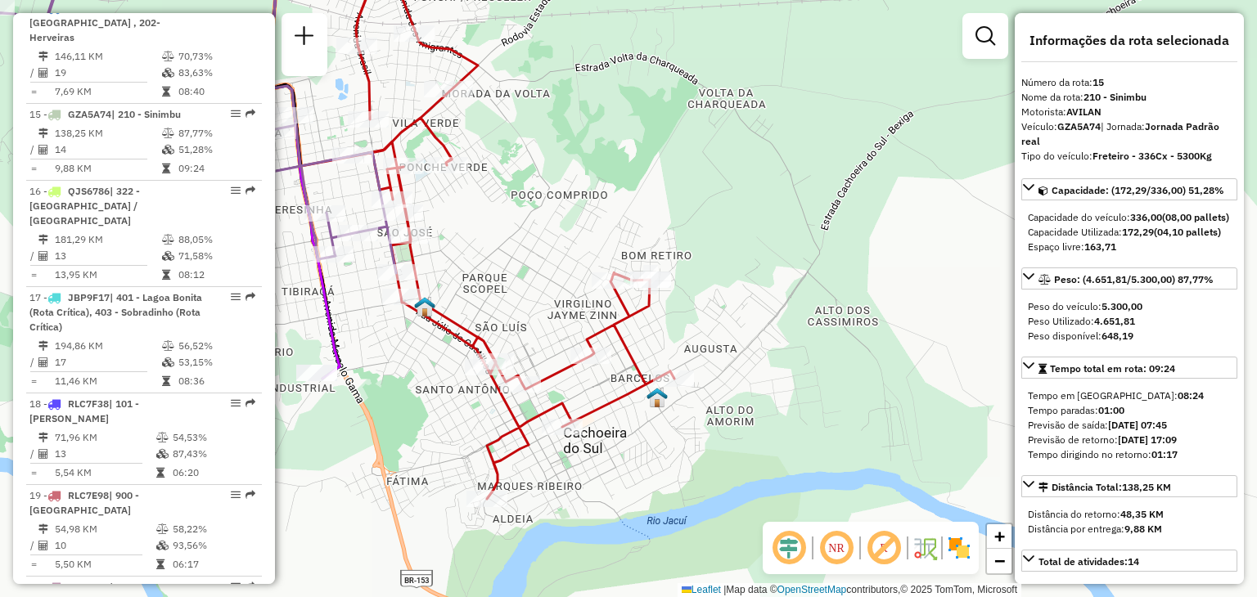
drag, startPoint x: 453, startPoint y: 252, endPoint x: 530, endPoint y: 276, distance: 80.5
click at [530, 275] on div "Janela de atendimento Grade de atendimento Capacidade Transportadoras Veículos …" at bounding box center [628, 298] width 1257 height 597
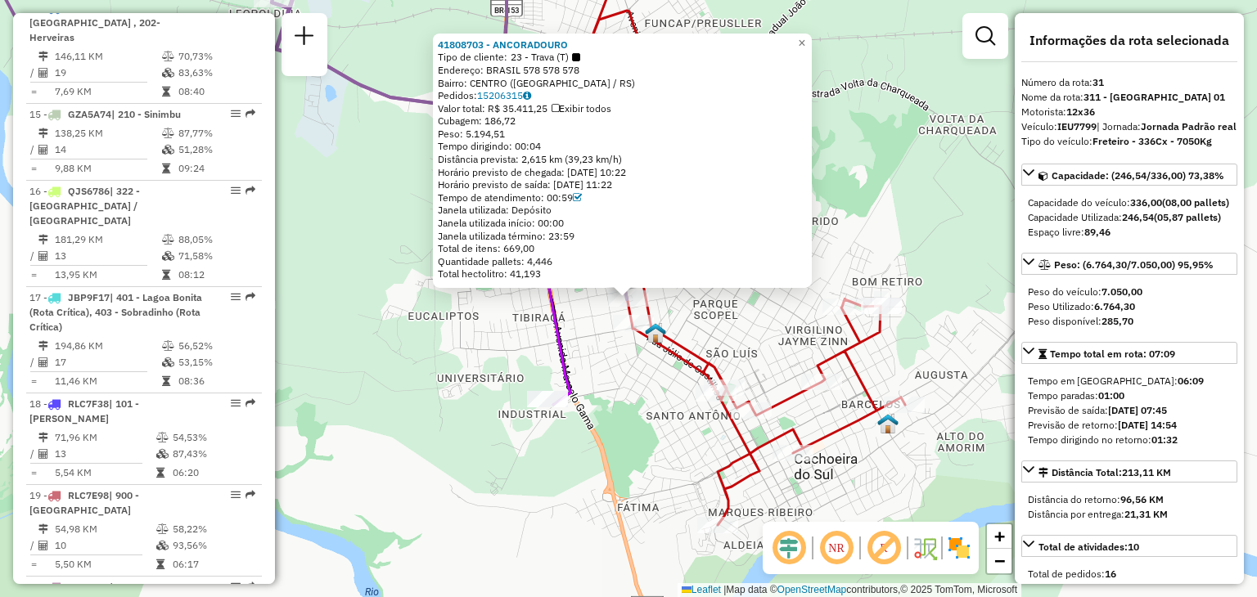
scroll to position [3179, 0]
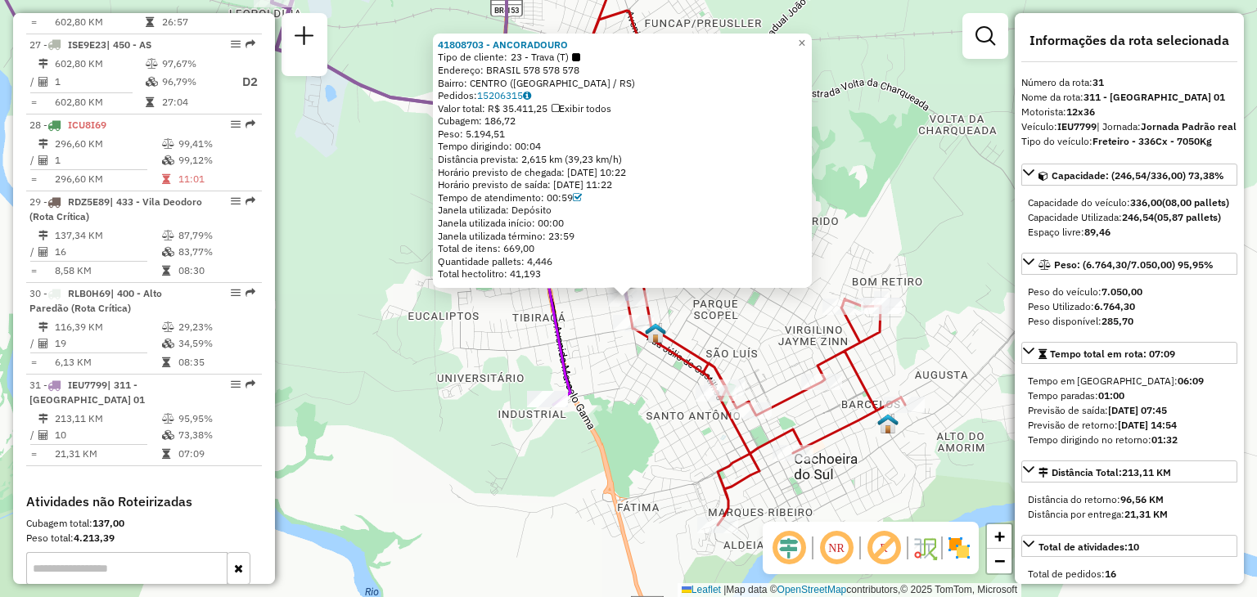
click at [646, 390] on div "41808703 - ANCORADOURO Tipo de cliente: 23 - Trava (T) Endereço: [GEOGRAPHIC_DA…" at bounding box center [628, 298] width 1257 height 597
